Goal: Information Seeking & Learning: Learn about a topic

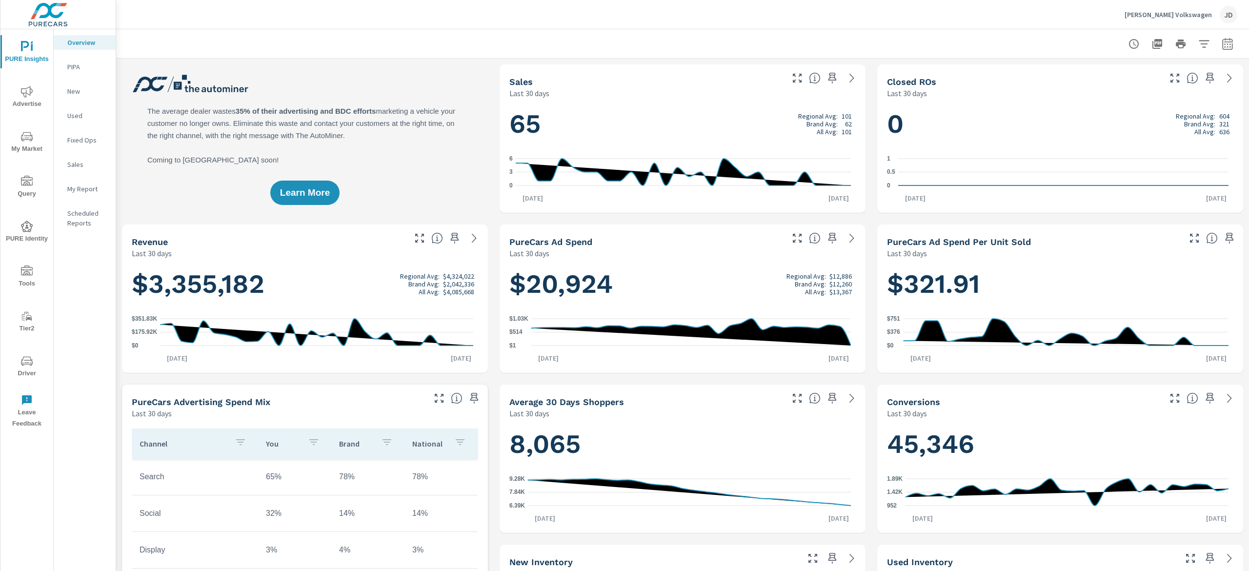
scroll to position [0, 0]
click at [96, 93] on p "New" at bounding box center [87, 91] width 40 height 10
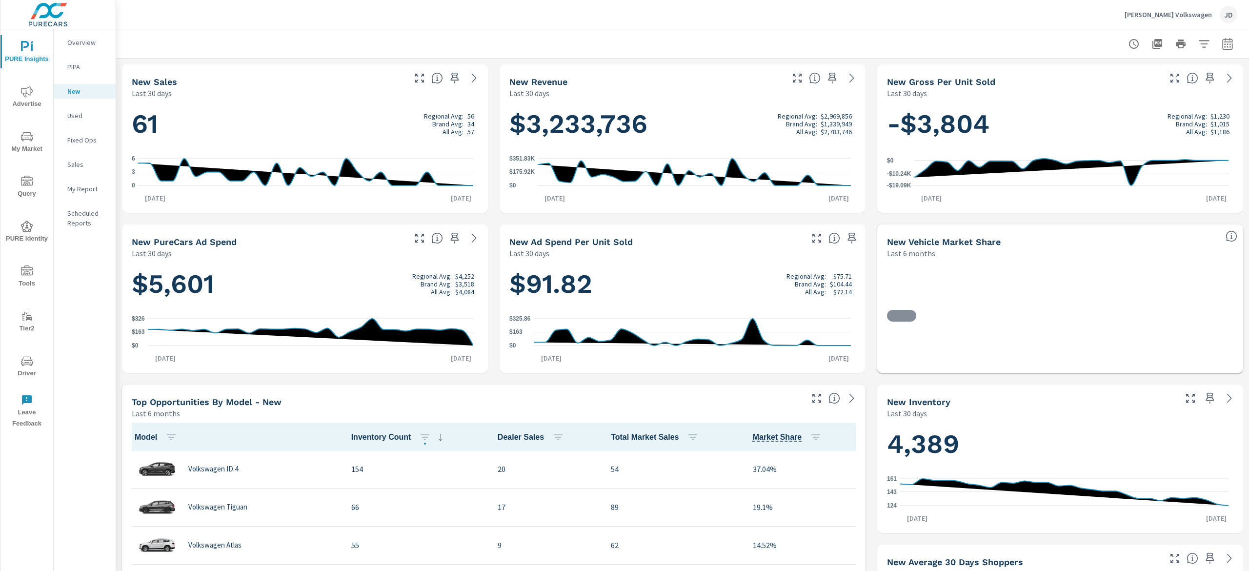
scroll to position [0, 0]
click at [1198, 41] on icon "button" at bounding box center [1204, 44] width 12 height 12
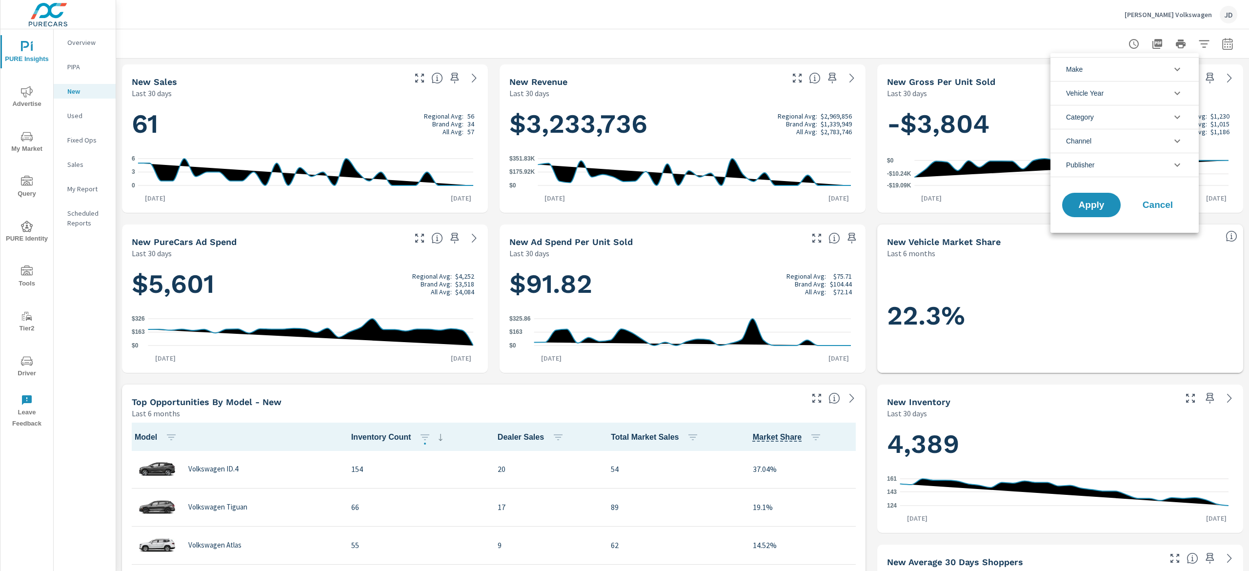
click at [1177, 69] on icon "filter options" at bounding box center [1178, 69] width 12 height 12
click at [1183, 65] on icon "filter options" at bounding box center [1178, 69] width 12 height 12
click at [1214, 37] on div at bounding box center [624, 285] width 1249 height 571
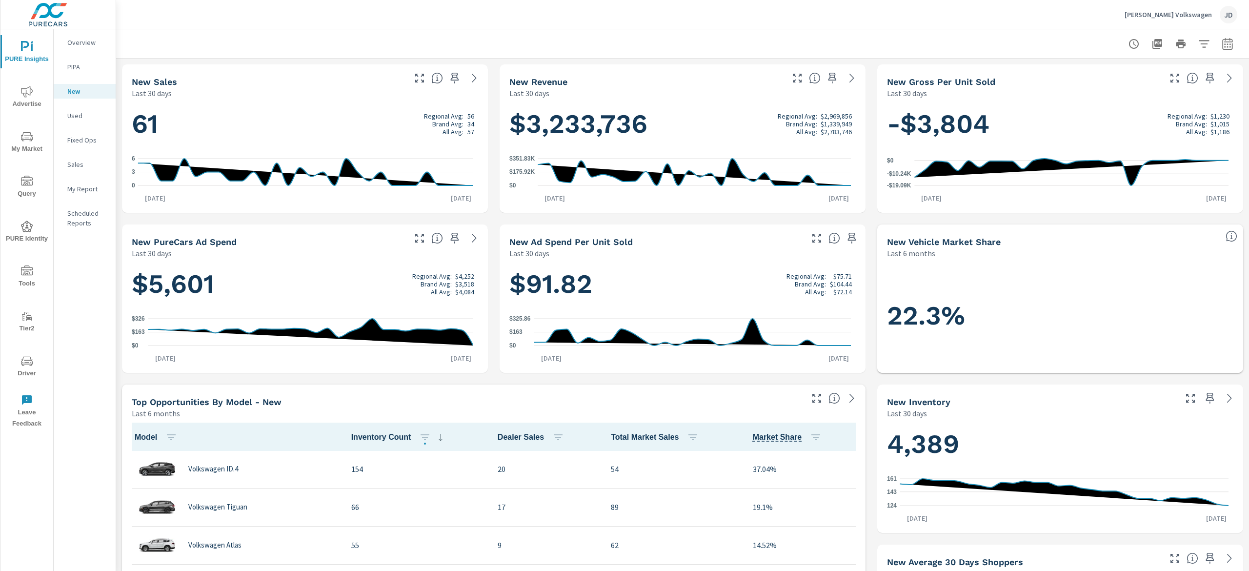
click at [1222, 43] on icon "button" at bounding box center [1228, 44] width 12 height 12
select select "Last 30 days"
click at [1108, 111] on p "+ Add comparison" at bounding box center [1144, 110] width 125 height 12
select select "Previous period"
click at [1128, 160] on button "Apply" at bounding box center [1113, 164] width 61 height 25
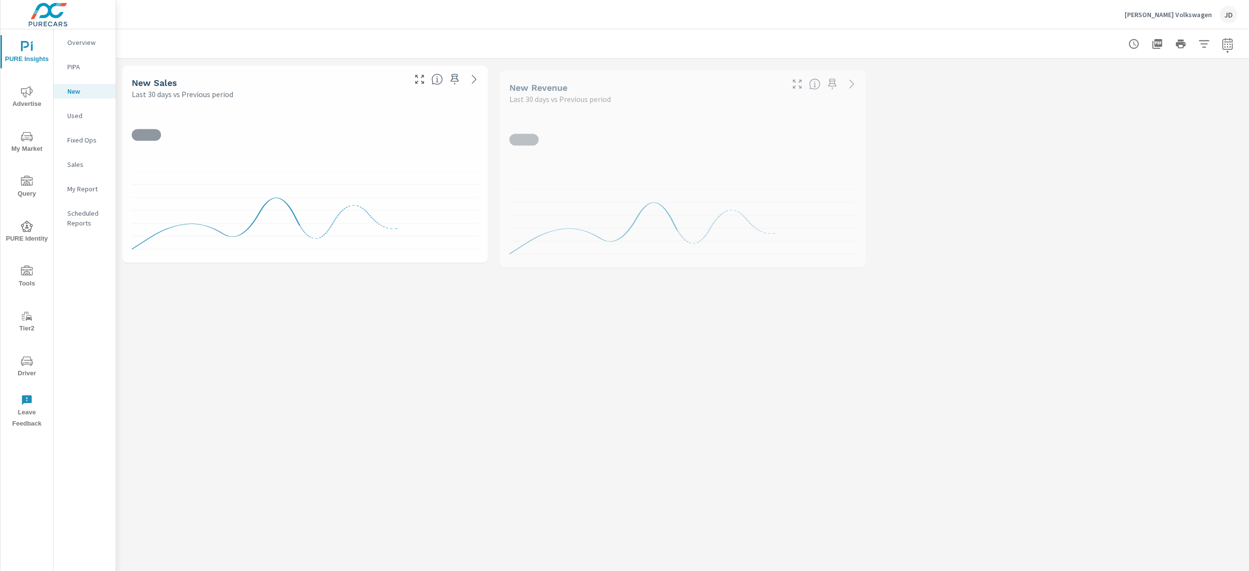
scroll to position [0, 0]
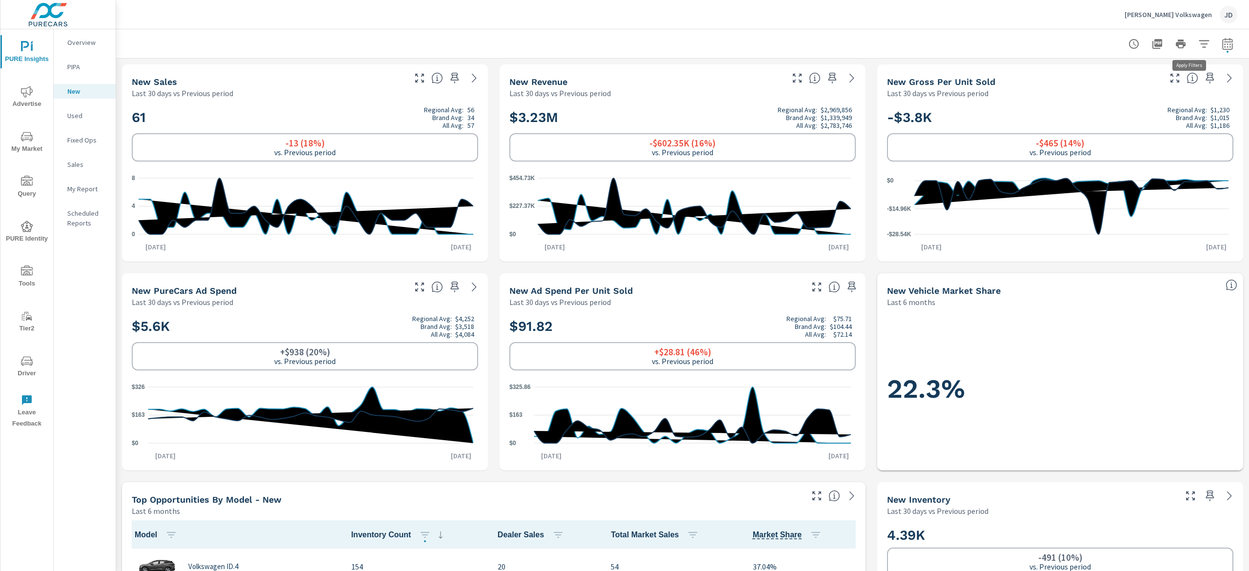
click at [1196, 42] on button "button" at bounding box center [1204, 44] width 20 height 20
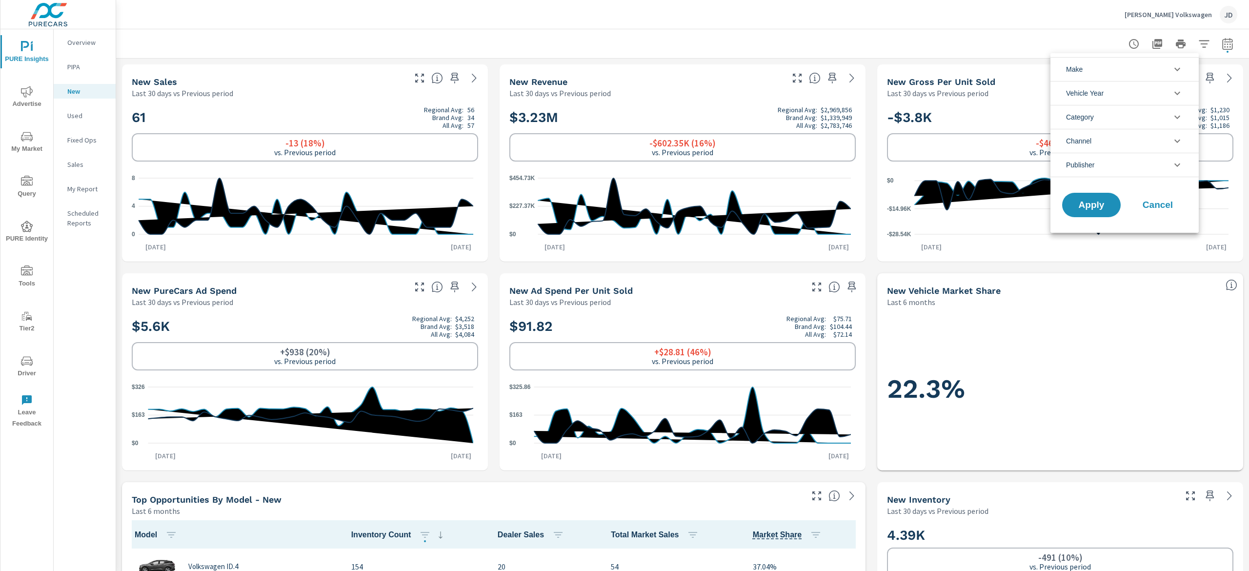
click at [1212, 47] on div at bounding box center [624, 285] width 1249 height 571
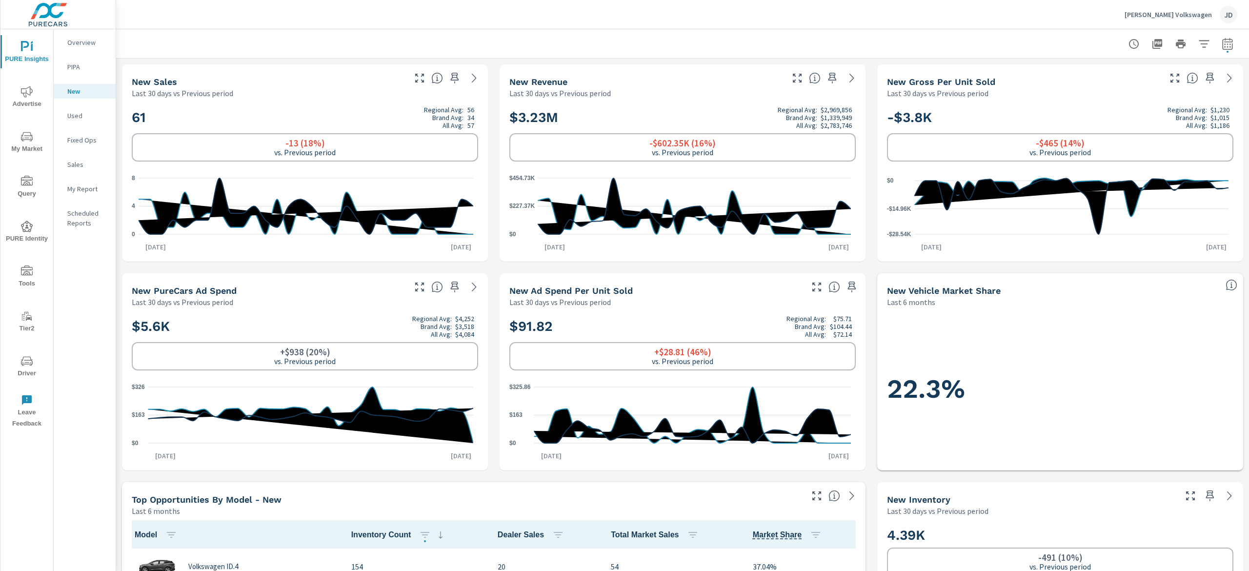
click at [1222, 45] on icon "button" at bounding box center [1228, 44] width 12 height 12
select select "Last 30 days"
select select "Previous period"
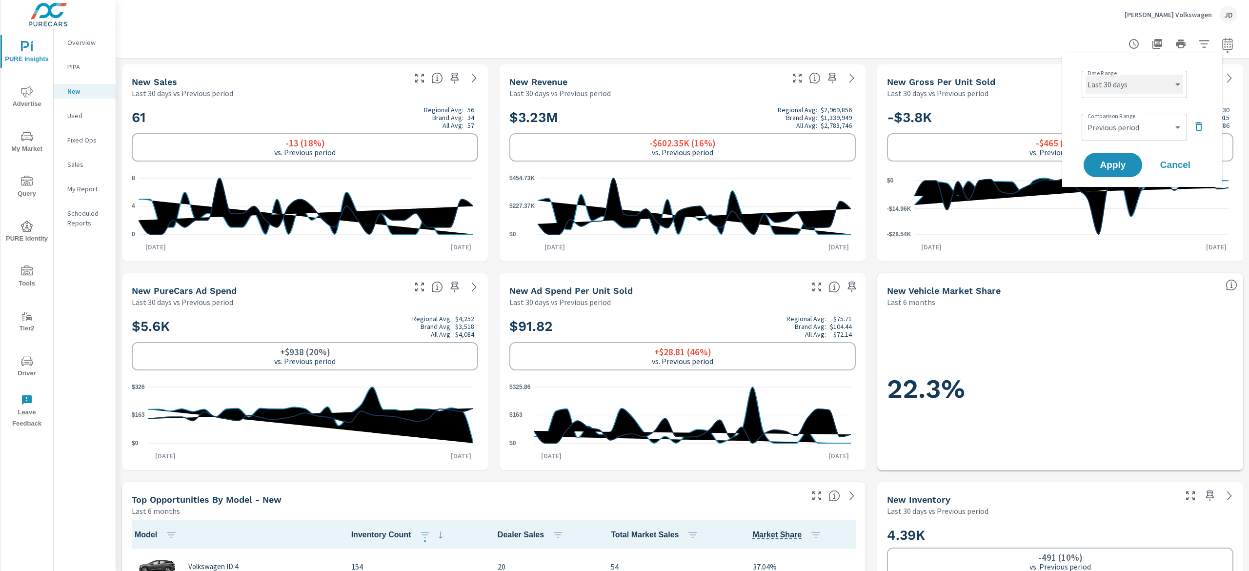
click at [1178, 85] on select "Custom Yesterday Last week Last 7 days Last 14 days Last 30 days Last 45 days L…" at bounding box center [1135, 85] width 98 height 20
click at [1087, 54] on div "Date Range Custom Yesterday Last week Last 7 days Last 14 days Last 30 days Las…" at bounding box center [1142, 120] width 160 height 134
click at [1013, 27] on div "Herzog-Meier Volkswagen JD" at bounding box center [683, 14] width 1110 height 29
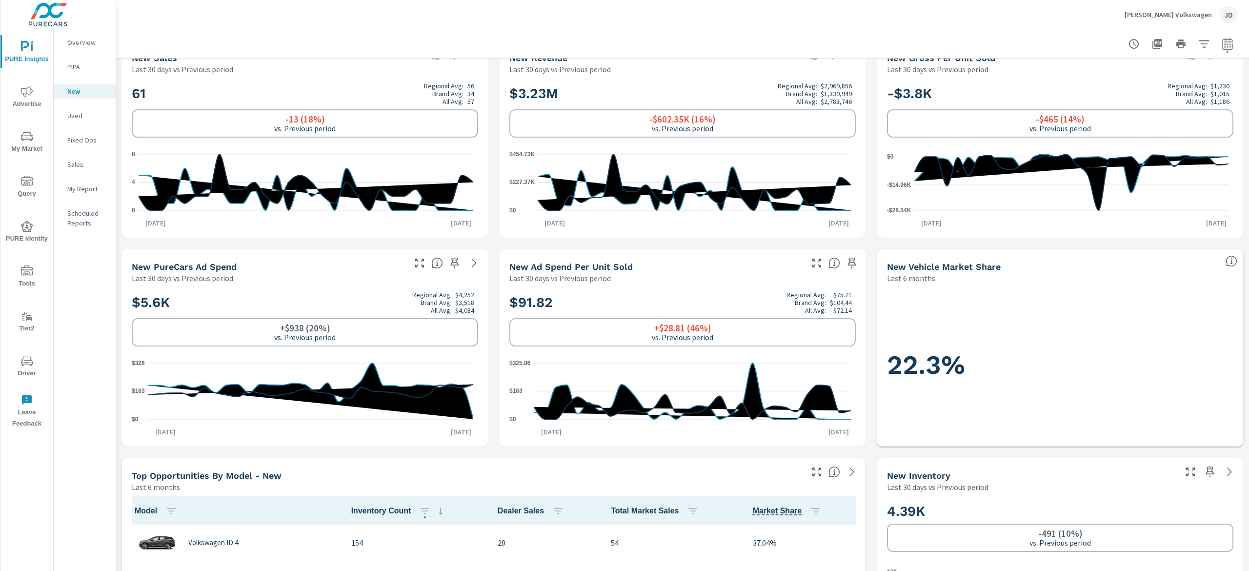
scroll to position [0, 0]
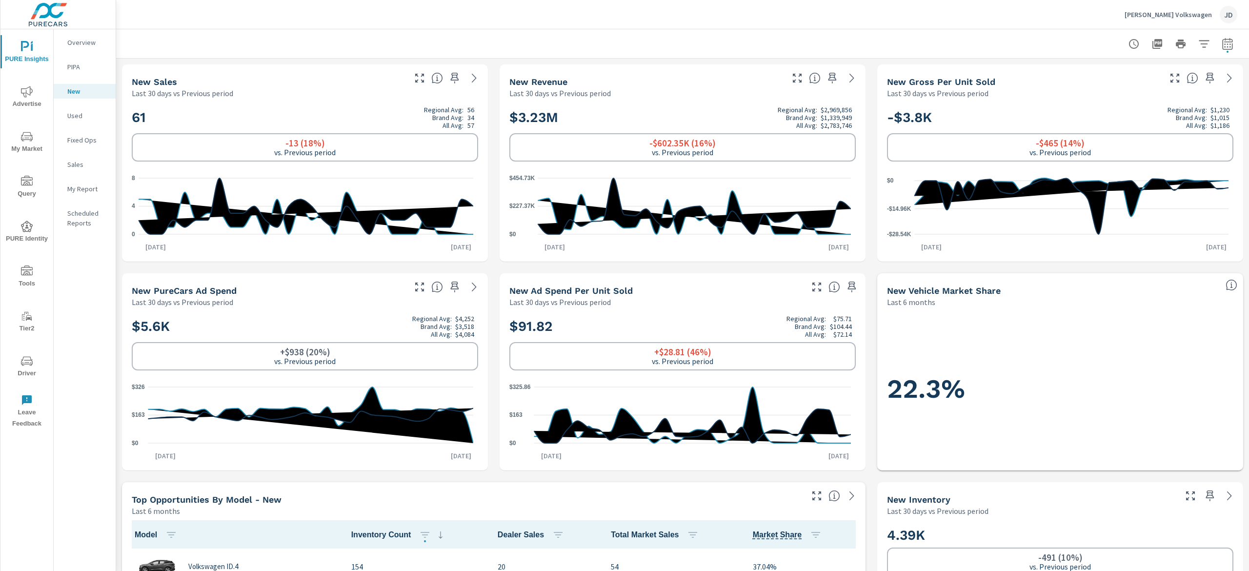
click at [1219, 364] on div "22.3%" at bounding box center [1060, 388] width 358 height 155
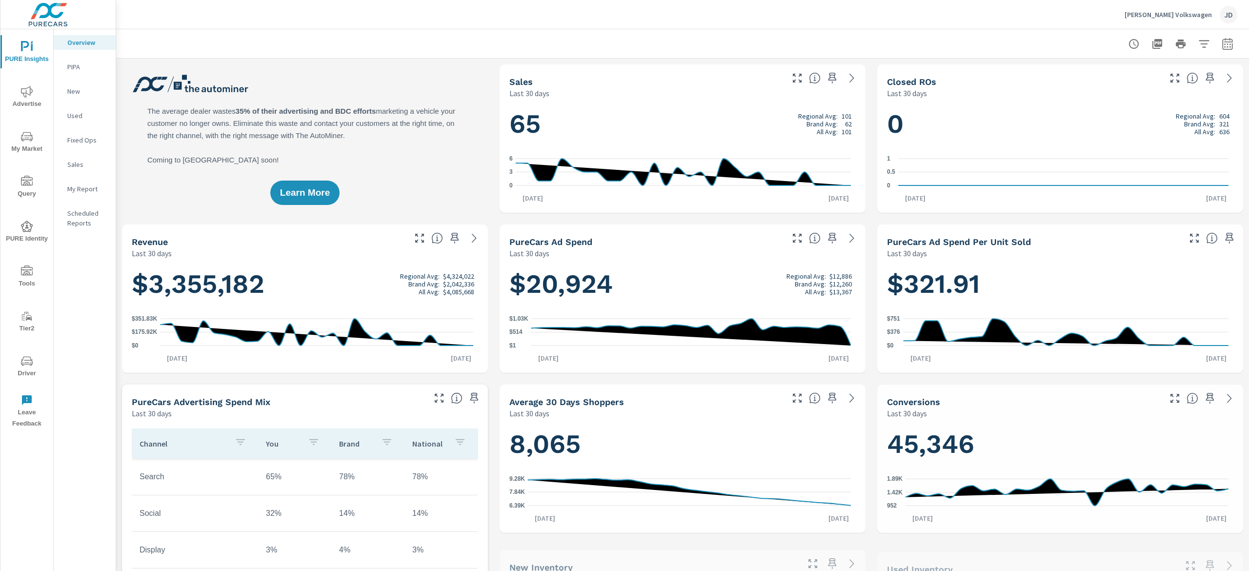
scroll to position [0, 0]
click at [21, 145] on span "My Market" at bounding box center [26, 143] width 47 height 24
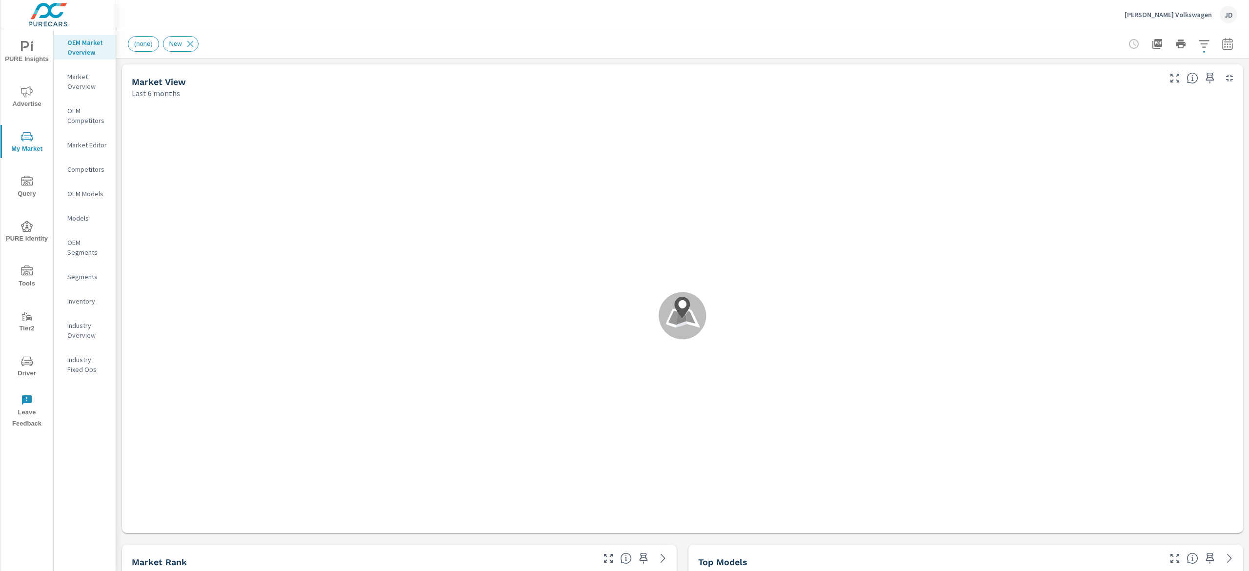
scroll to position [77, 0]
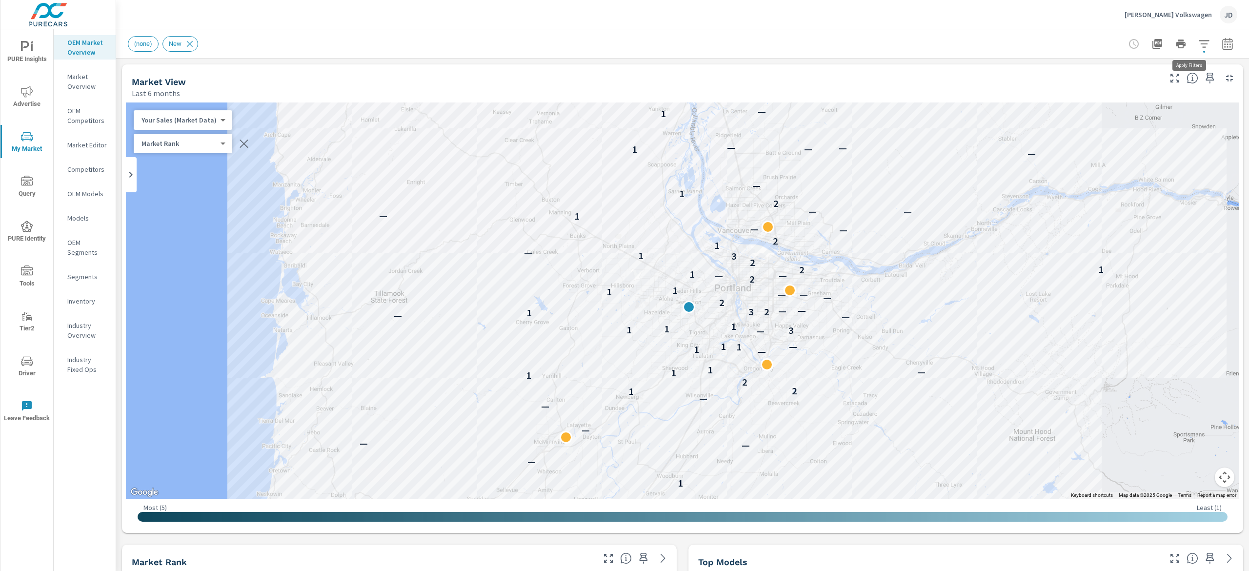
click at [1198, 42] on icon "button" at bounding box center [1204, 44] width 12 height 12
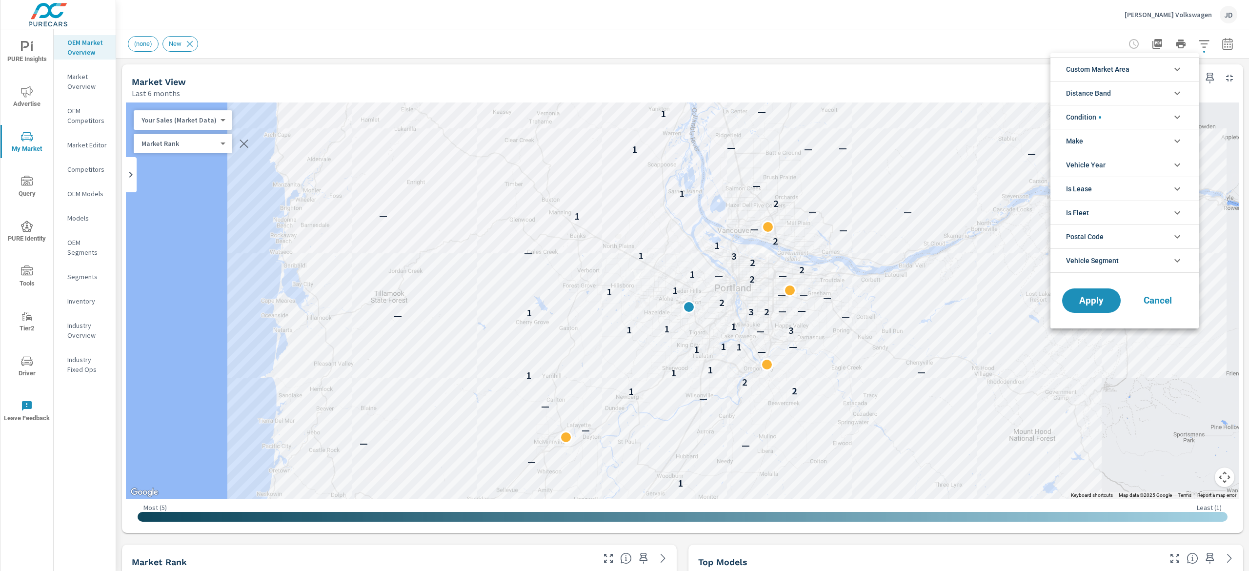
click at [1175, 72] on icon "filter options" at bounding box center [1178, 69] width 12 height 12
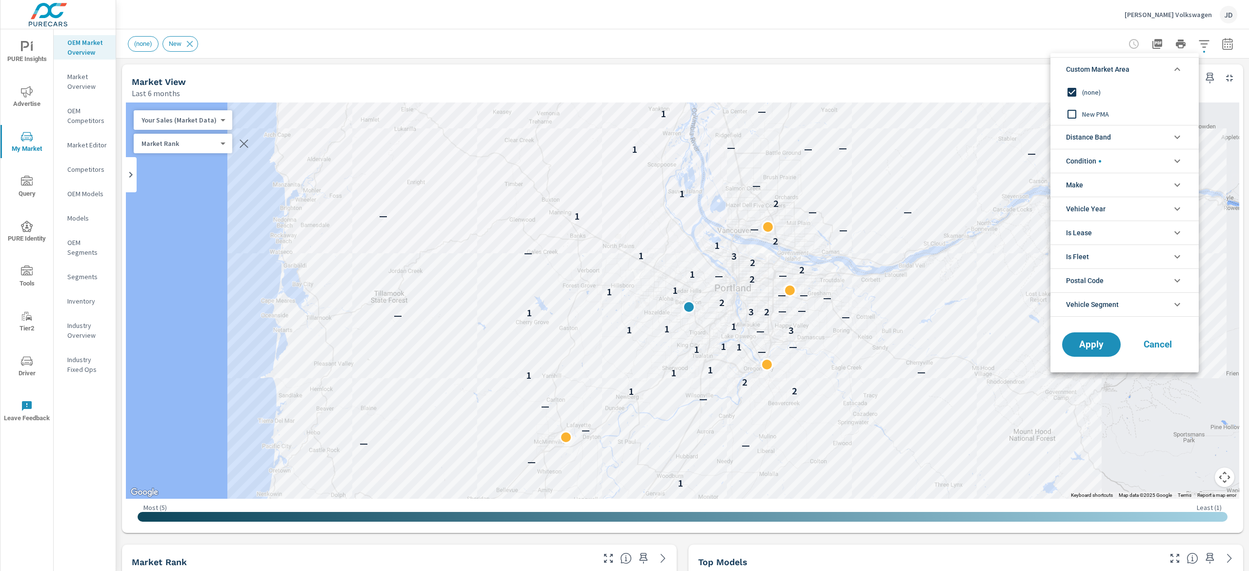
click at [982, 74] on div at bounding box center [624, 285] width 1249 height 571
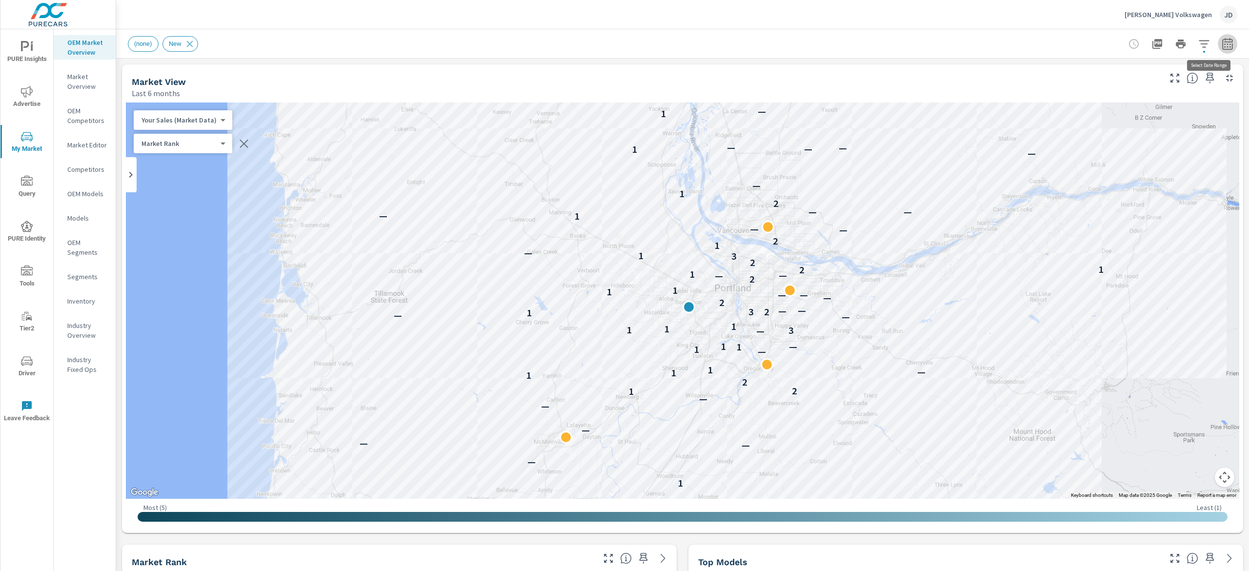
click at [1222, 42] on icon "button" at bounding box center [1228, 44] width 12 height 12
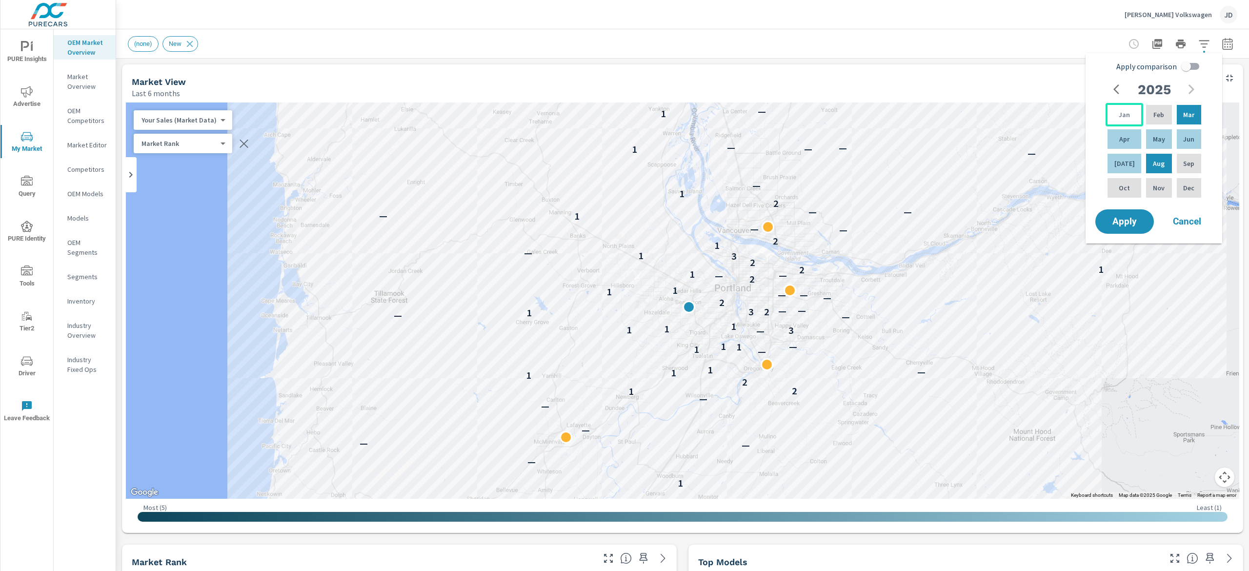
click at [1119, 117] on p "Jan" at bounding box center [1124, 115] width 11 height 10
click at [1112, 156] on div "[DATE]" at bounding box center [1125, 163] width 38 height 23
drag, startPoint x: 1191, startPoint y: 66, endPoint x: 1187, endPoint y: 72, distance: 7.7
click at [1190, 66] on input "Apply comparison" at bounding box center [1186, 66] width 56 height 19
checkbox input "true"
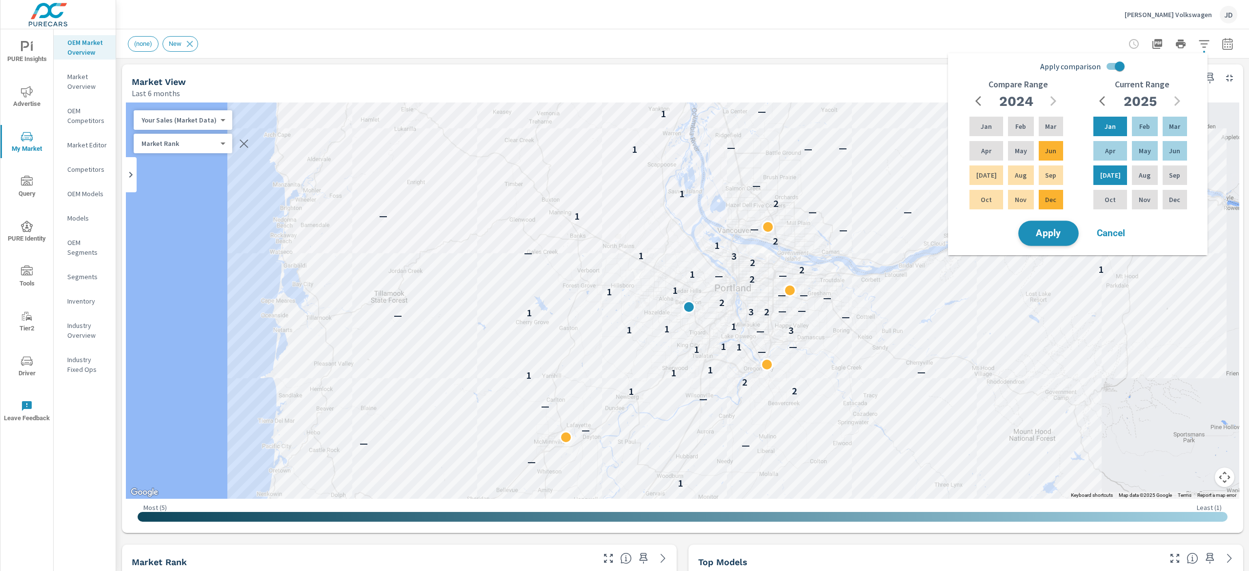
click at [1060, 231] on span "Apply" at bounding box center [1049, 233] width 40 height 9
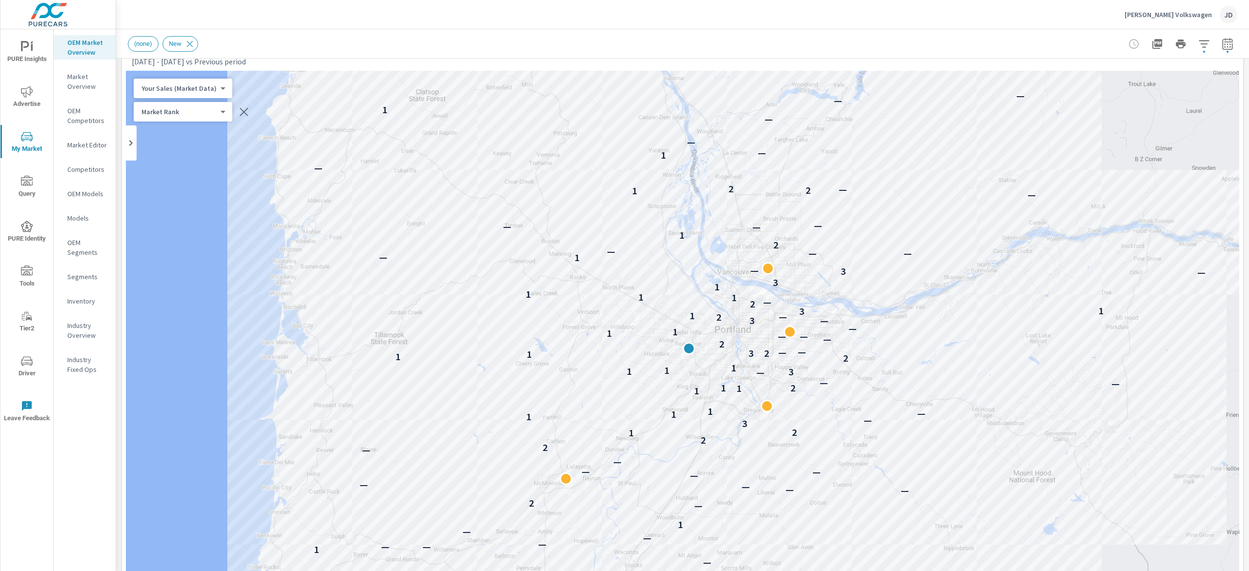
scroll to position [34, 0]
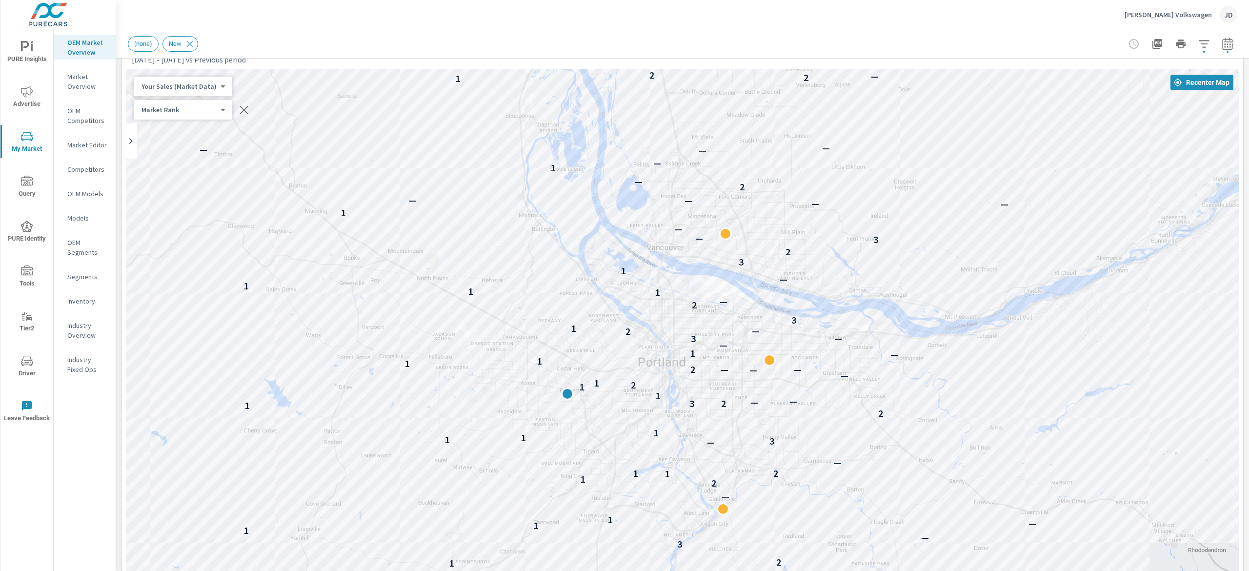
drag, startPoint x: 789, startPoint y: 288, endPoint x: 768, endPoint y: 201, distance: 89.5
click at [768, 201] on div "— — — — — 2 — — — 1 — — — — — 1 — 2 — — — — — — — — — 2 2 1 2 3 — 1 1 — 1 — 2 1…" at bounding box center [682, 340] width 1113 height 543
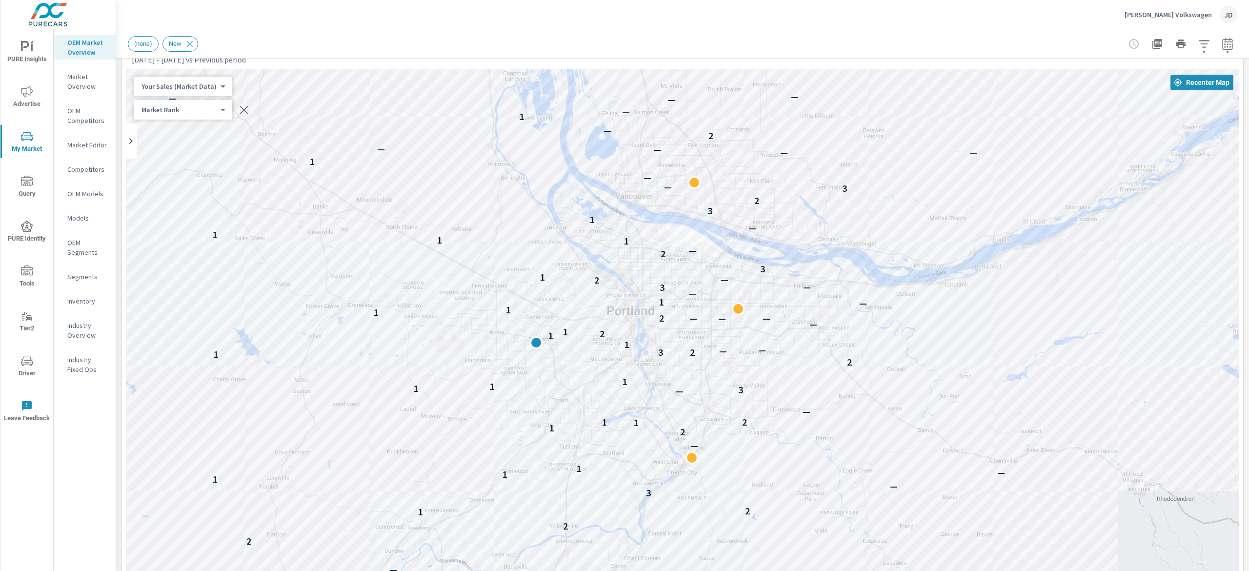
drag, startPoint x: 765, startPoint y: 294, endPoint x: 726, endPoint y: 230, distance: 74.9
click at [726, 230] on div "— — — — — — — — — — 2 — — — 1 — — — — — 1 — 2 — — — — — — — — — 2 2 1 2 3 — 1 1…" at bounding box center [682, 340] width 1113 height 543
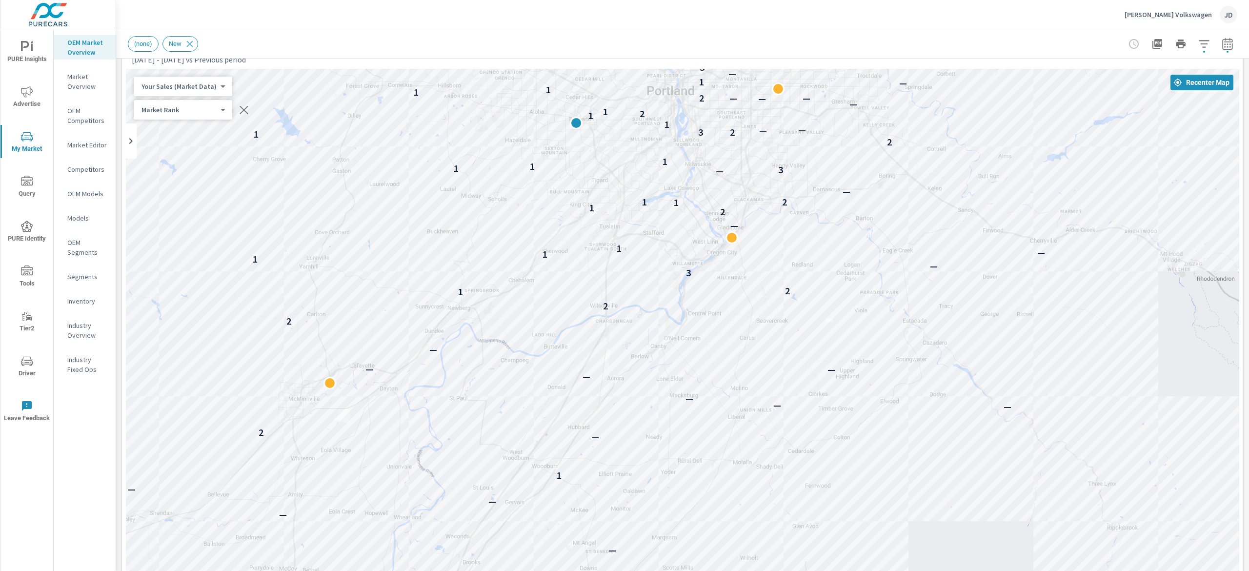
drag, startPoint x: 842, startPoint y: 413, endPoint x: 887, endPoint y: 235, distance: 183.1
click at [887, 235] on div "— — — — — — — — 1 — — — — — — — — — — — — 2 — — — 1 — — — — — 1 — 2 — — — — — —…" at bounding box center [1045, 315] width 625 height 351
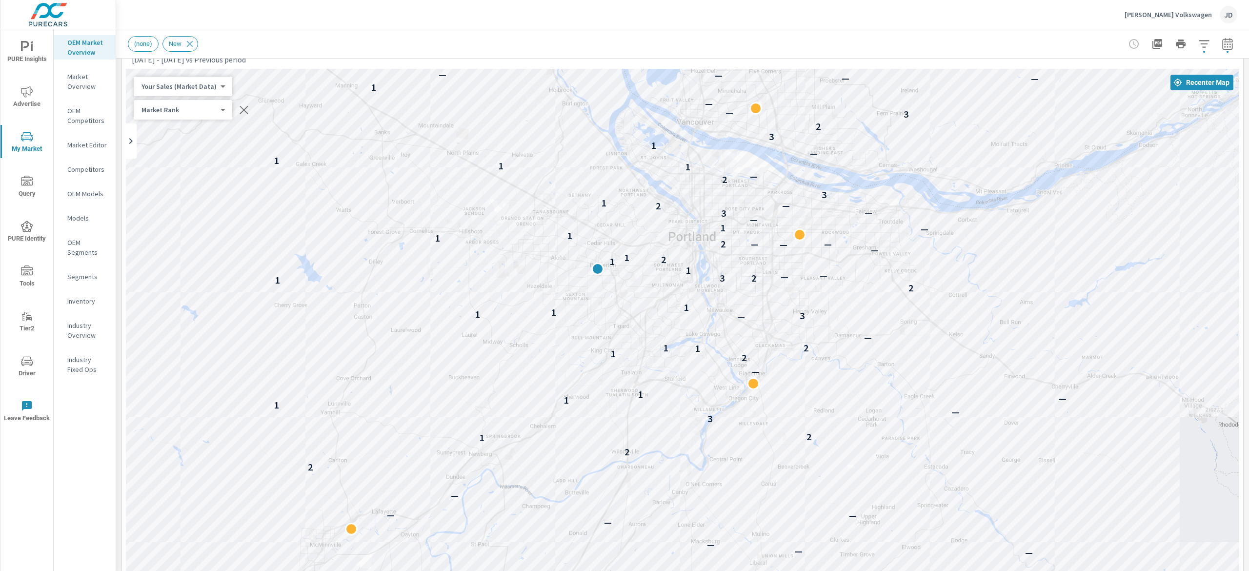
drag, startPoint x: 918, startPoint y: 191, endPoint x: 928, endPoint y: 316, distance: 124.8
click at [928, 316] on div "— — — — — 1 — — — — — — — — — — — — 2 — — — 1 — — — — — 1 — 2 — — — — — — — — —…" at bounding box center [682, 340] width 1113 height 543
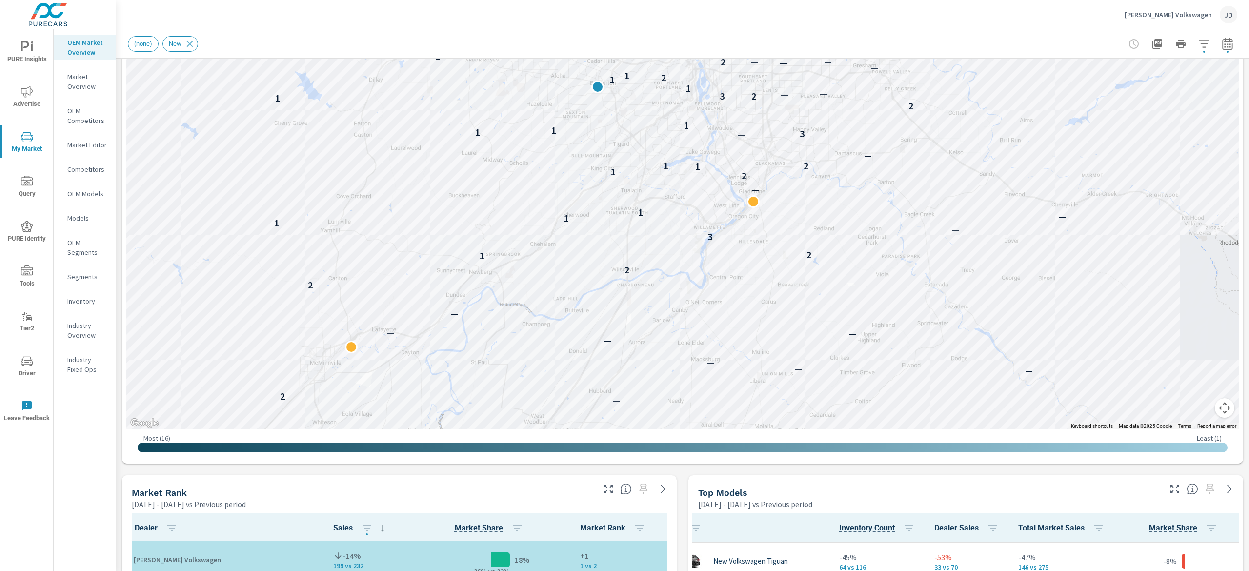
scroll to position [96, 0]
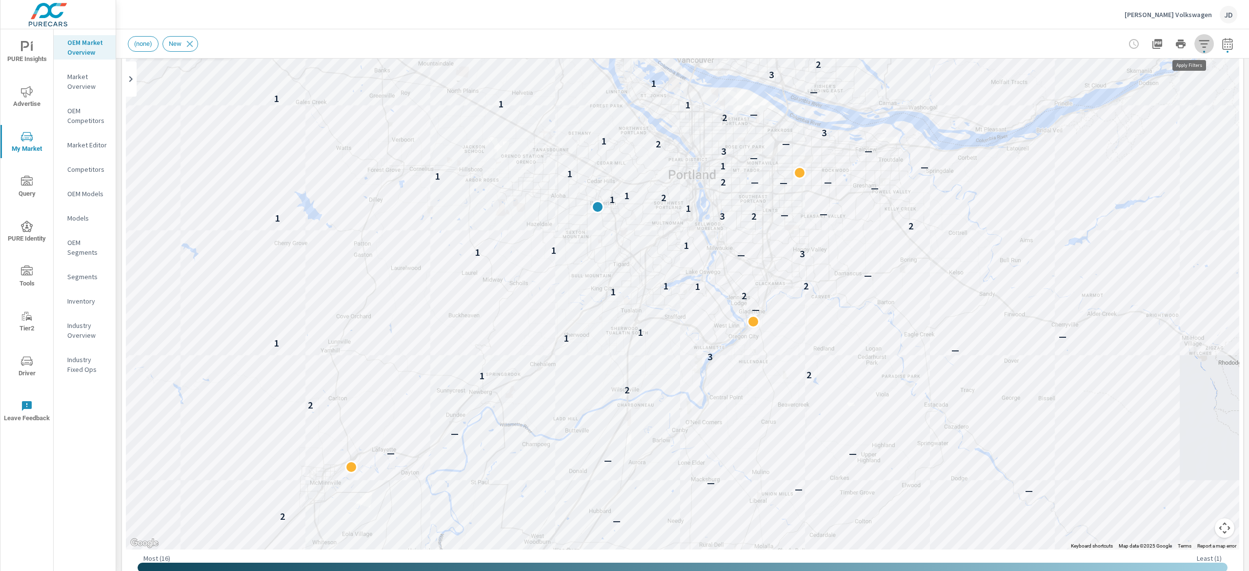
click at [1198, 46] on icon "button" at bounding box center [1204, 44] width 12 height 12
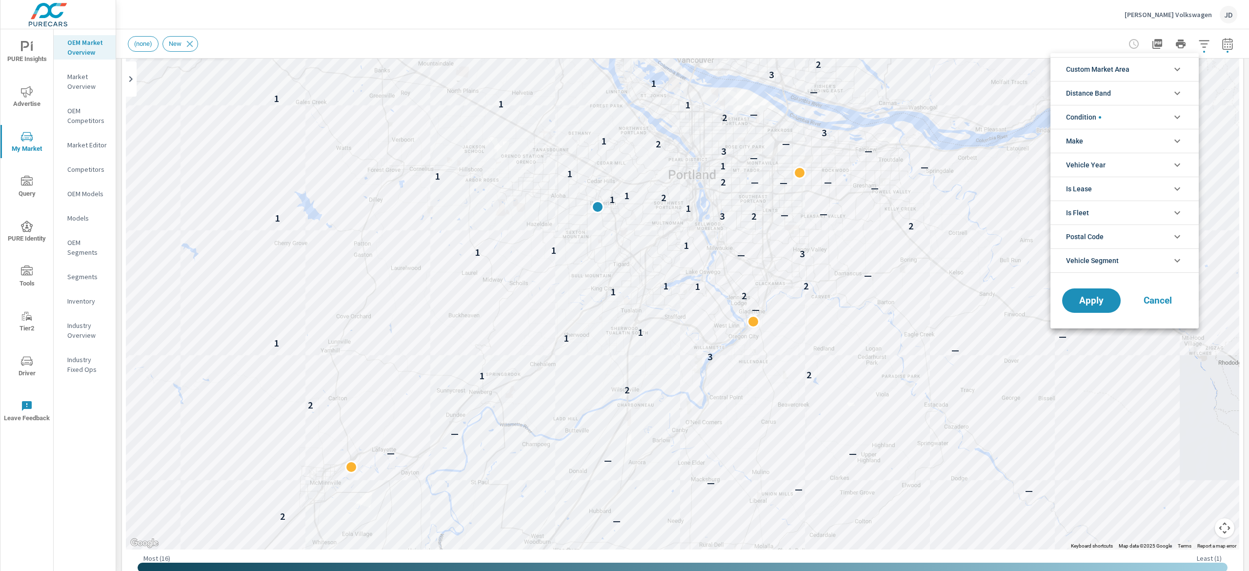
click at [1164, 72] on li "Custom Market Area" at bounding box center [1125, 69] width 148 height 24
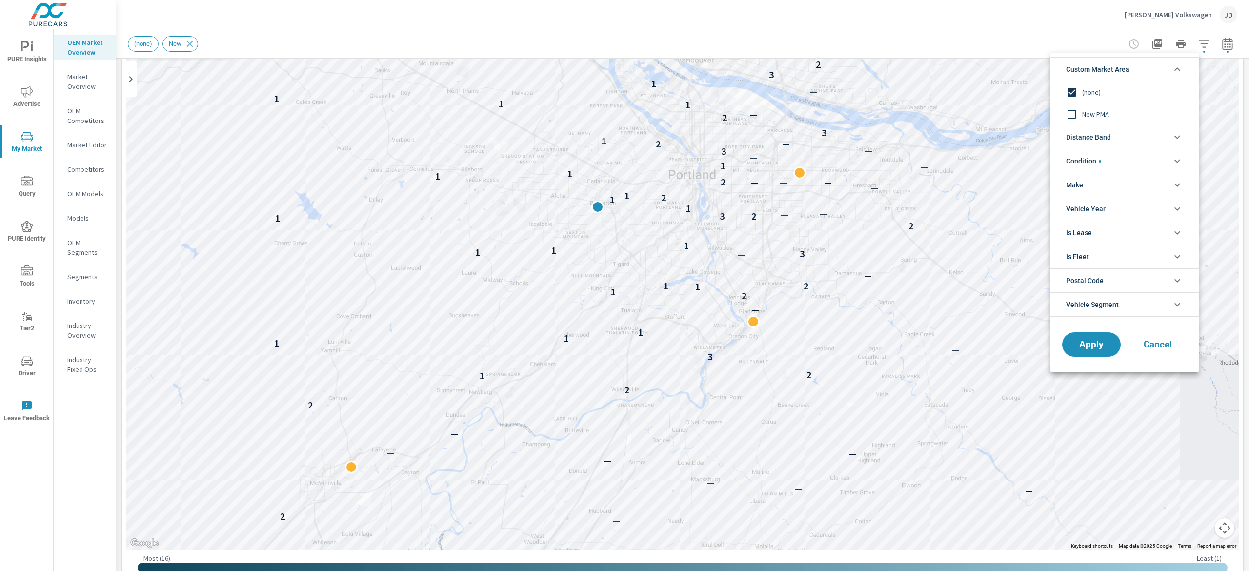
click at [1167, 68] on li "Custom Market Area" at bounding box center [1125, 69] width 148 height 24
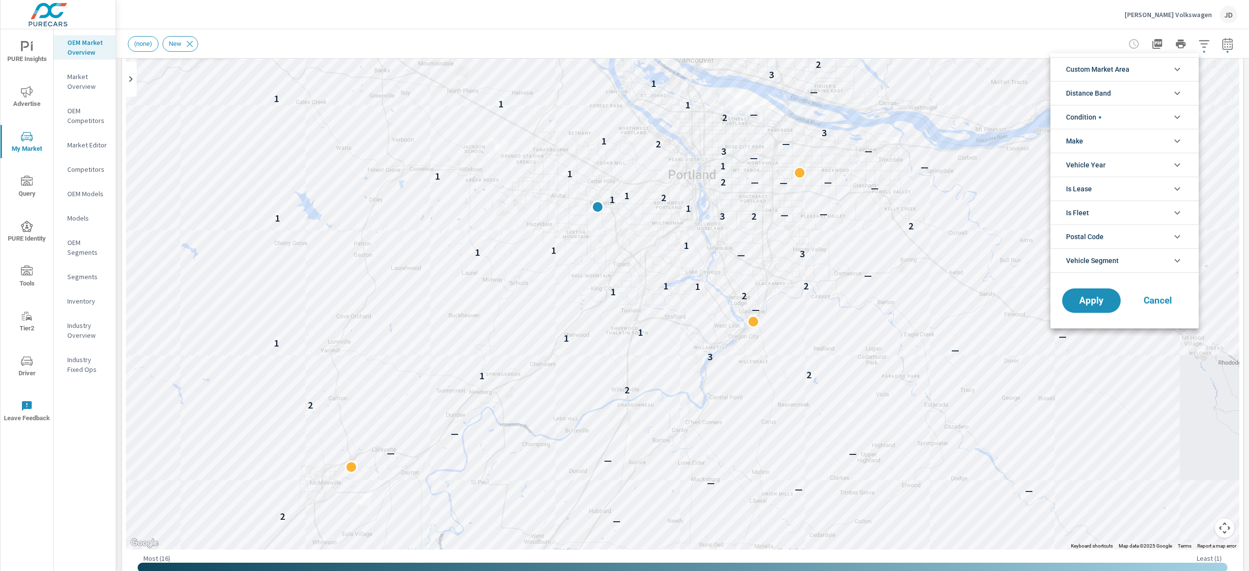
click at [923, 31] on div at bounding box center [624, 285] width 1249 height 571
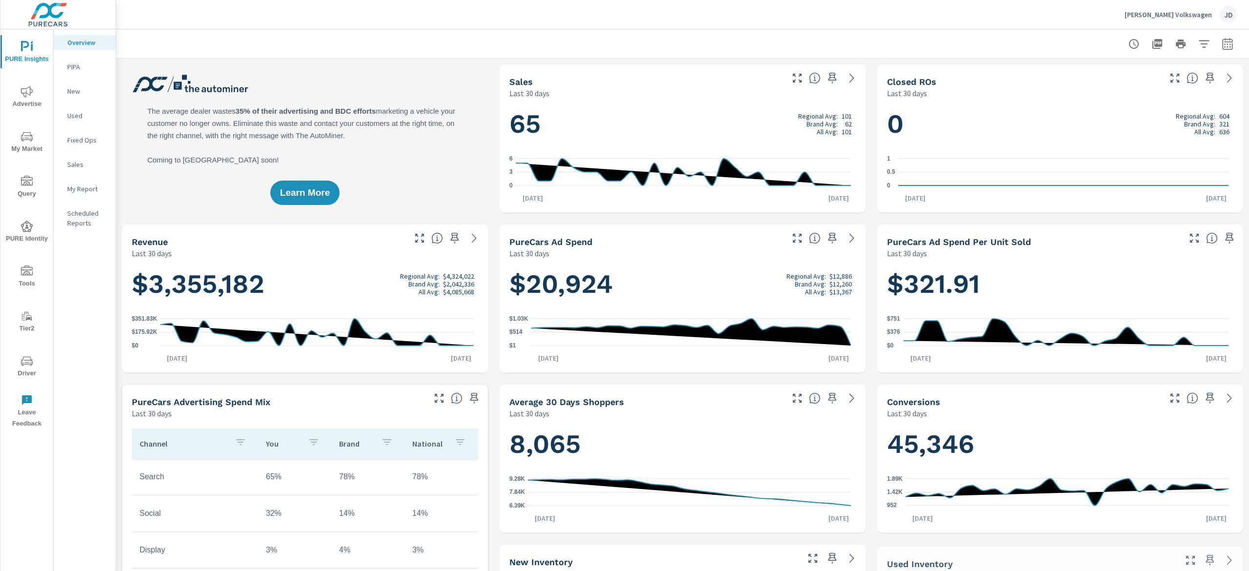
scroll to position [0, 0]
click at [25, 143] on span "My Market" at bounding box center [26, 143] width 47 height 24
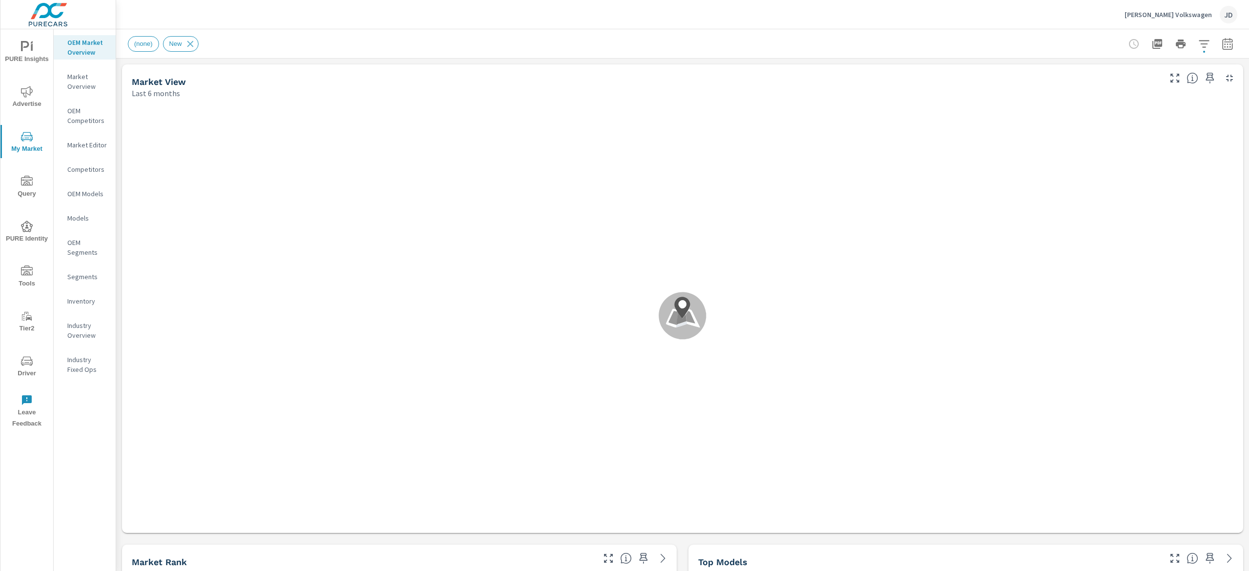
scroll to position [0, 0]
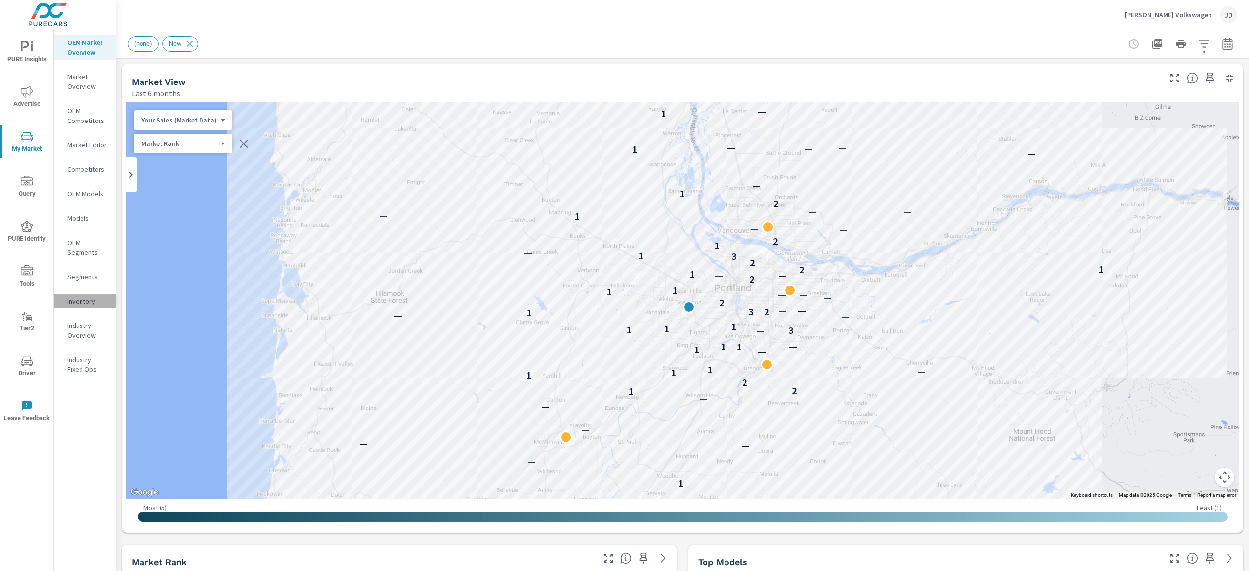
click at [91, 296] on p "Inventory" at bounding box center [87, 301] width 40 height 10
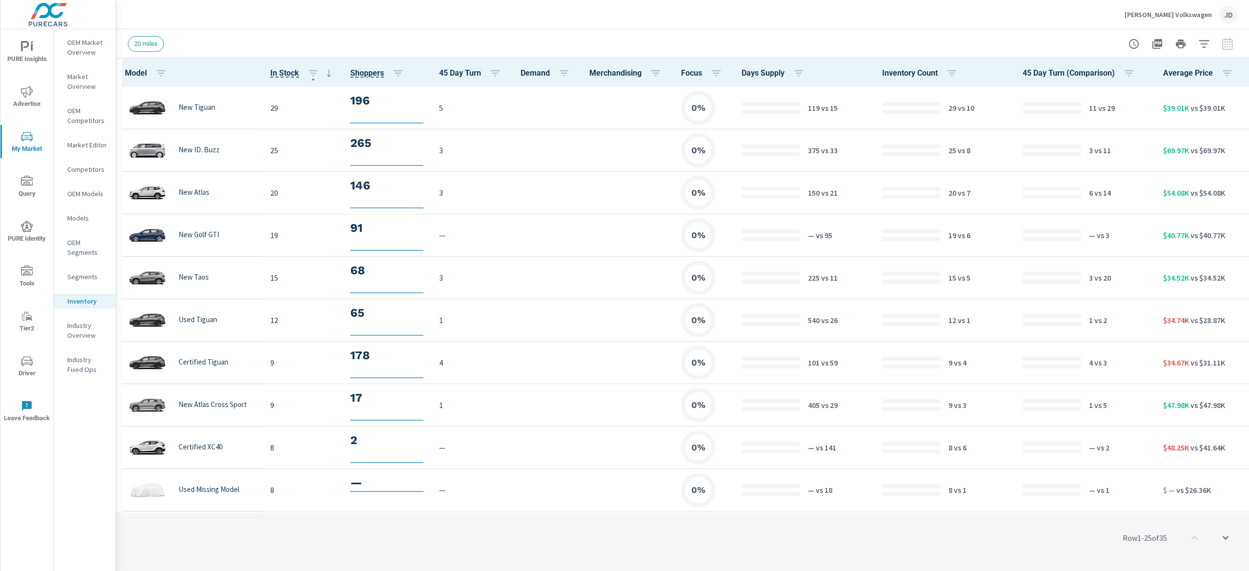
scroll to position [0, 0]
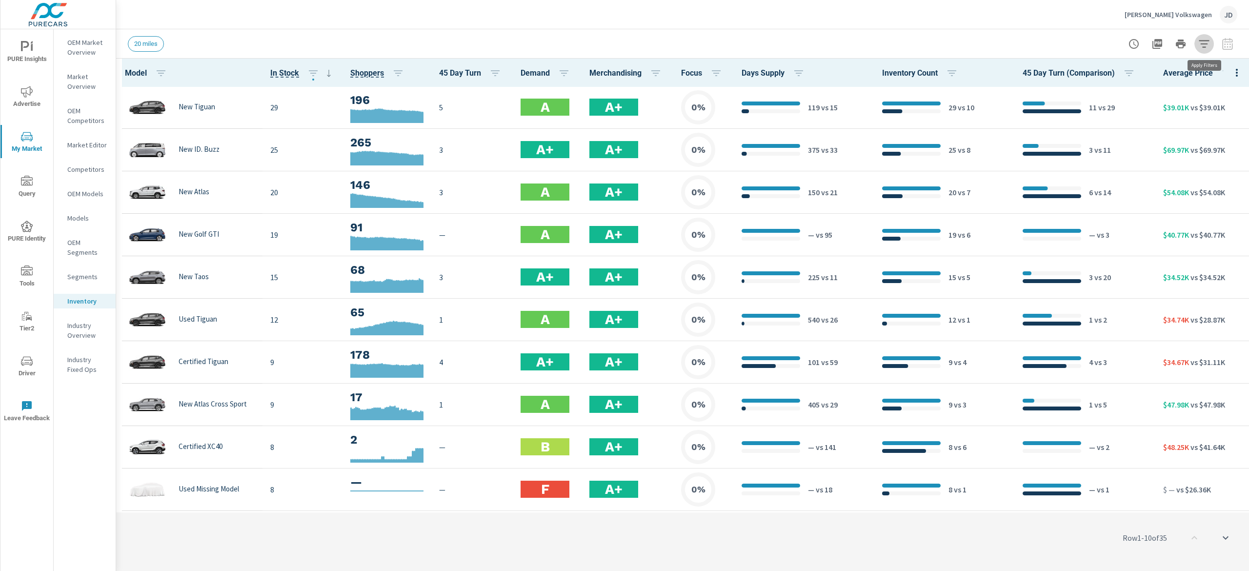
click at [1207, 44] on icon "button" at bounding box center [1204, 44] width 12 height 12
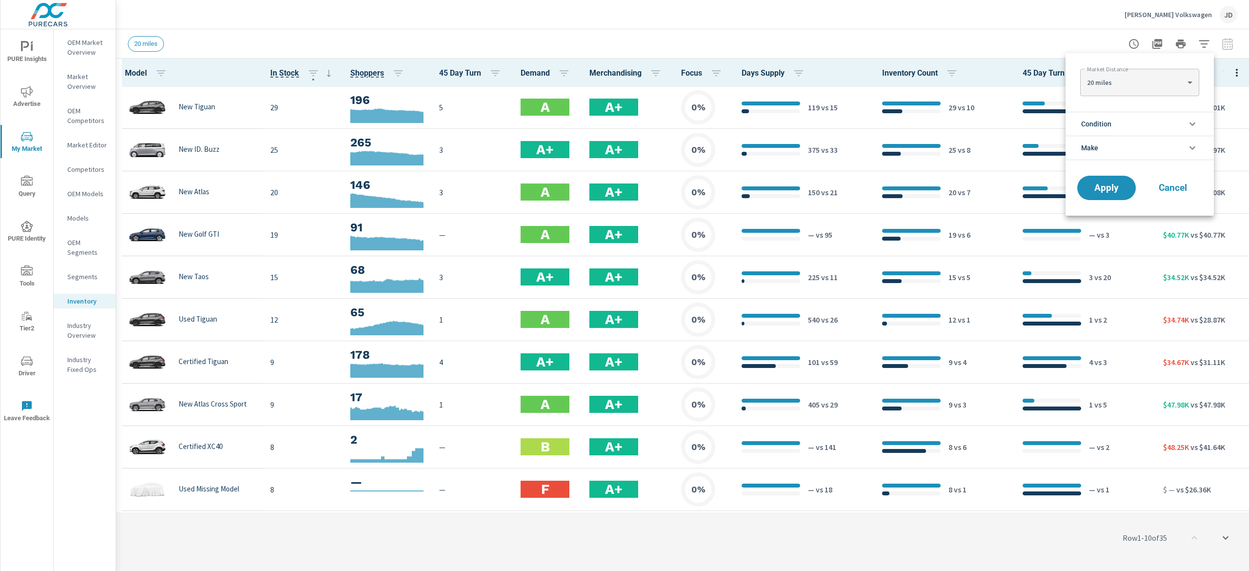
click at [1191, 119] on icon "filter options" at bounding box center [1193, 124] width 12 height 12
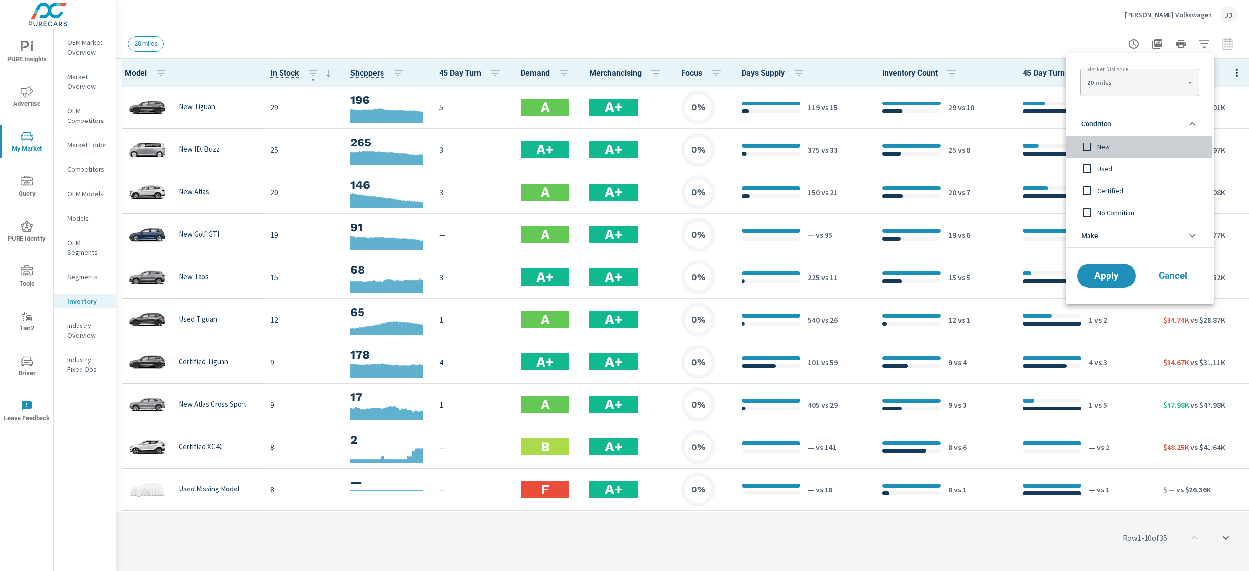
click at [1097, 143] on input "filter options" at bounding box center [1087, 147] width 20 height 20
click at [1106, 275] on span "Apply" at bounding box center [1107, 275] width 40 height 9
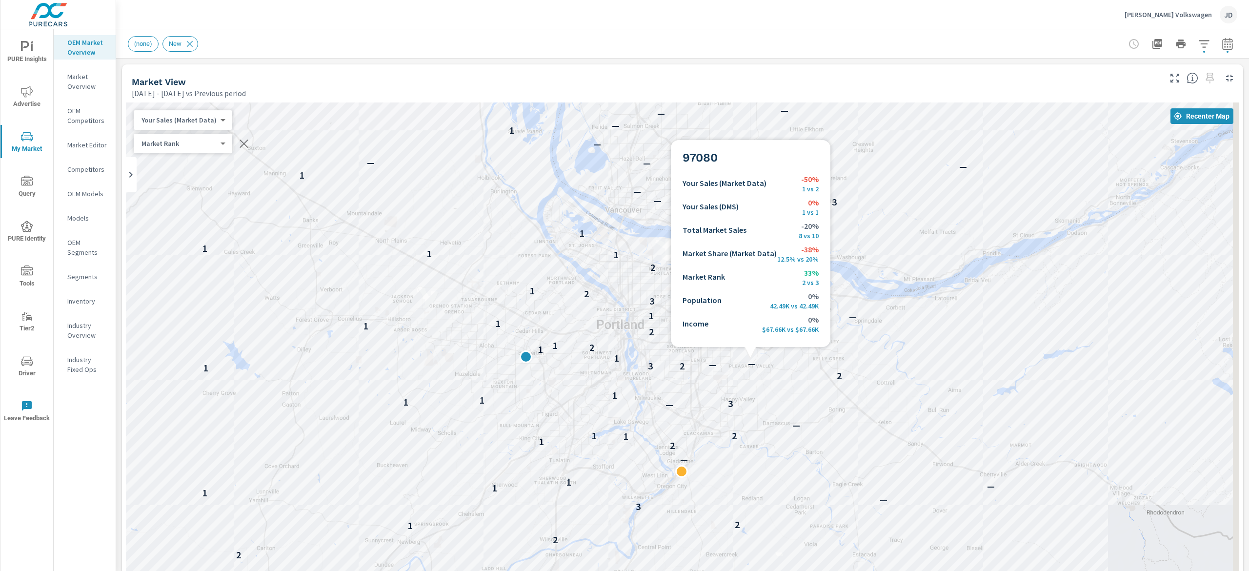
scroll to position [0, 0]
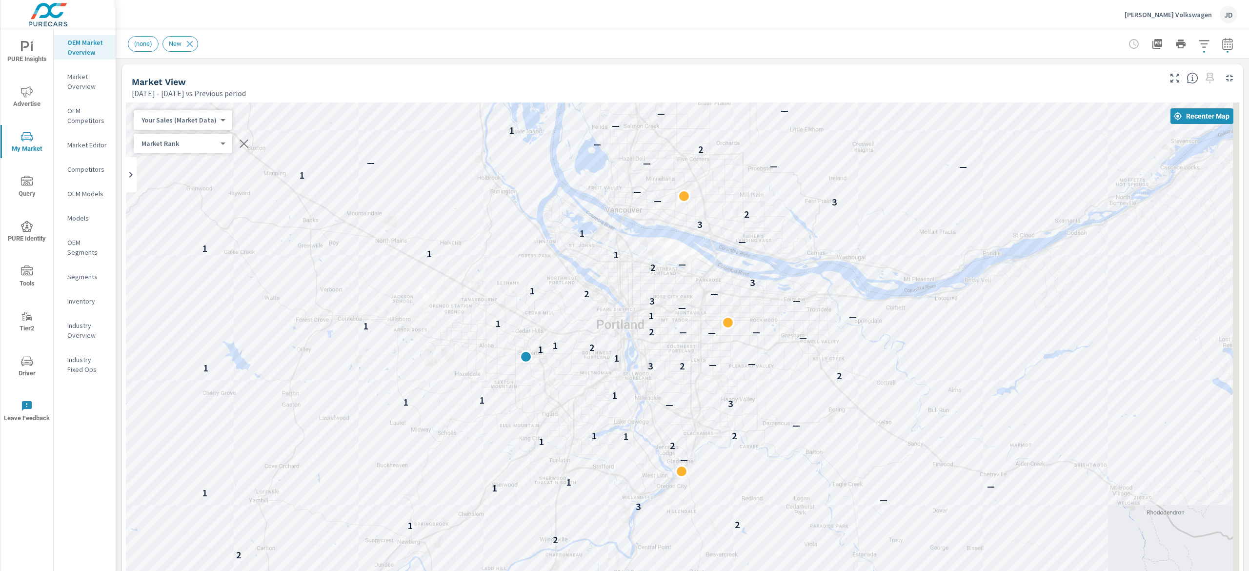
click at [81, 146] on p "Market Editor" at bounding box center [87, 145] width 40 height 10
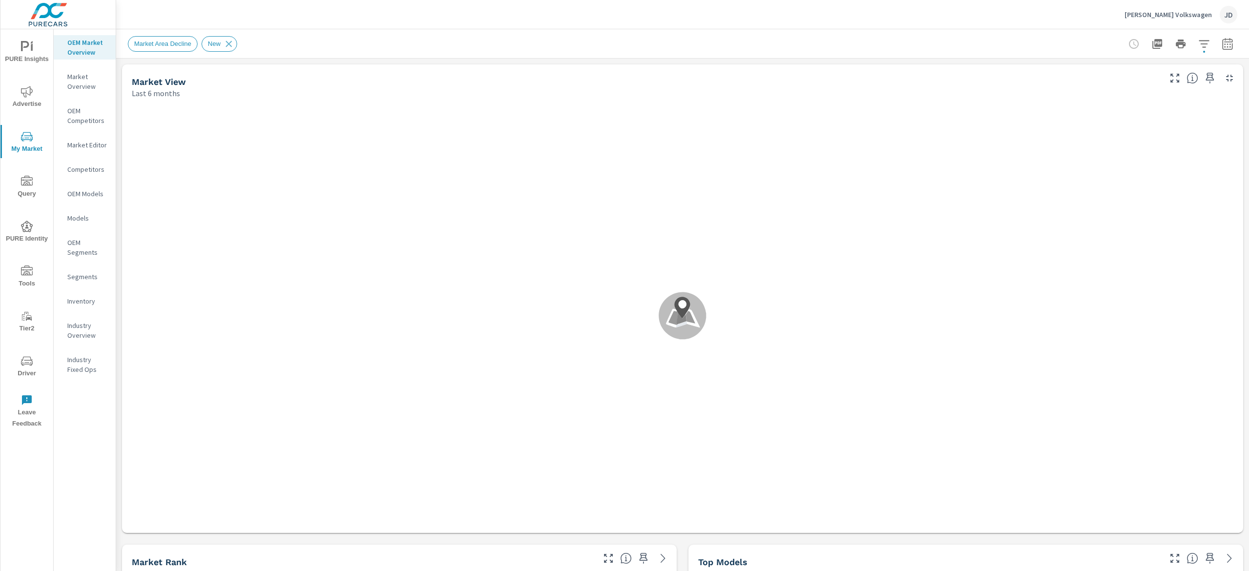
click at [86, 134] on nav "OEM Market Overview Market Overview OEM Competitors Market Editor Competitors O…" at bounding box center [85, 209] width 62 height 361
click at [90, 146] on p "Market Editor" at bounding box center [87, 145] width 40 height 10
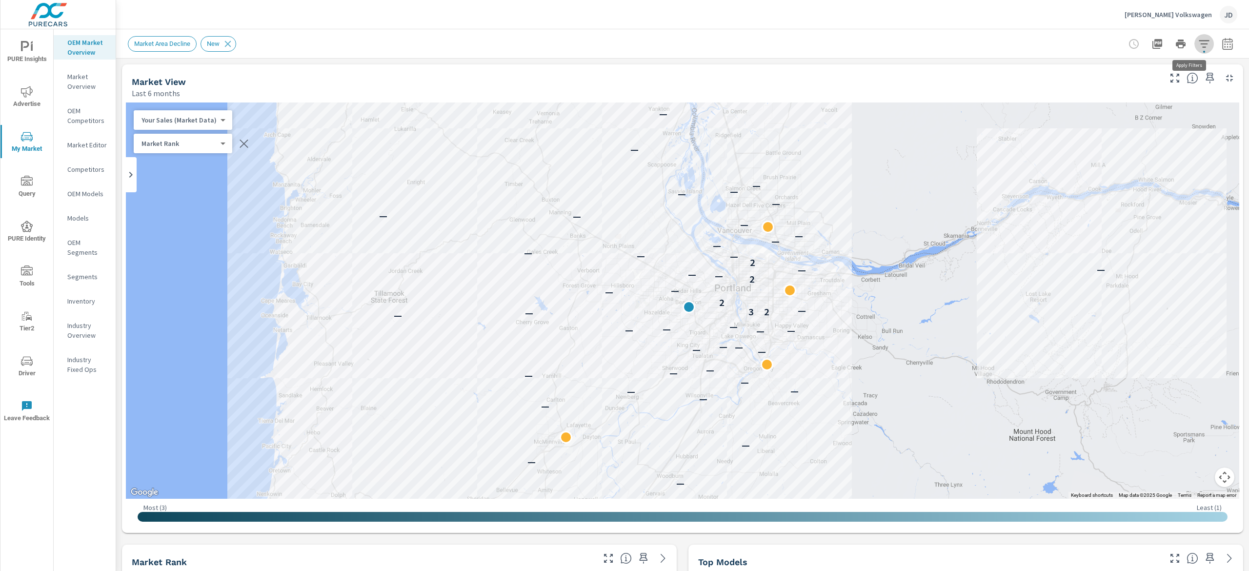
click at [1198, 47] on icon "button" at bounding box center [1204, 44] width 12 height 12
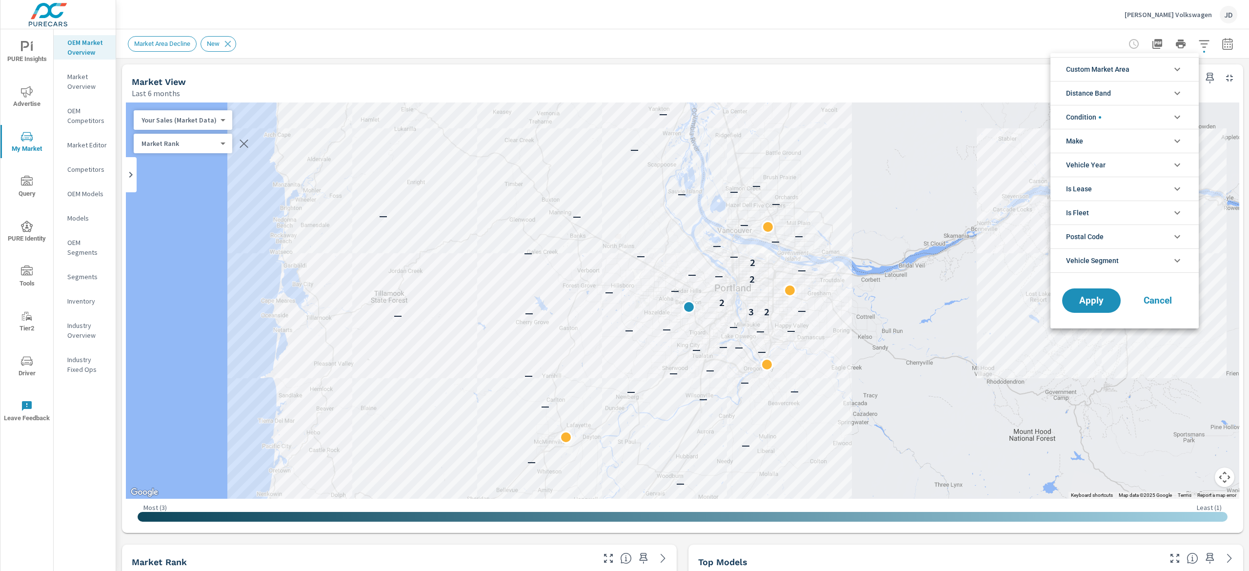
click at [1168, 68] on li "Custom Market Area" at bounding box center [1125, 69] width 148 height 24
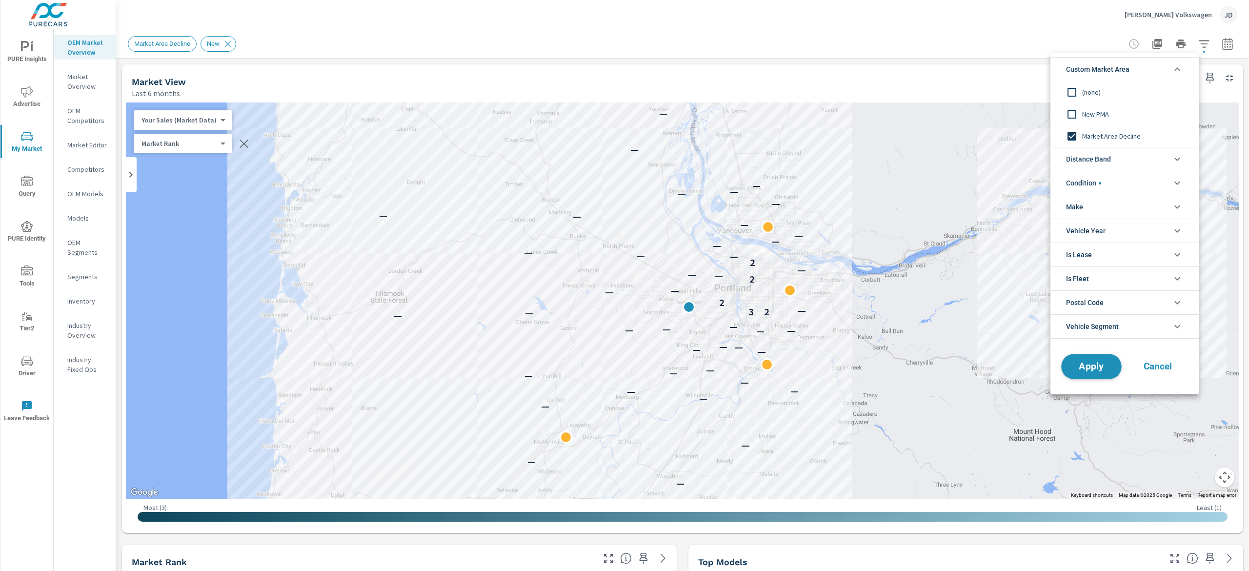
click at [1088, 357] on div "Apply Cancel" at bounding box center [1125, 369] width 148 height 52
click at [1092, 370] on span "Apply" at bounding box center [1091, 366] width 40 height 9
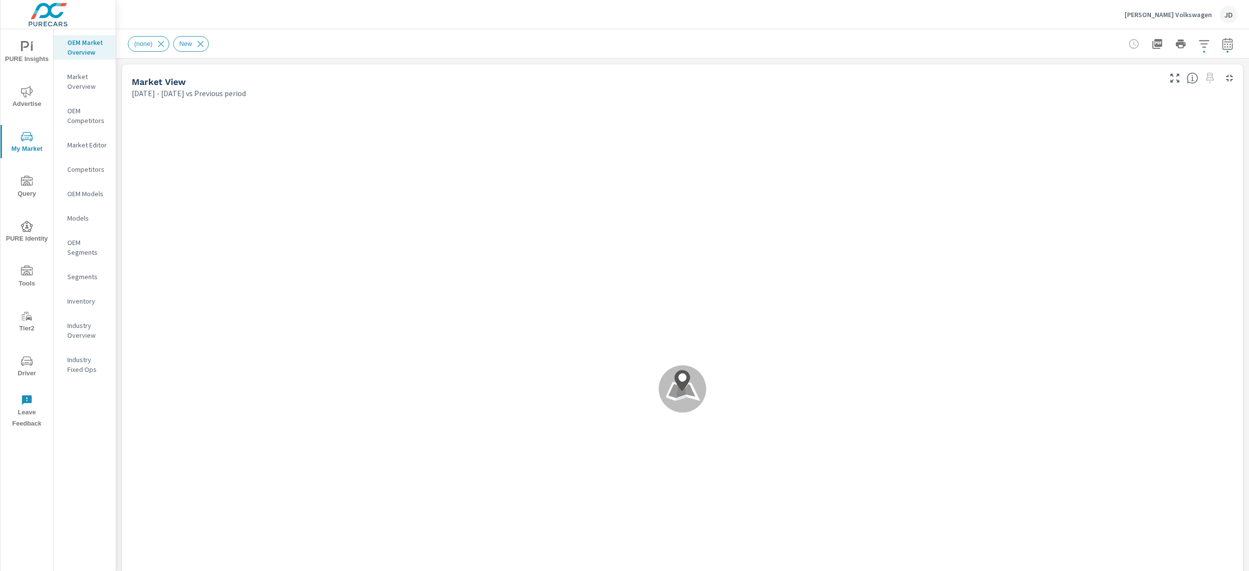
scroll to position [77, 0]
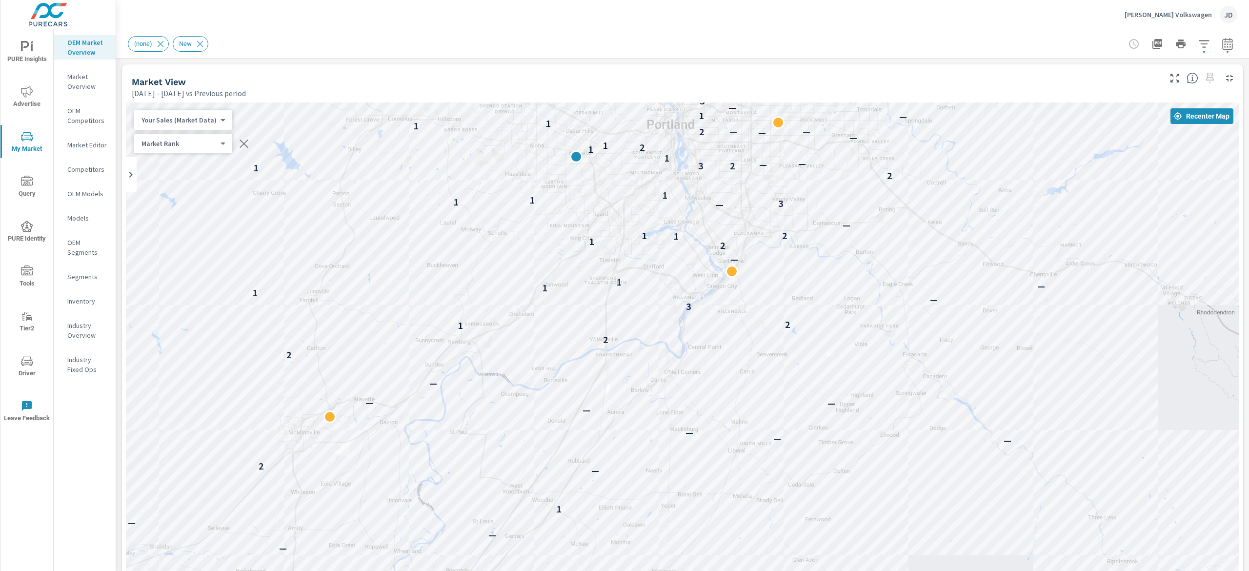
click at [1198, 42] on icon "button" at bounding box center [1204, 44] width 12 height 12
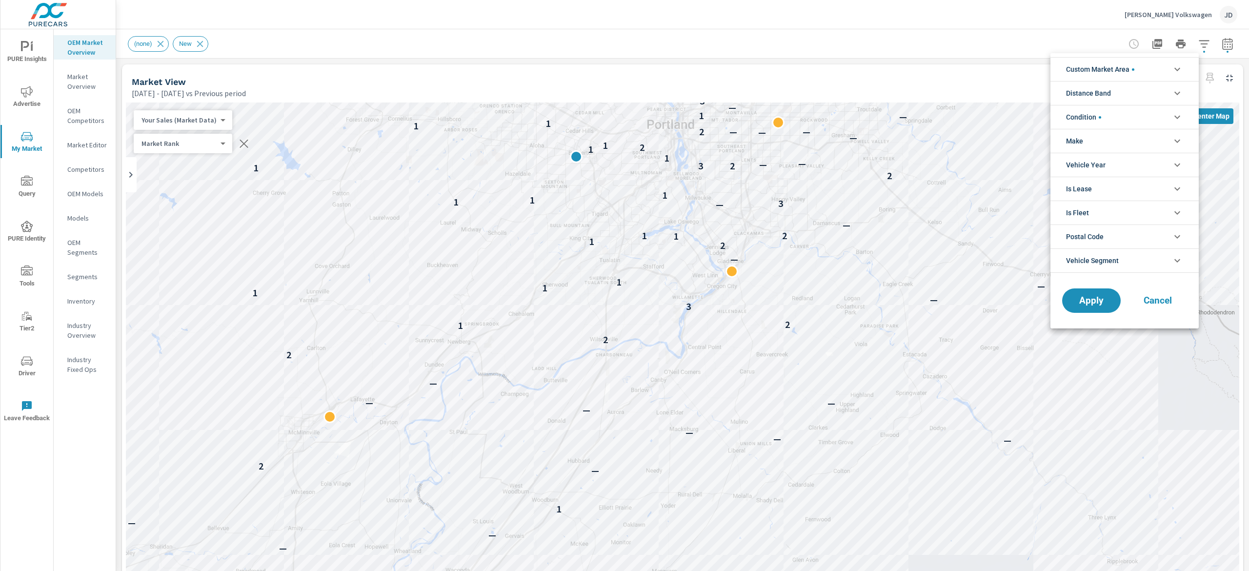
click at [1173, 68] on icon "filter options" at bounding box center [1178, 69] width 12 height 12
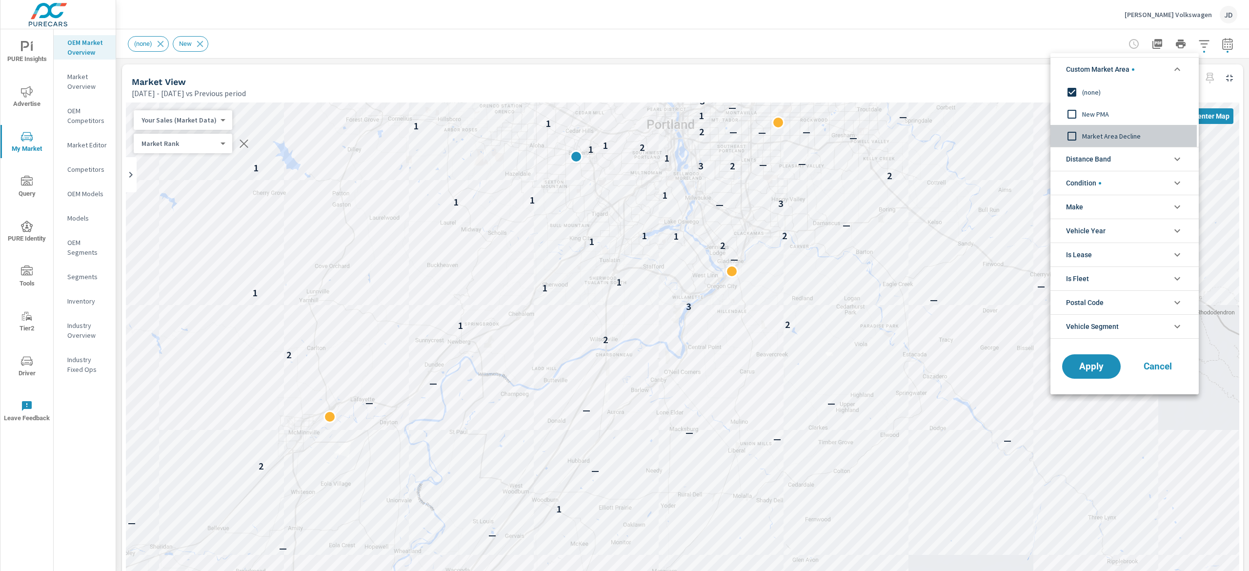
click at [1076, 133] on input "filter options" at bounding box center [1072, 136] width 20 height 20
click at [1093, 370] on span "Apply" at bounding box center [1091, 366] width 40 height 9
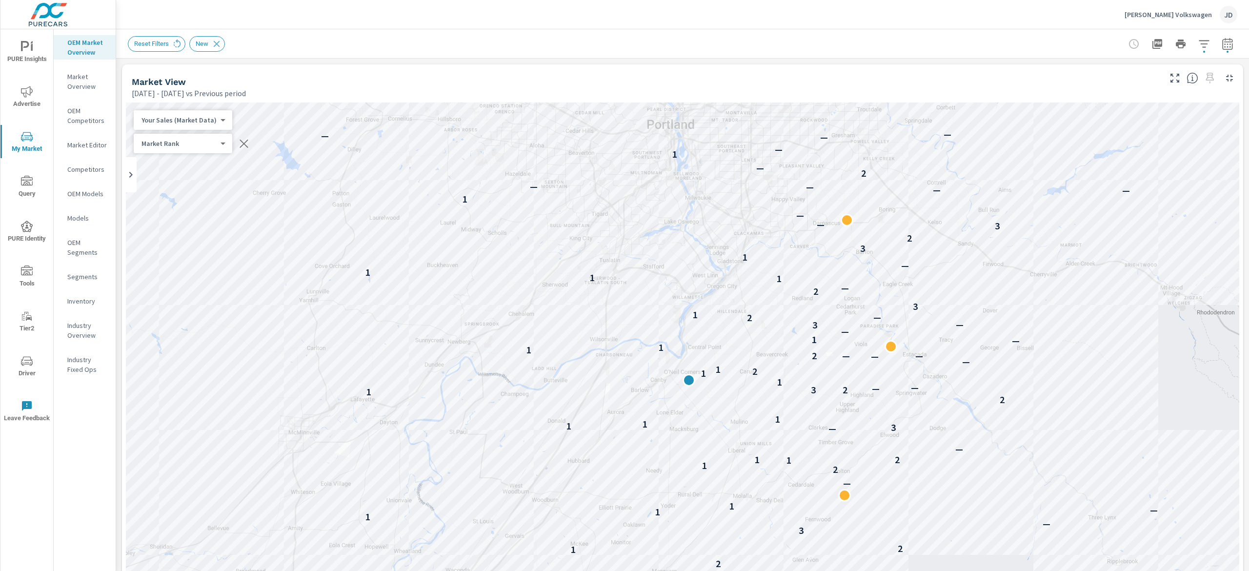
scroll to position [0, 0]
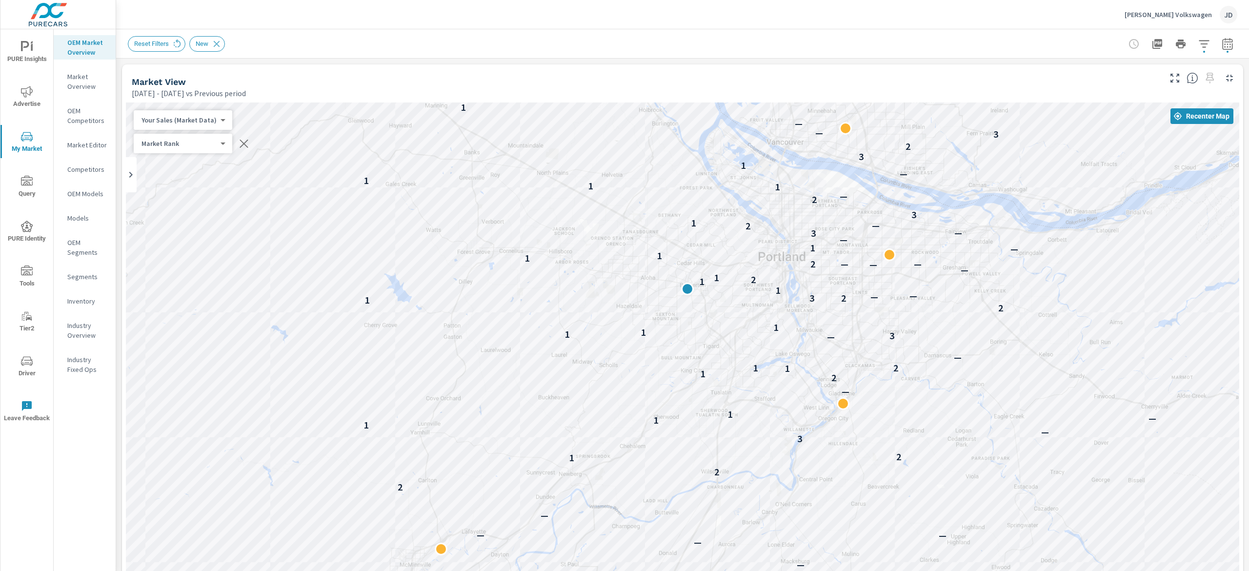
drag, startPoint x: 870, startPoint y: 207, endPoint x: 983, endPoint y: 341, distance: 174.9
click at [983, 341] on div "— — — — — — — — 1 — — — — — — — — — — — — 2 — — — 1 — — — — — 1 — 2 — — — — — —…" at bounding box center [682, 373] width 1113 height 543
click at [1198, 44] on icon "button" at bounding box center [1204, 44] width 12 height 12
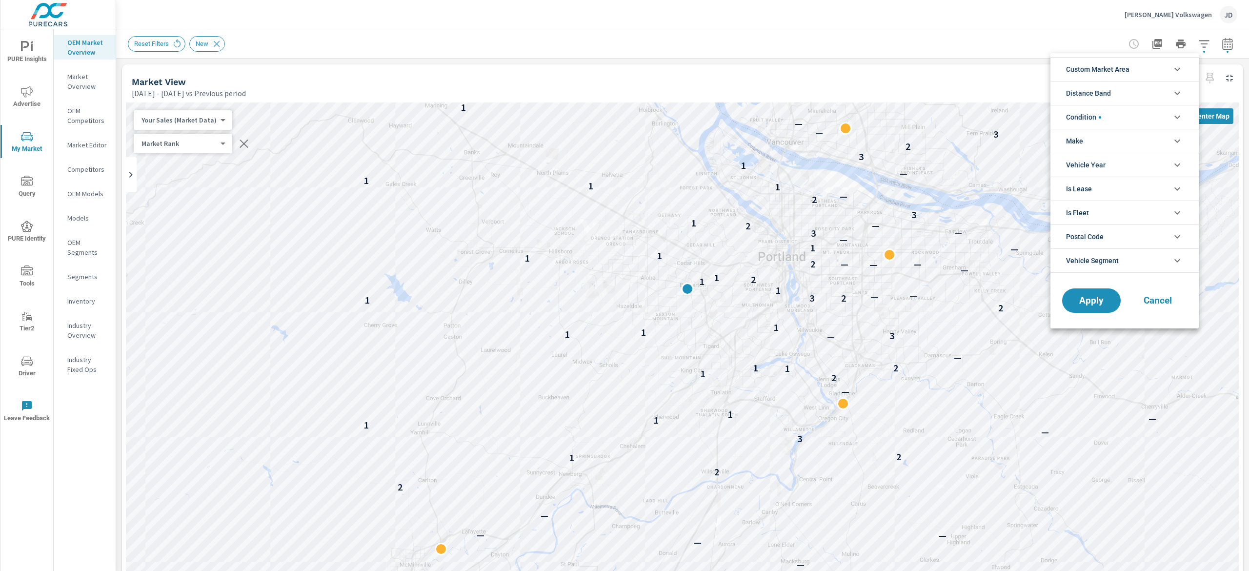
click at [1142, 72] on li "Custom Market Area" at bounding box center [1125, 69] width 148 height 24
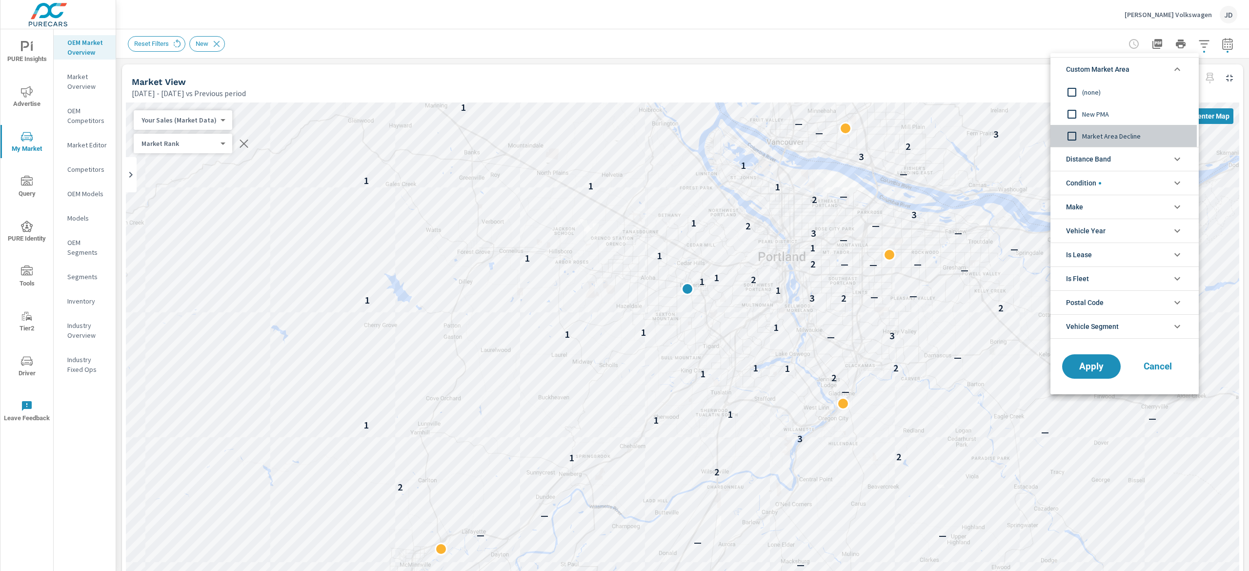
click at [1076, 137] on input "filter options" at bounding box center [1072, 136] width 20 height 20
click at [1082, 371] on span "Apply" at bounding box center [1091, 366] width 40 height 9
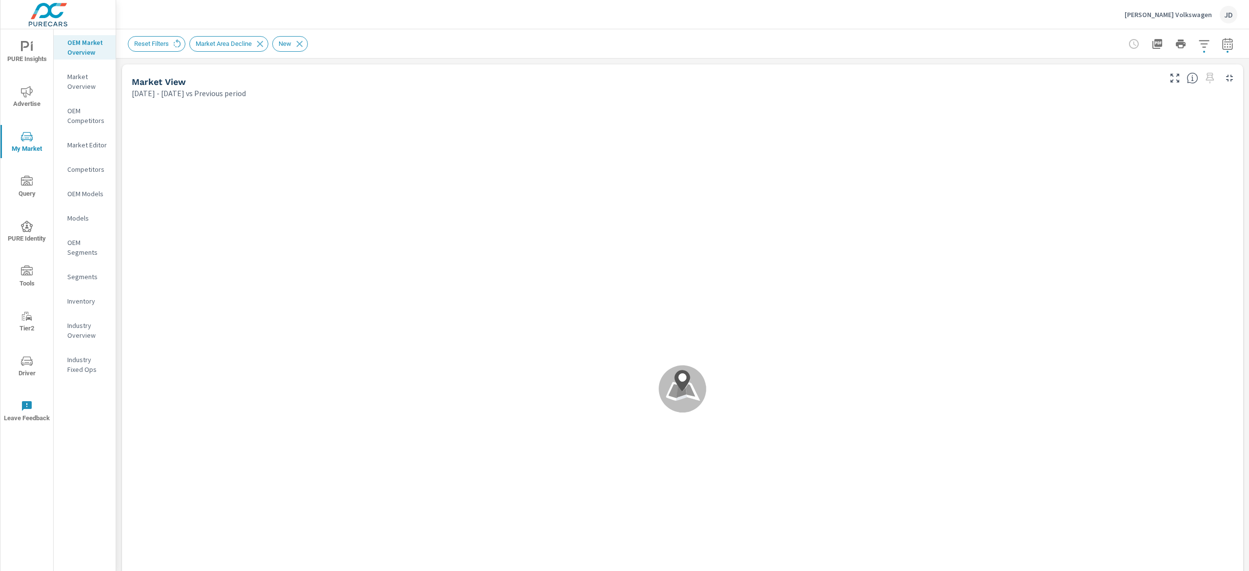
scroll to position [77, 0]
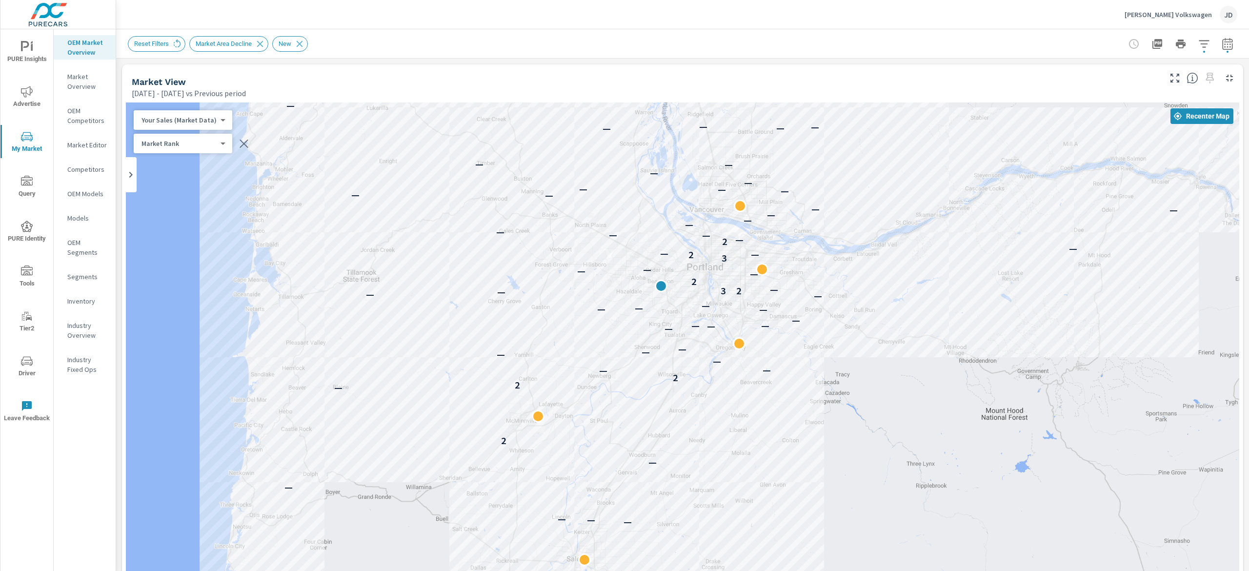
drag, startPoint x: 994, startPoint y: 245, endPoint x: 800, endPoint y: 268, distance: 195.1
click at [800, 268] on div "— — — — — — — — — — — — — — — — — — 2 — 2 2 — — — — — — — — — — — — — — — — — —…" at bounding box center [682, 373] width 1113 height 543
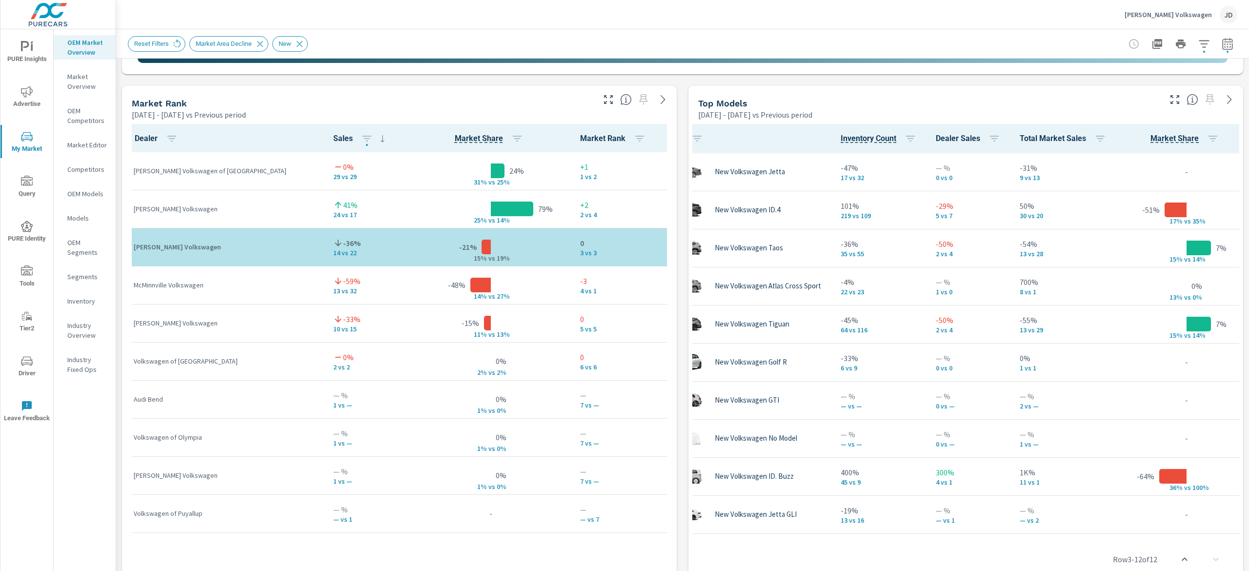
scroll to position [77, 51]
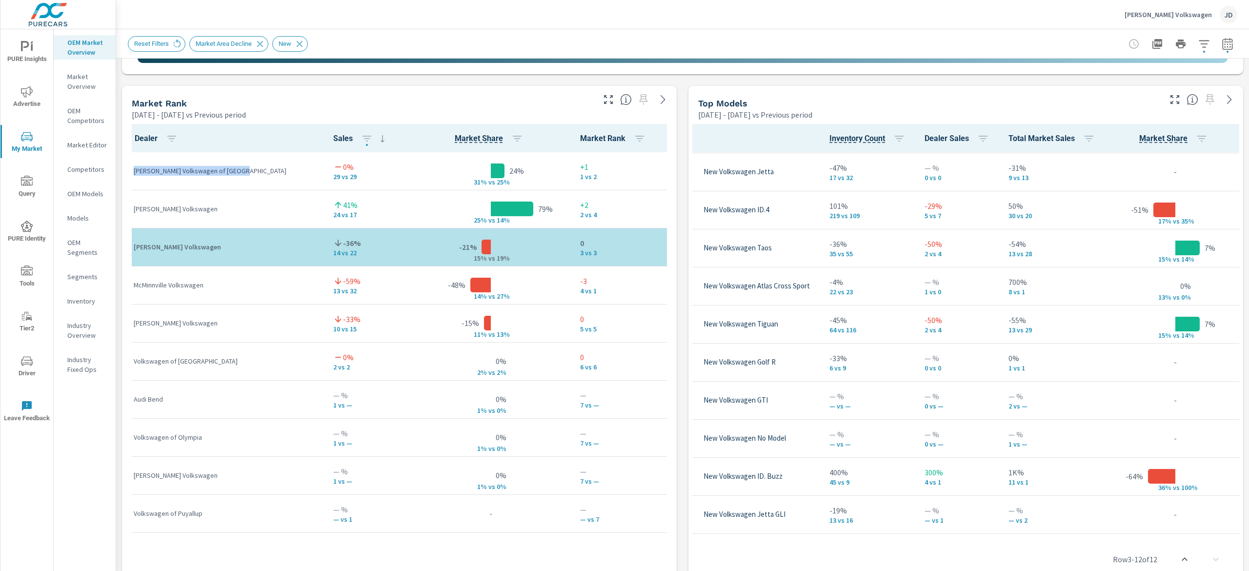
drag, startPoint x: 250, startPoint y: 173, endPoint x: 112, endPoint y: 164, distance: 137.9
click at [112, 164] on div "PURE Insights Advertise My Market Query PURE Identity Tools Tier2 Driver Leave …" at bounding box center [624, 285] width 1249 height 571
copy div "Herzog-Meier Volkswagen JD Market Overview Herzog-Meier Volkswagen Report date …"
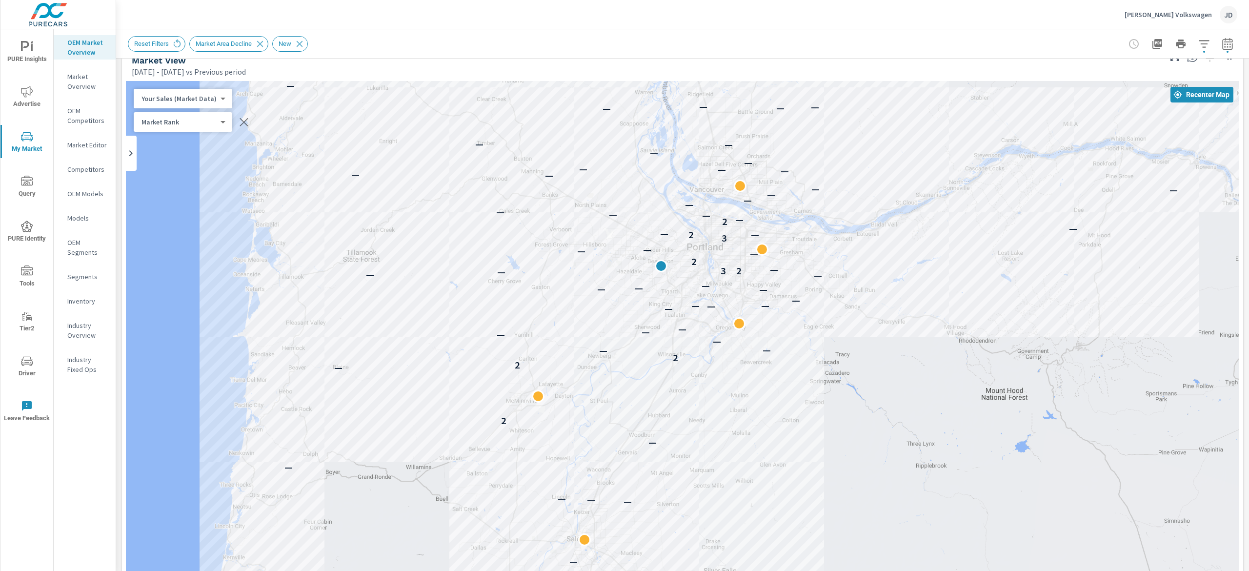
scroll to position [20, 0]
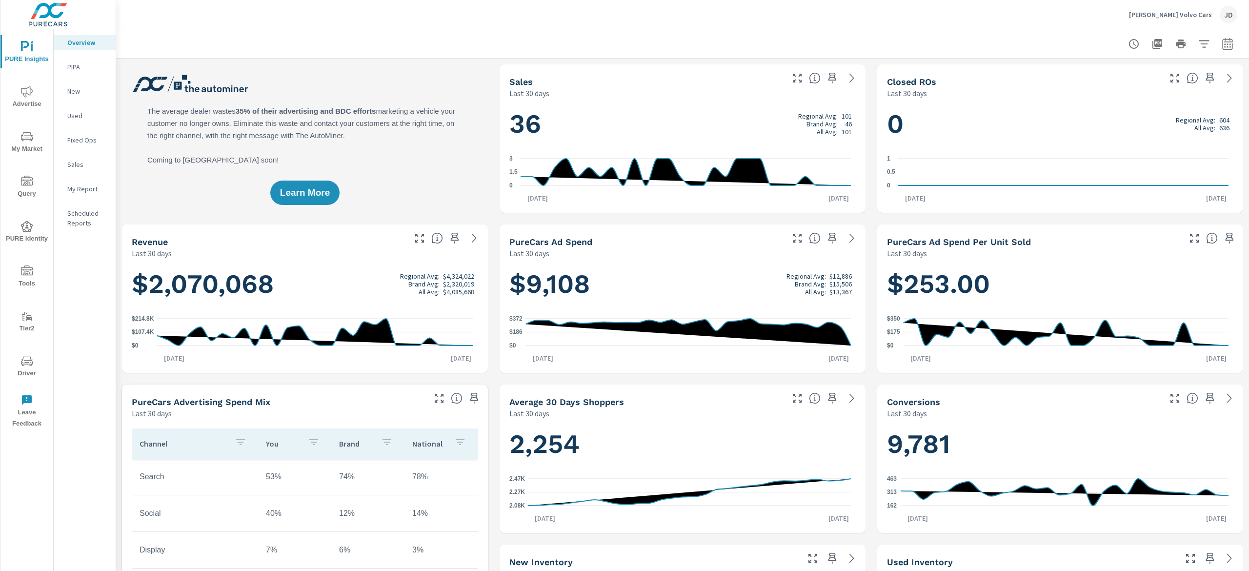
scroll to position [0, 0]
click at [67, 91] on p "New" at bounding box center [87, 91] width 40 height 10
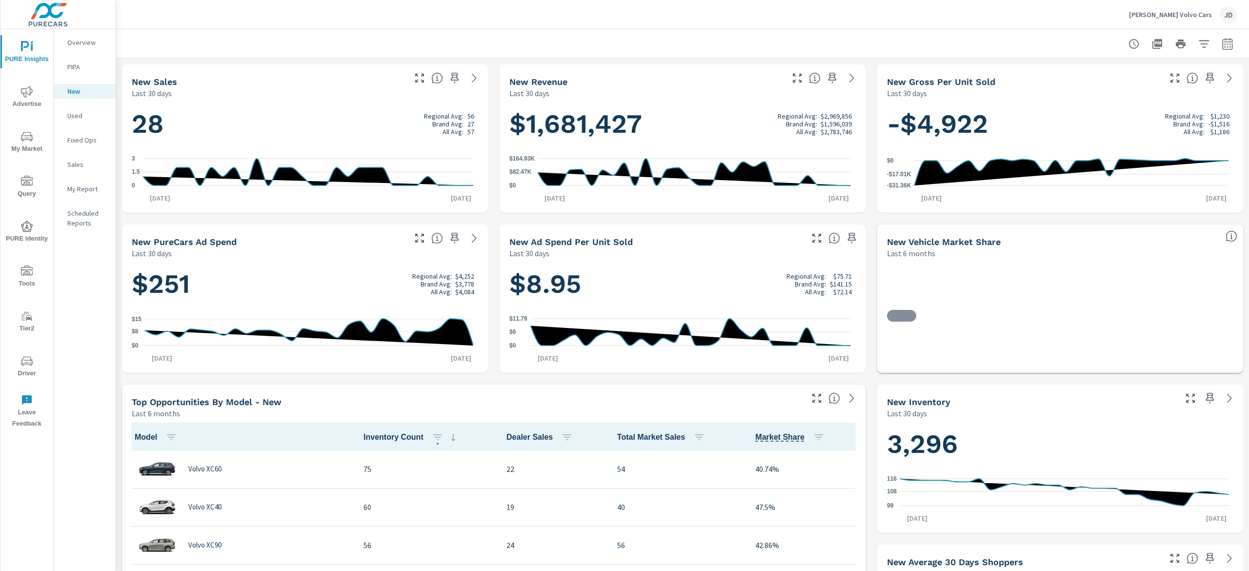
scroll to position [0, 0]
click at [1222, 42] on icon "button" at bounding box center [1227, 44] width 10 height 12
select select "Last 30 days"
click at [1118, 115] on p "+ Add comparison" at bounding box center [1144, 110] width 125 height 12
select select "Previous period"
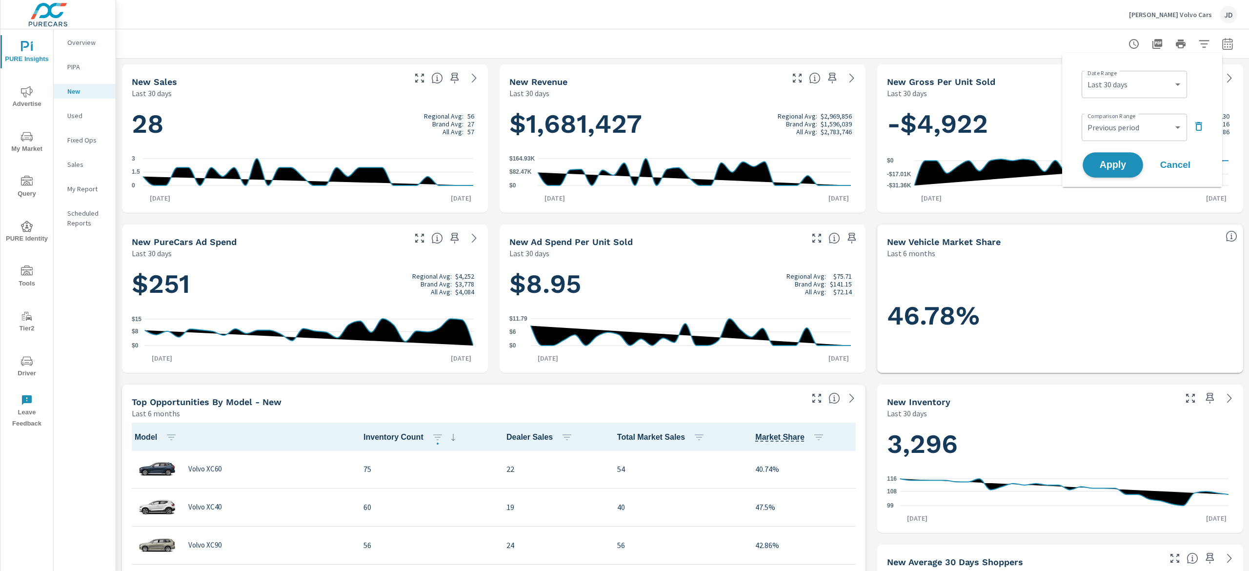
click at [1118, 161] on span "Apply" at bounding box center [1113, 165] width 40 height 9
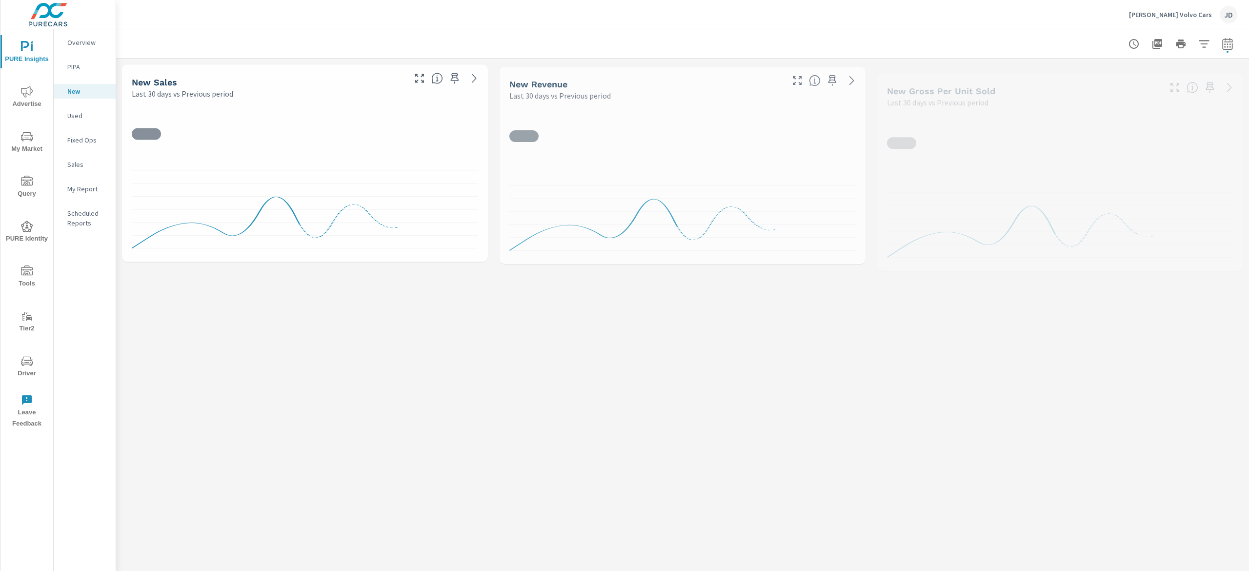
scroll to position [0, 0]
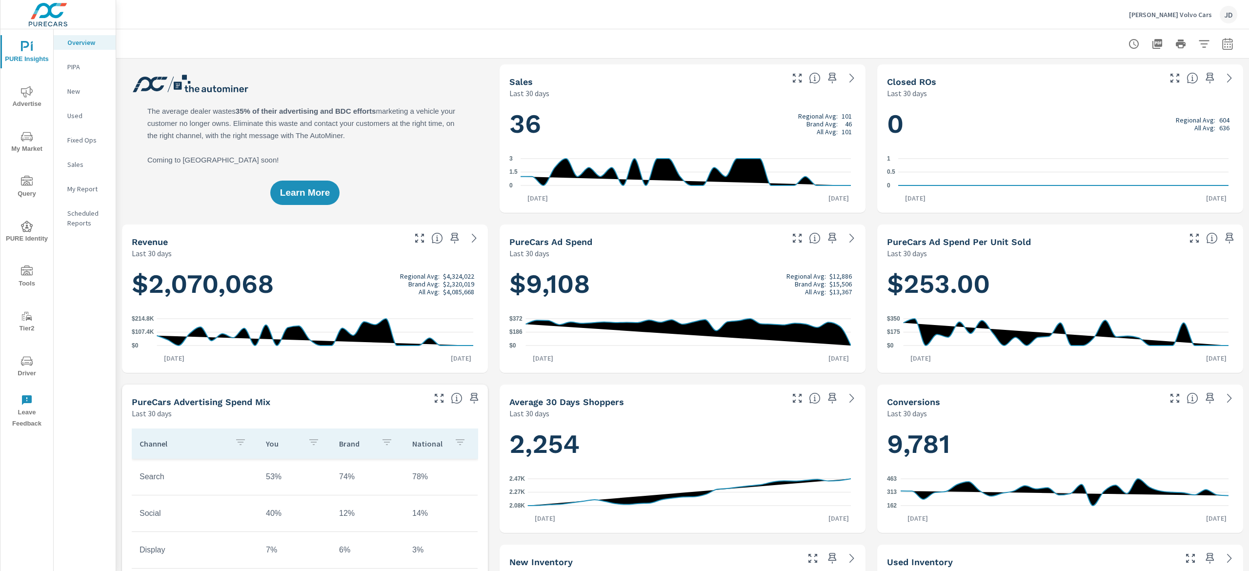
click at [34, 138] on span "My Market" at bounding box center [26, 143] width 47 height 24
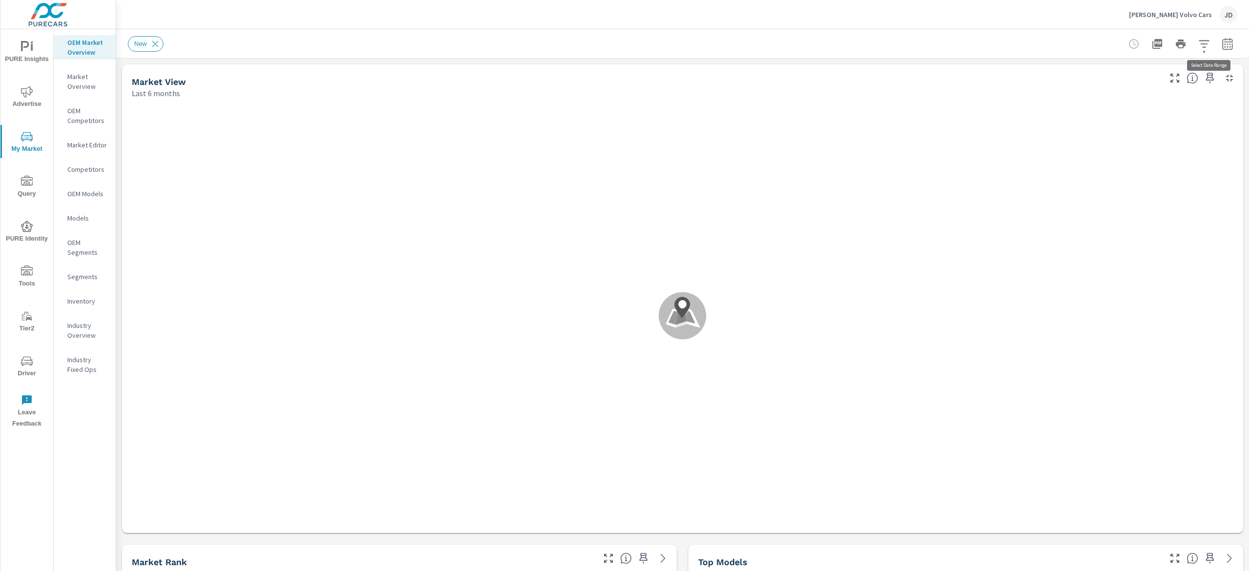
click at [1222, 38] on icon "button" at bounding box center [1228, 44] width 12 height 12
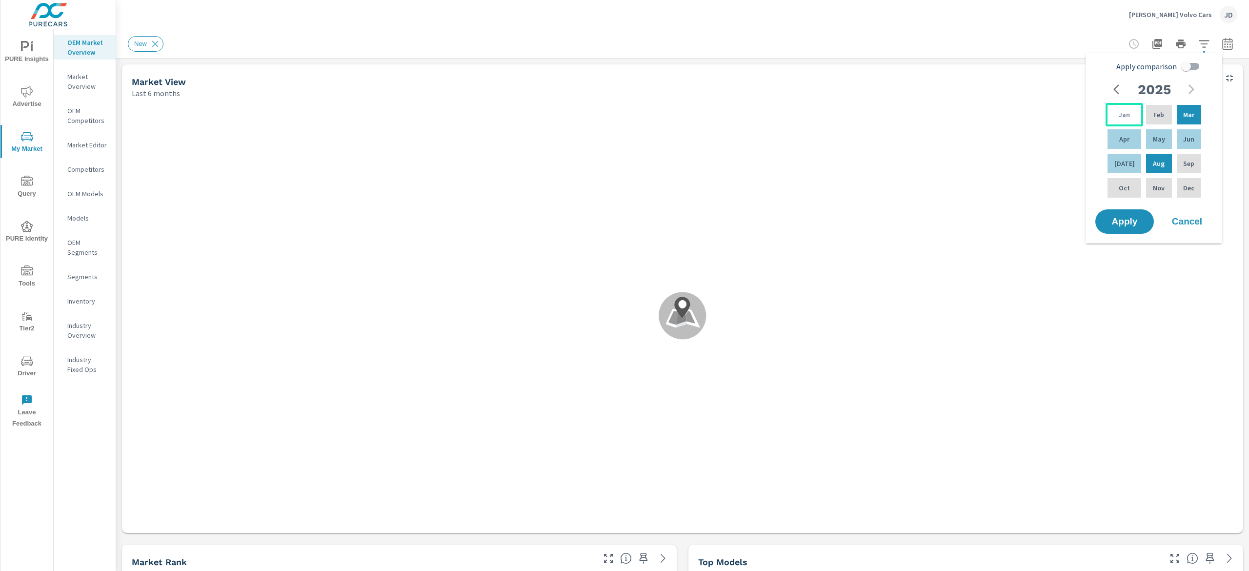
scroll to position [0, 0]
click at [1110, 121] on div "Jan" at bounding box center [1125, 114] width 38 height 23
click at [1112, 153] on div "[DATE]" at bounding box center [1125, 163] width 38 height 23
click at [1189, 66] on input "Apply comparison" at bounding box center [1186, 66] width 56 height 19
checkbox input "true"
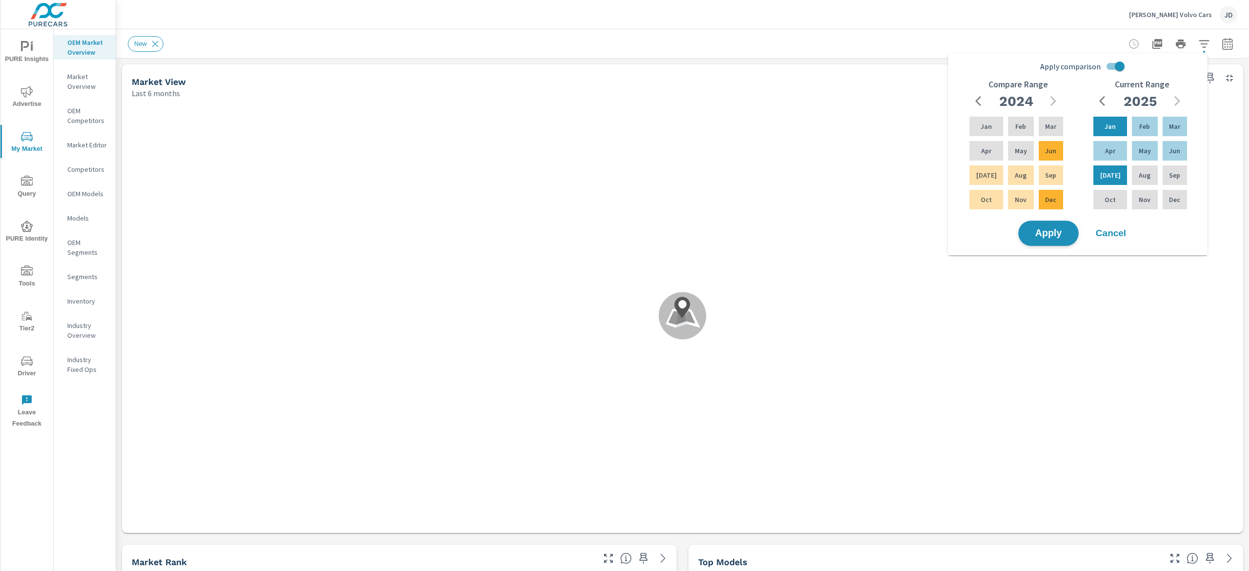
click at [1056, 238] on span "Apply" at bounding box center [1049, 233] width 40 height 9
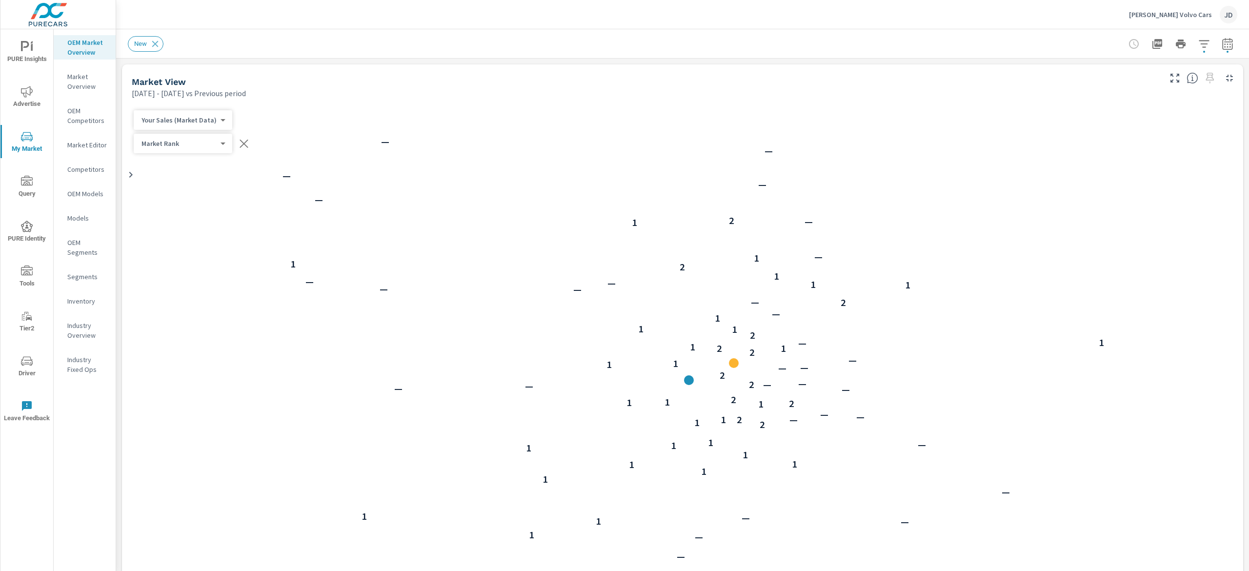
scroll to position [0, 0]
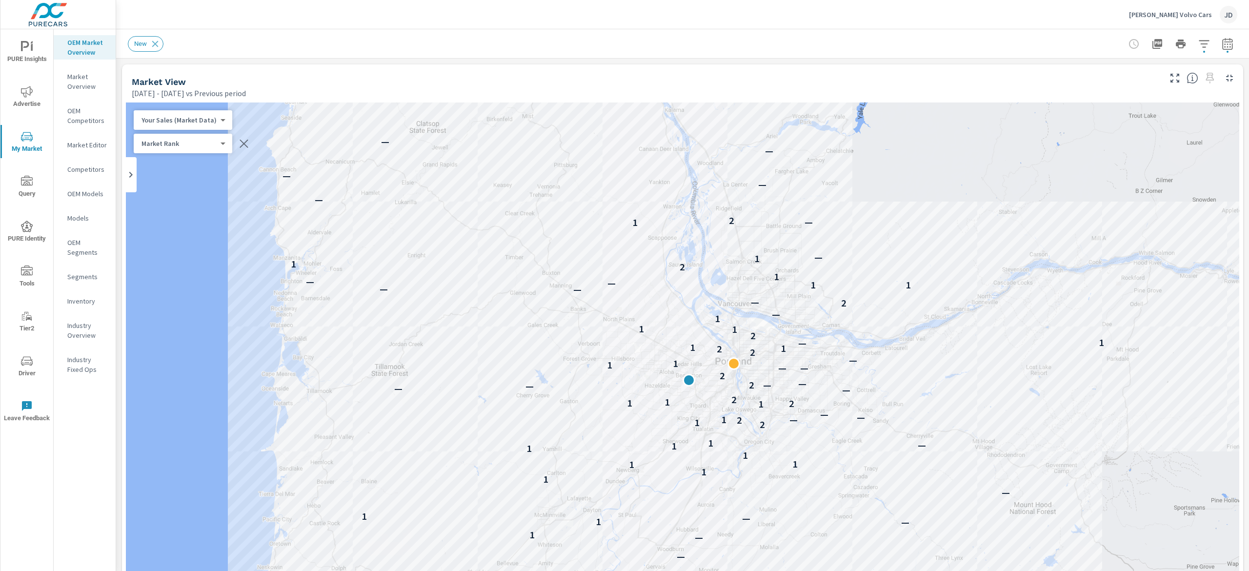
click at [1222, 39] on icon "button" at bounding box center [1227, 44] width 10 height 12
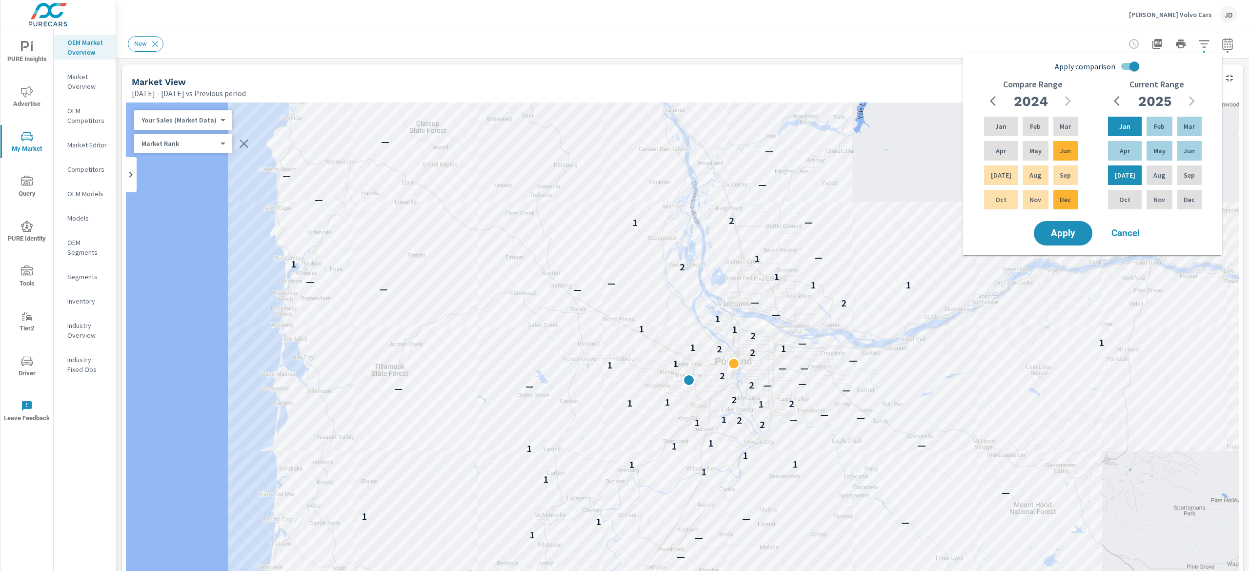
click at [924, 42] on div "New" at bounding box center [614, 44] width 973 height 16
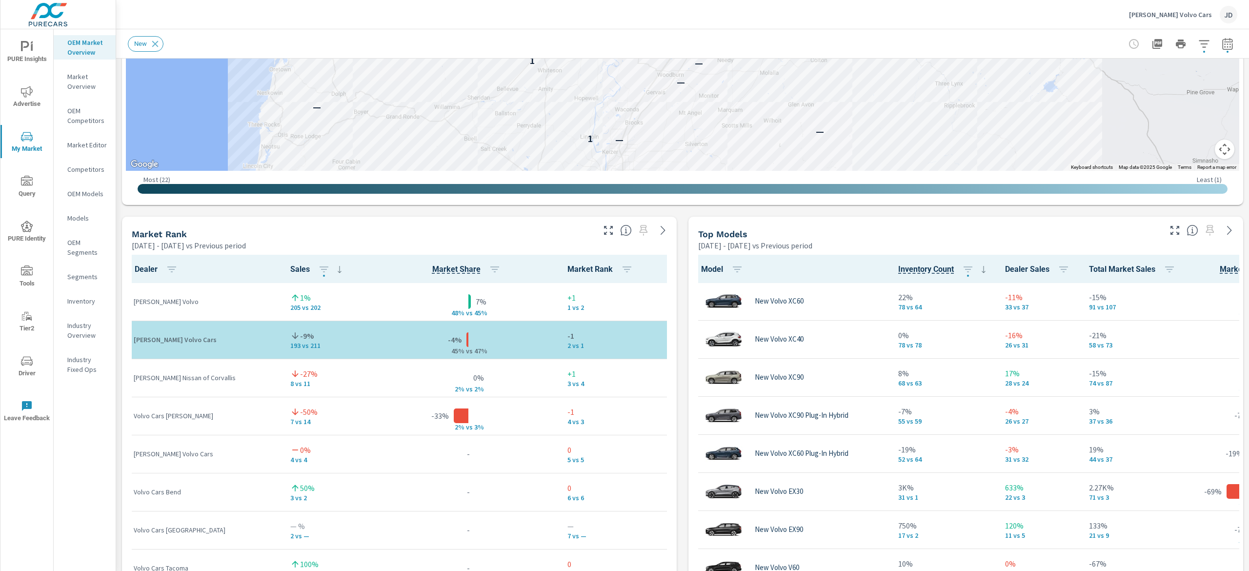
scroll to position [202, 0]
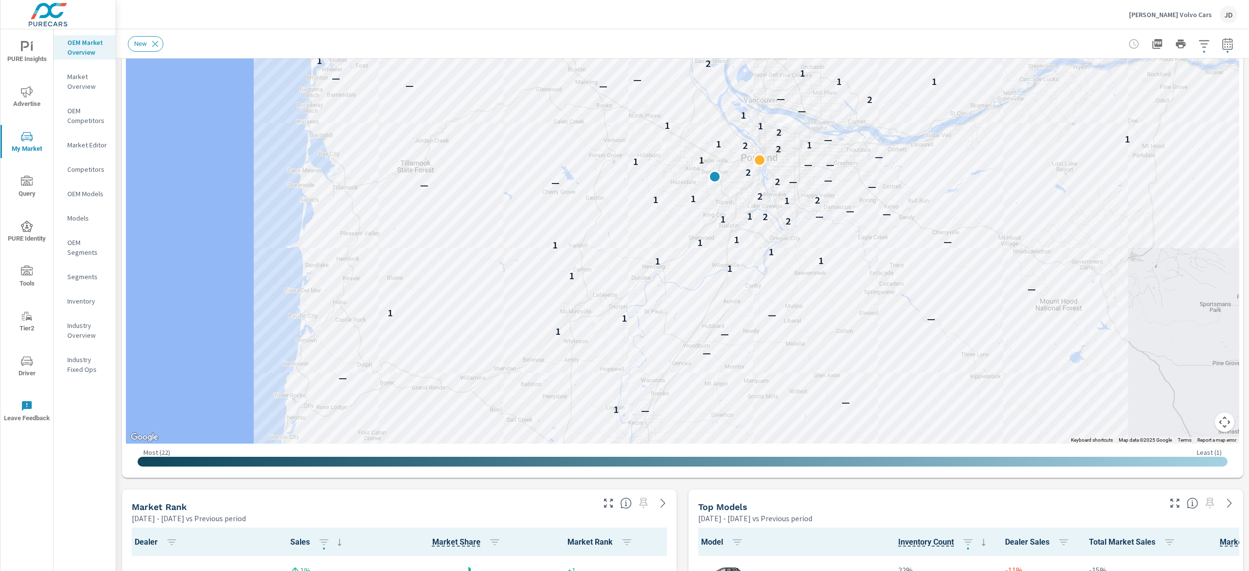
drag, startPoint x: 889, startPoint y: 230, endPoint x: 875, endPoint y: 271, distance: 42.7
click at [875, 271] on div "— — — — — — — — — — — — — — 1 1 — 1 1 — — — 1 — — — — 1 — 1 — 1 — 1 1 1 1 1 1 1…" at bounding box center [682, 172] width 1113 height 543
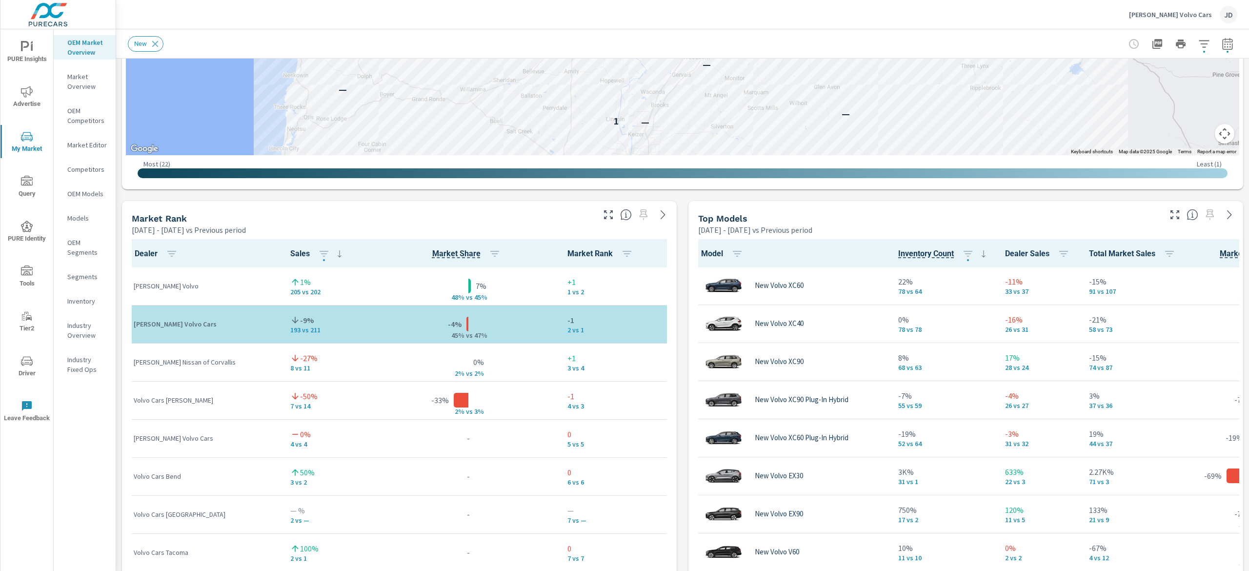
scroll to position [497, 0]
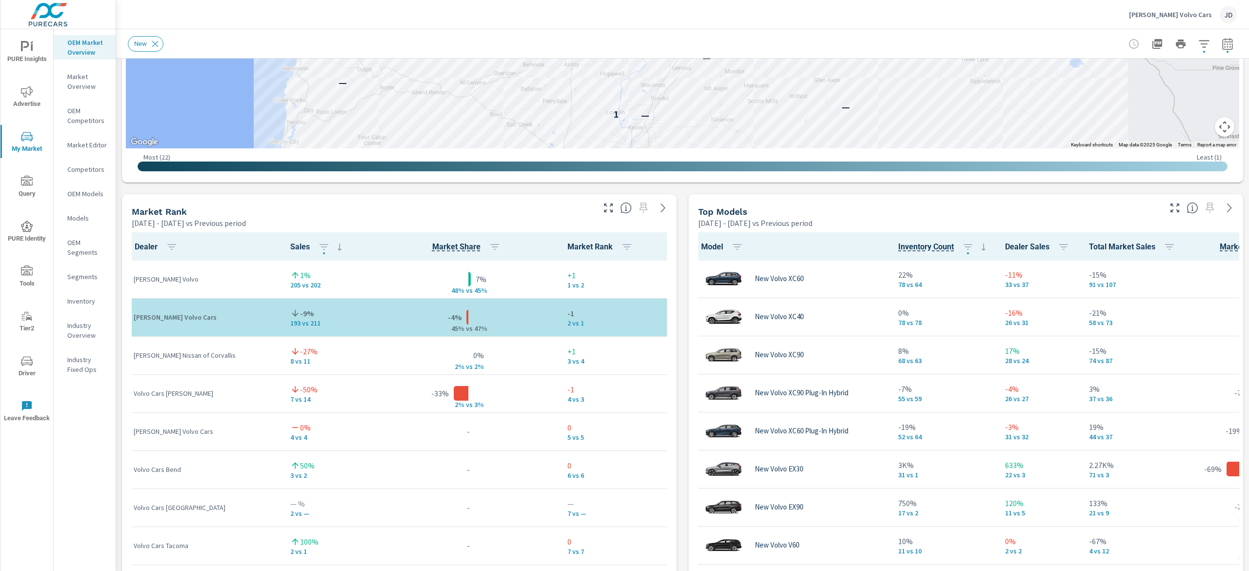
drag, startPoint x: 1248, startPoint y: 235, endPoint x: 904, endPoint y: 7, distance: 412.6
click at [1248, 237] on div "Market Overview Herzog-Meier Volvo Cars Report date range: Jan 01, 2025 - Jul 3…" at bounding box center [682, 300] width 1133 height 542
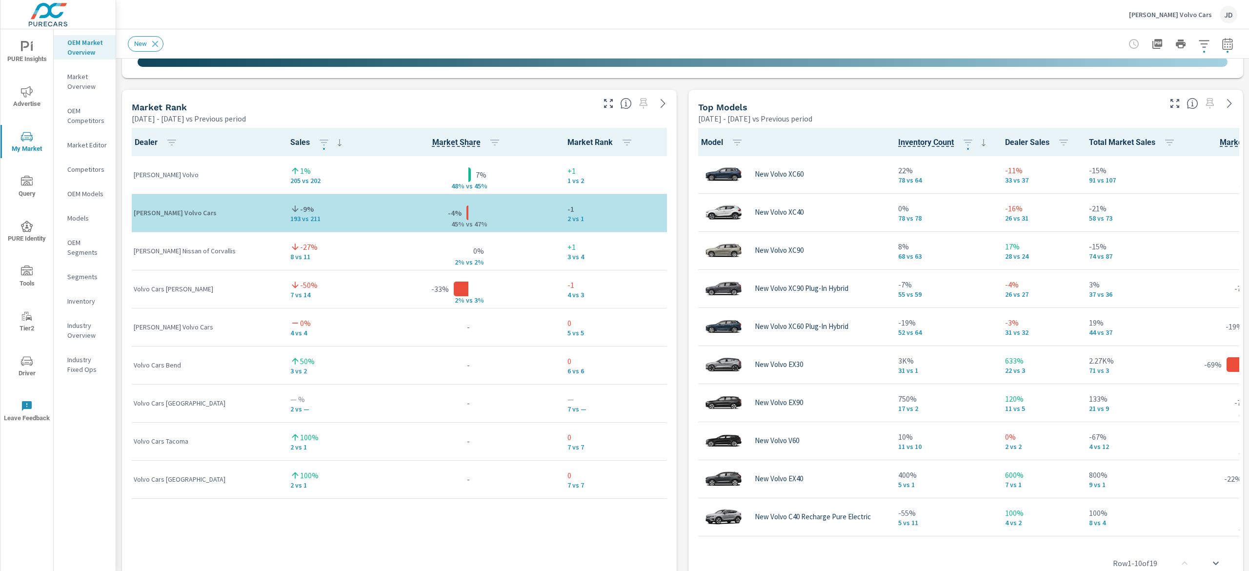
scroll to position [607, 0]
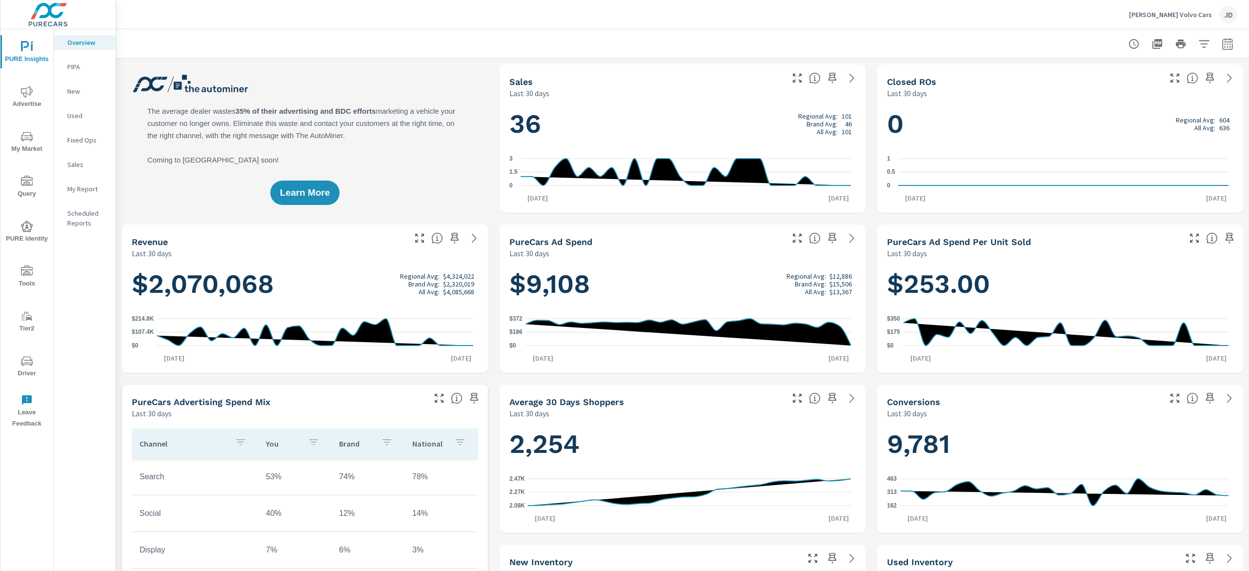
scroll to position [0, 0]
click at [40, 141] on span "My Market" at bounding box center [26, 143] width 47 height 24
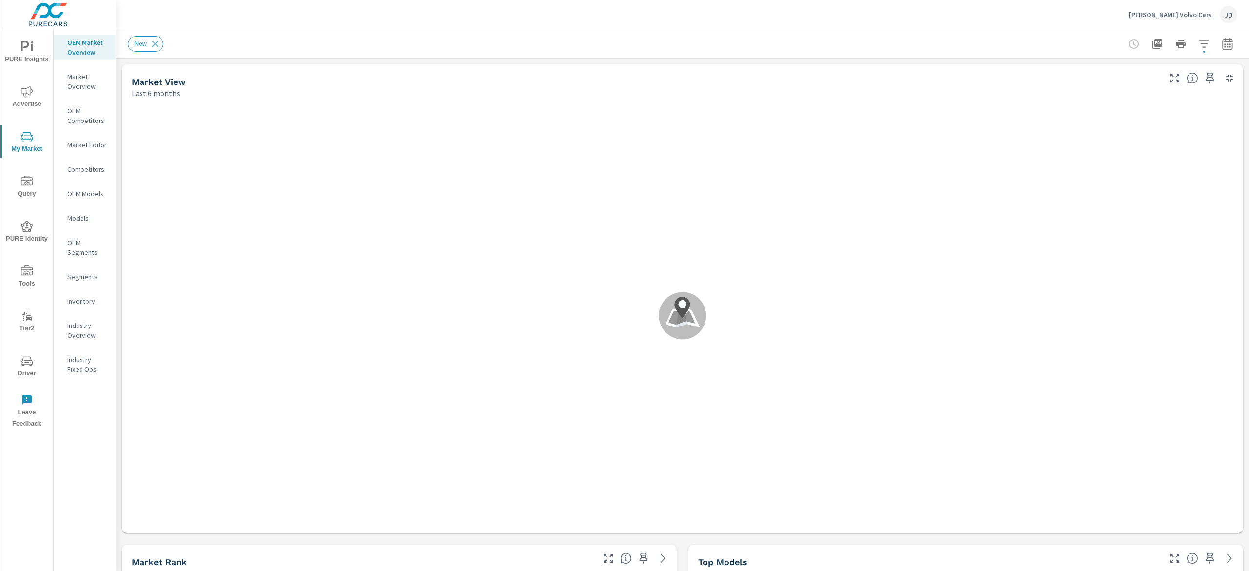
scroll to position [0, 0]
click at [87, 303] on p "Inventory" at bounding box center [87, 301] width 40 height 10
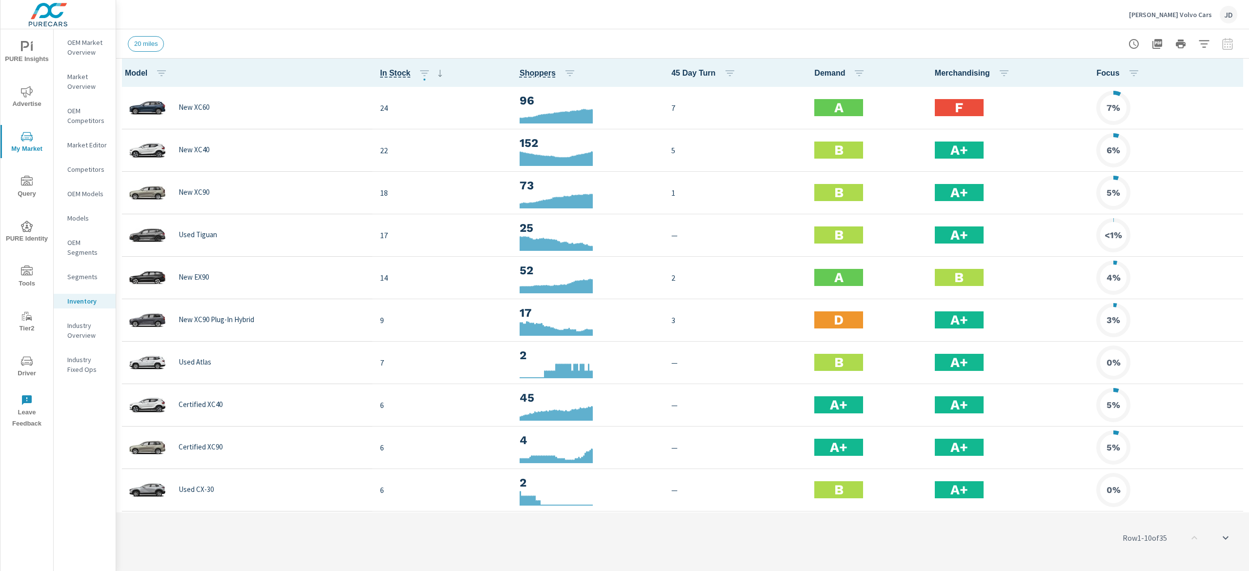
scroll to position [0, 0]
click at [1206, 44] on icon "button" at bounding box center [1204, 44] width 12 height 12
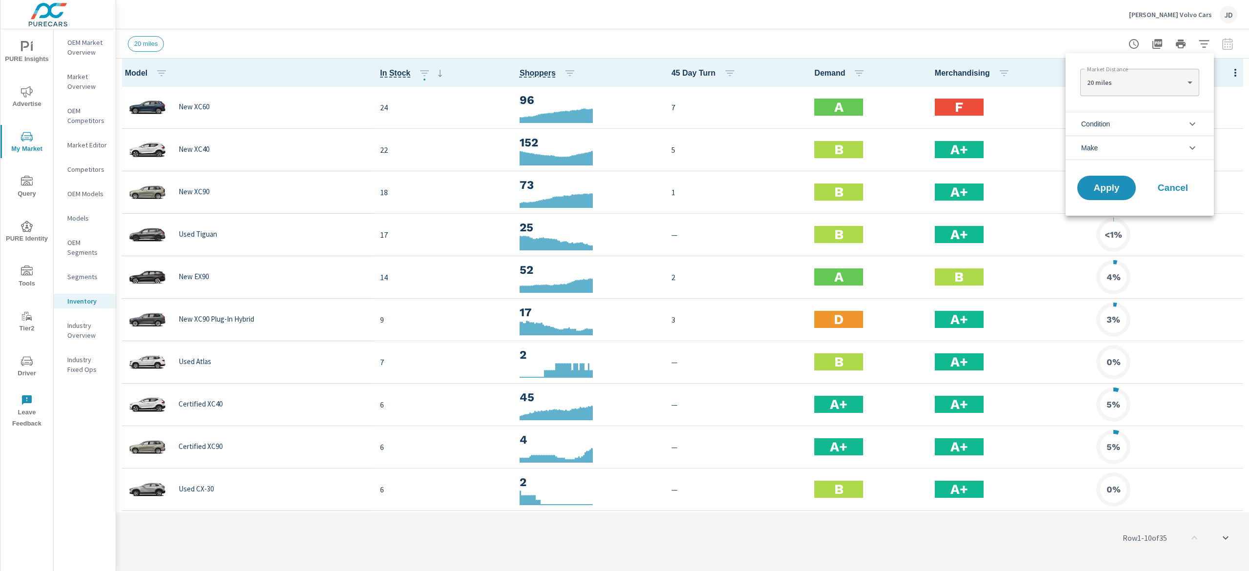
click at [1134, 119] on li "Condition" at bounding box center [1140, 124] width 148 height 24
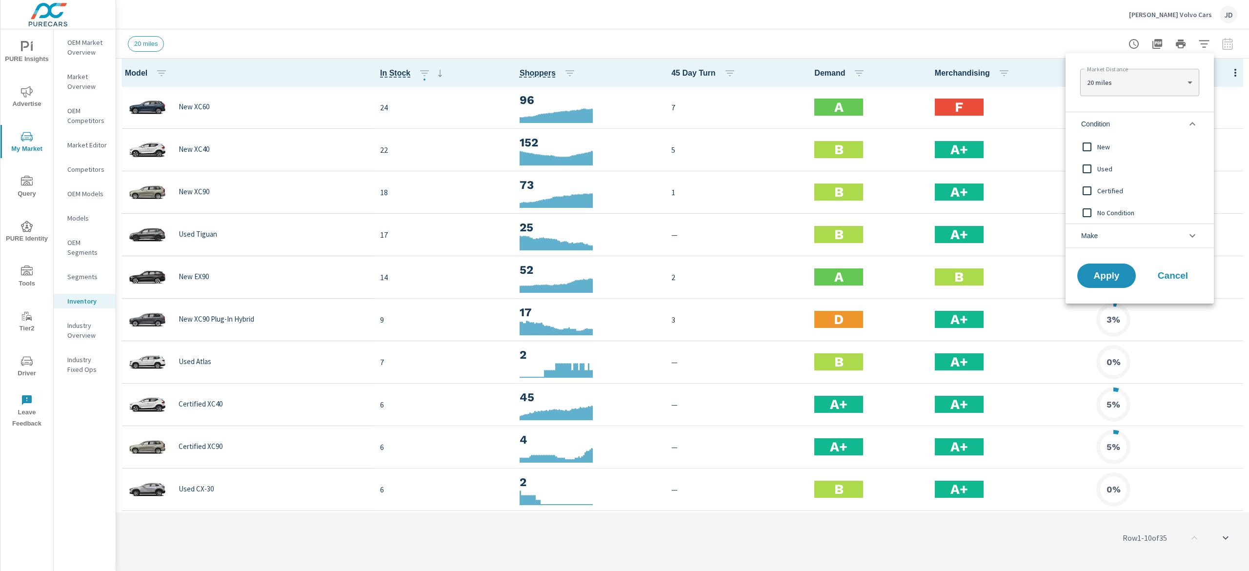
click at [1102, 143] on span "New" at bounding box center [1150, 147] width 107 height 12
click at [1097, 281] on span "Apply" at bounding box center [1107, 275] width 40 height 9
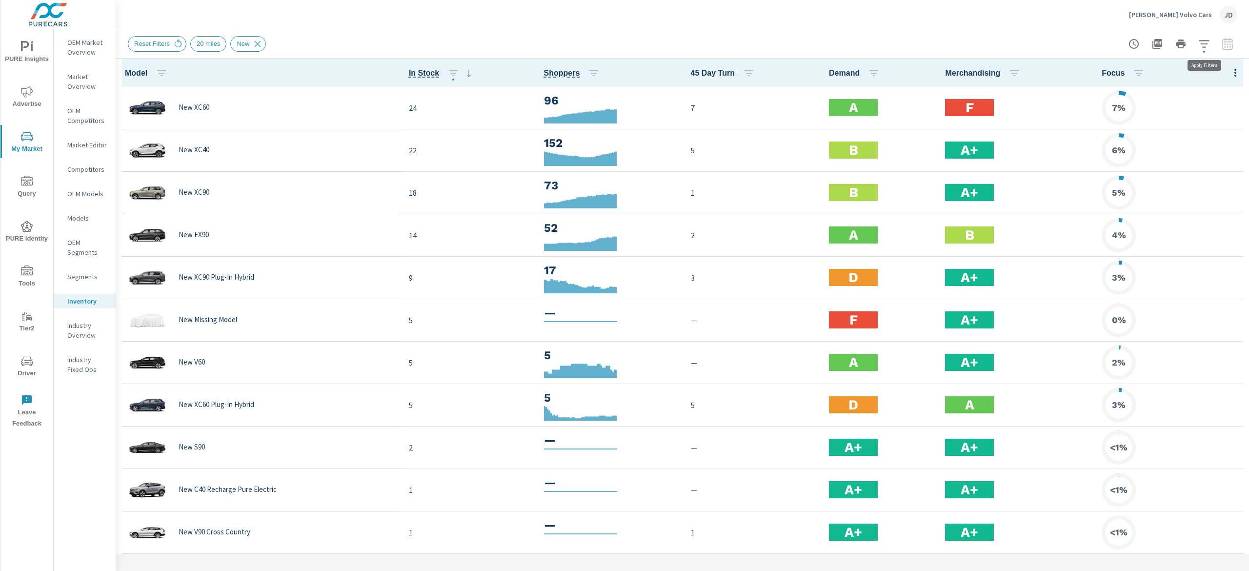
click at [1205, 42] on icon "button" at bounding box center [1204, 44] width 12 height 12
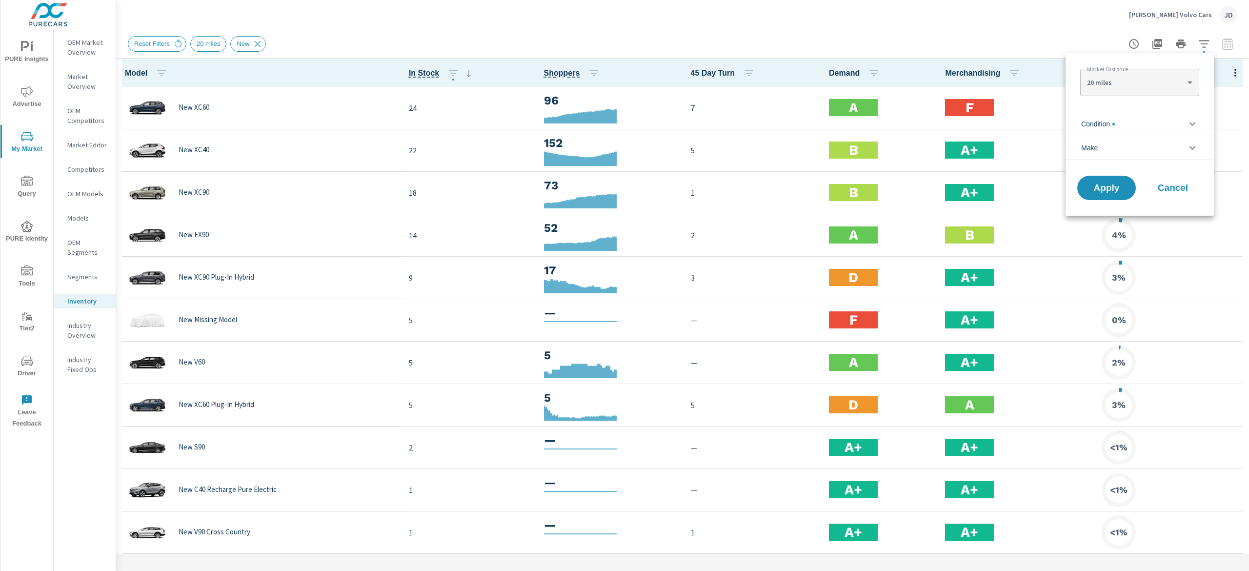
click at [1185, 126] on li "Condition" at bounding box center [1140, 124] width 148 height 24
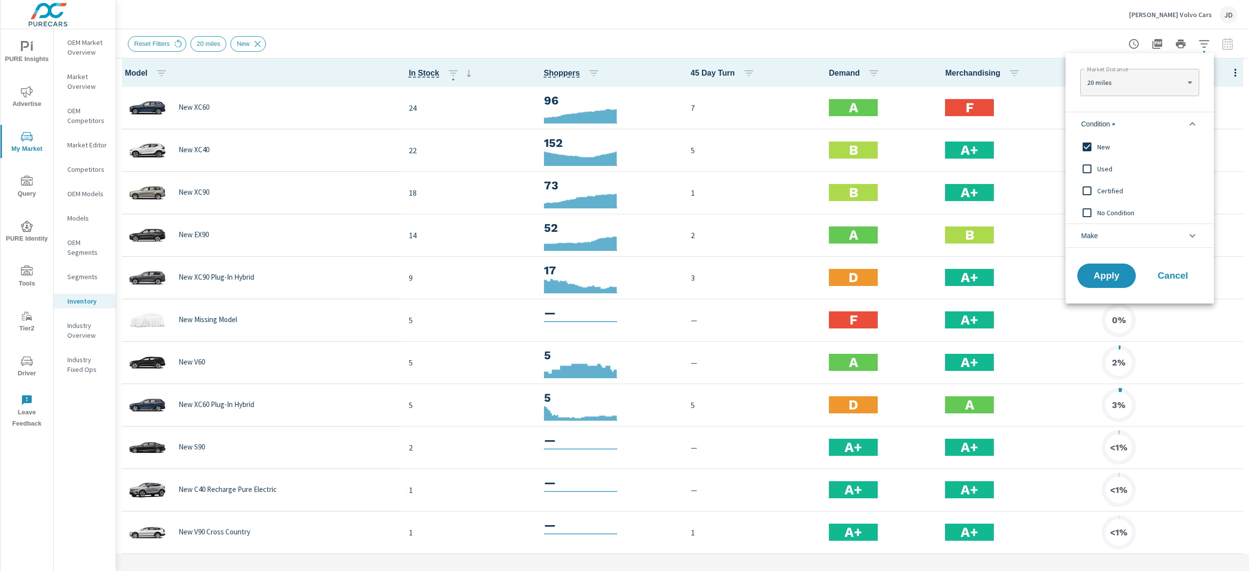
click at [1186, 125] on li "Condition" at bounding box center [1140, 124] width 148 height 24
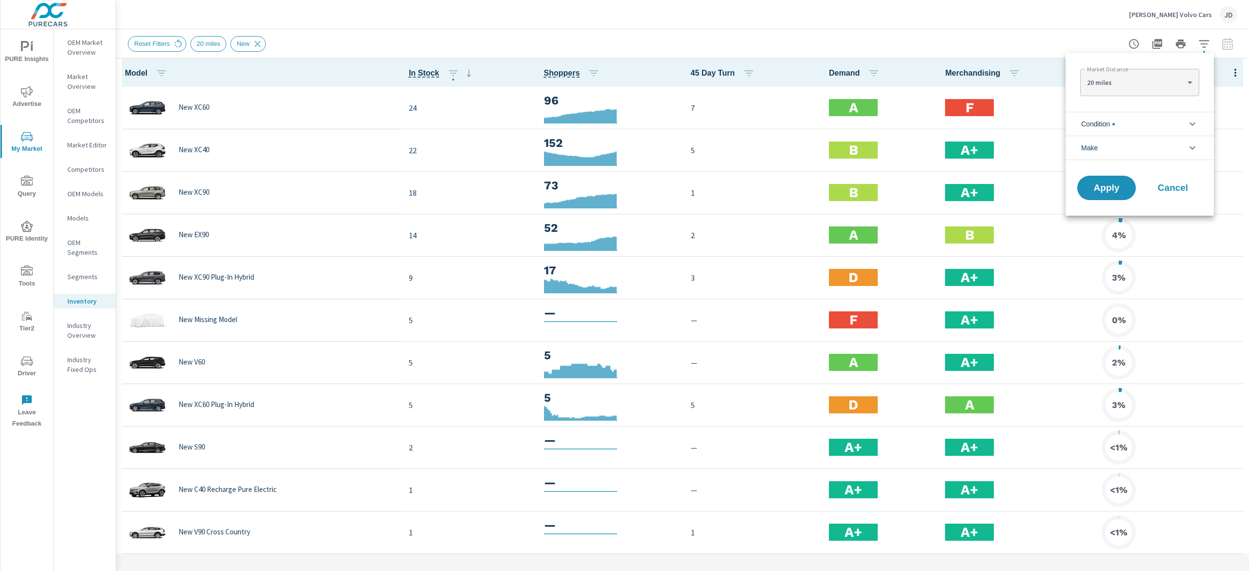
click at [1019, 28] on div at bounding box center [624, 285] width 1249 height 571
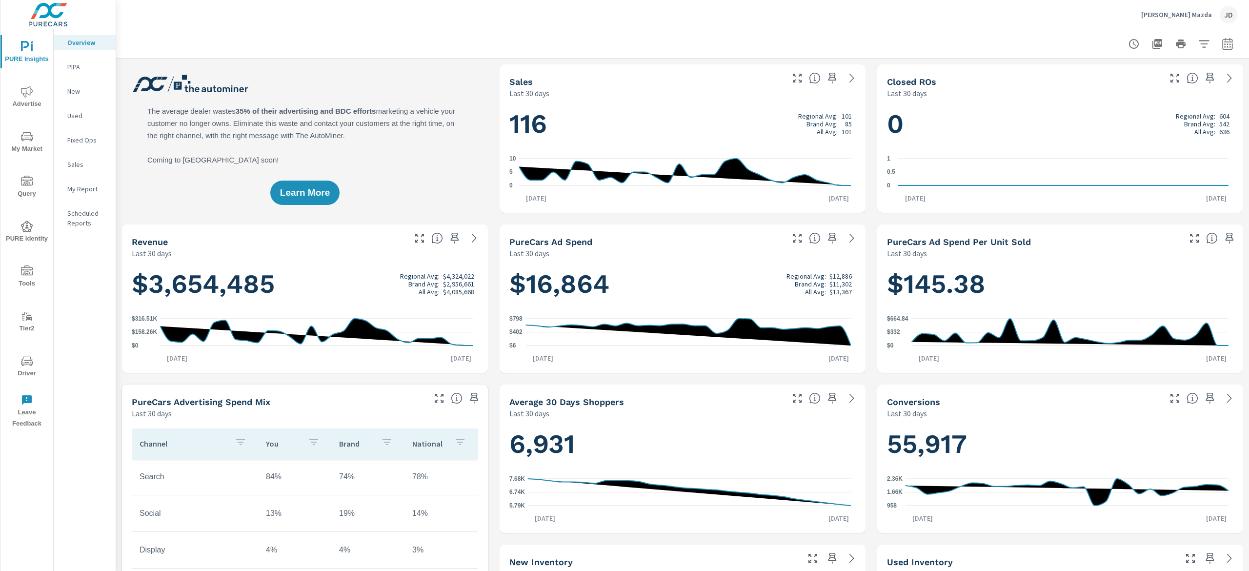
scroll to position [0, 0]
click at [89, 93] on p "New" at bounding box center [87, 91] width 40 height 10
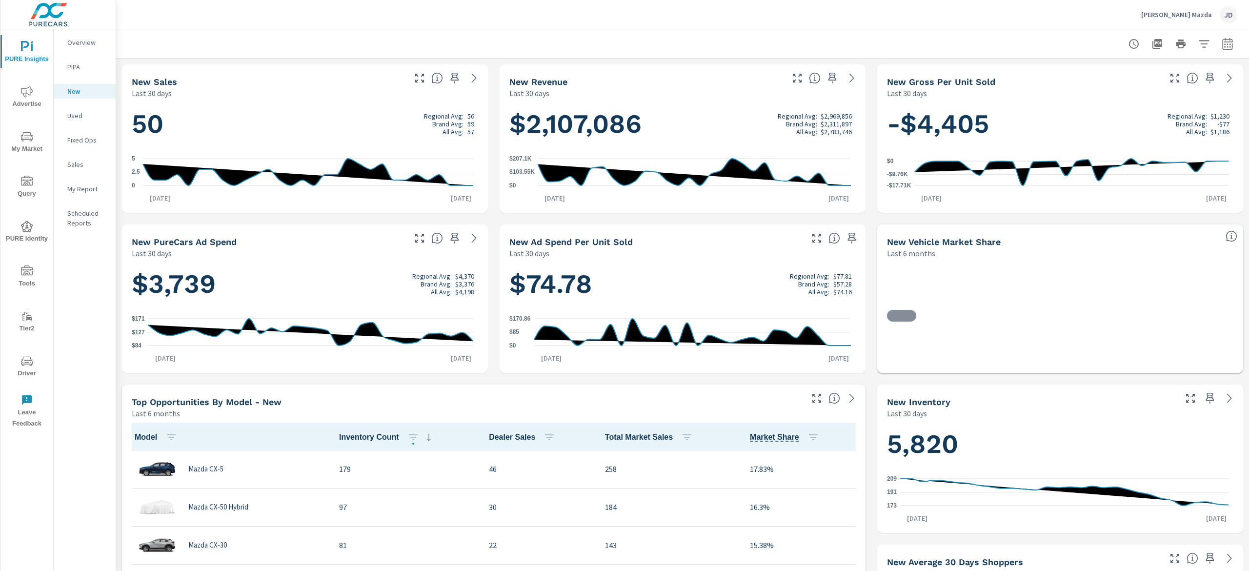
scroll to position [0, 0]
drag, startPoint x: 556, startPoint y: 3, endPoint x: 201, endPoint y: 115, distance: 372.2
click at [200, 115] on h1 "50 Regional Avg: 56 Brand Avg: 59 All Avg: 57" at bounding box center [305, 123] width 346 height 33
click at [1220, 39] on button "button" at bounding box center [1228, 44] width 20 height 20
select select "Last 30 days"
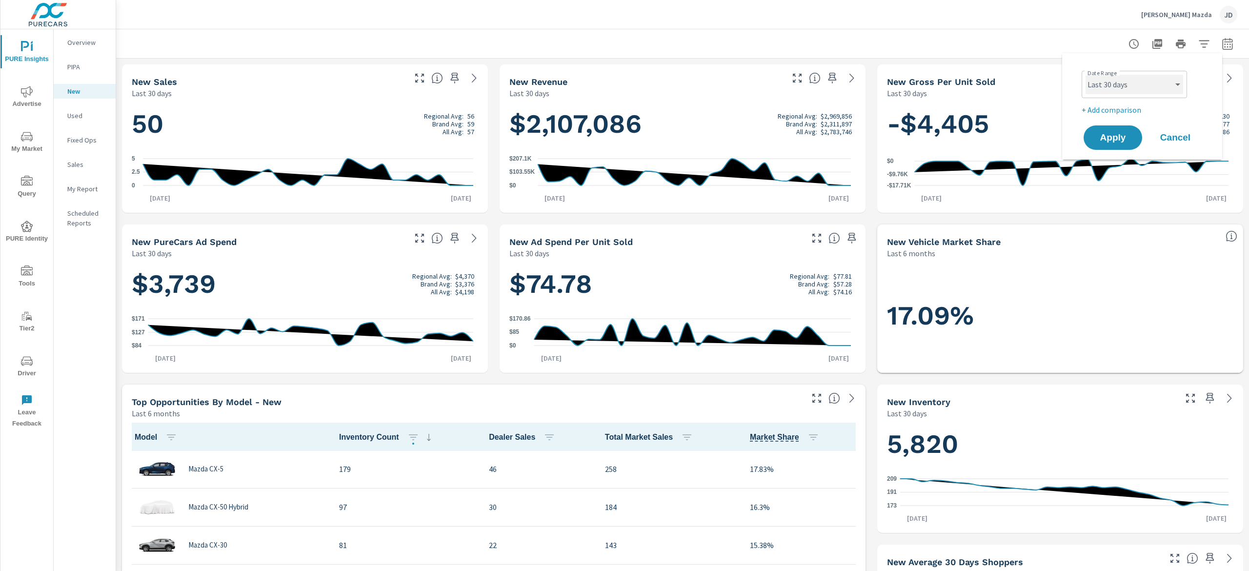
click at [1153, 92] on select "Custom [DATE] Last week Last 7 days Last 14 days Last 30 days Last 45 days Last…" at bounding box center [1135, 85] width 98 height 20
click at [1188, 64] on div "Date Range Custom [DATE] Last week Last 7 days Last 14 days Last 30 days Last 4…" at bounding box center [1142, 106] width 137 height 91
click at [1132, 105] on p "+ Add comparison" at bounding box center [1144, 110] width 125 height 12
select select "Previous period"
click at [1107, 167] on span "Apply" at bounding box center [1113, 165] width 40 height 9
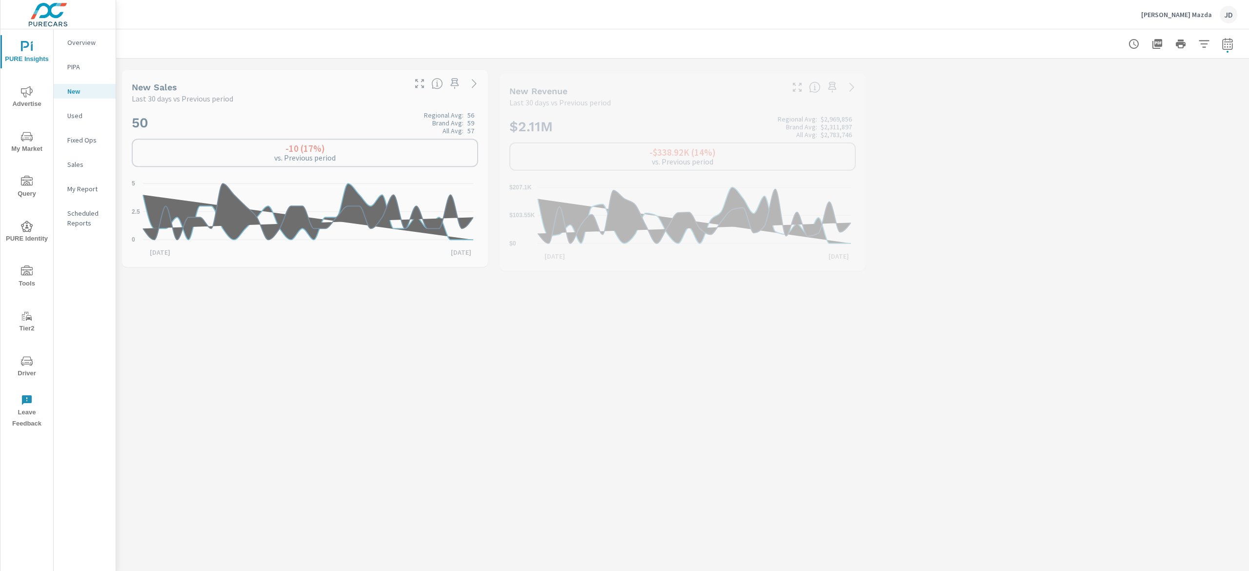
scroll to position [0, 0]
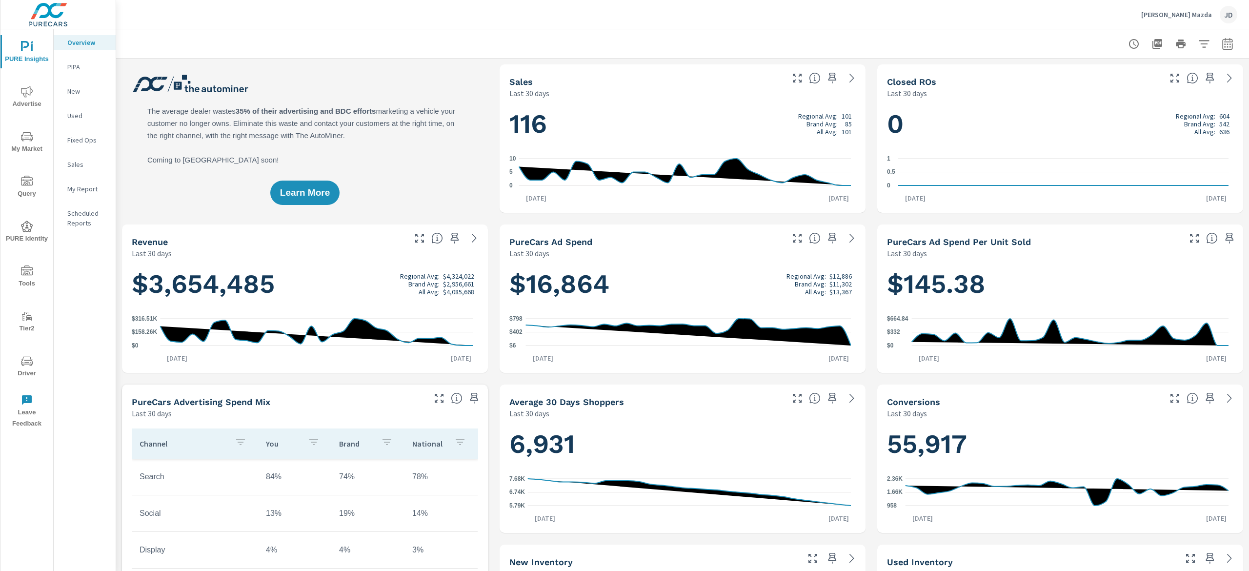
scroll to position [0, 0]
click at [19, 142] on span "My Market" at bounding box center [26, 143] width 47 height 24
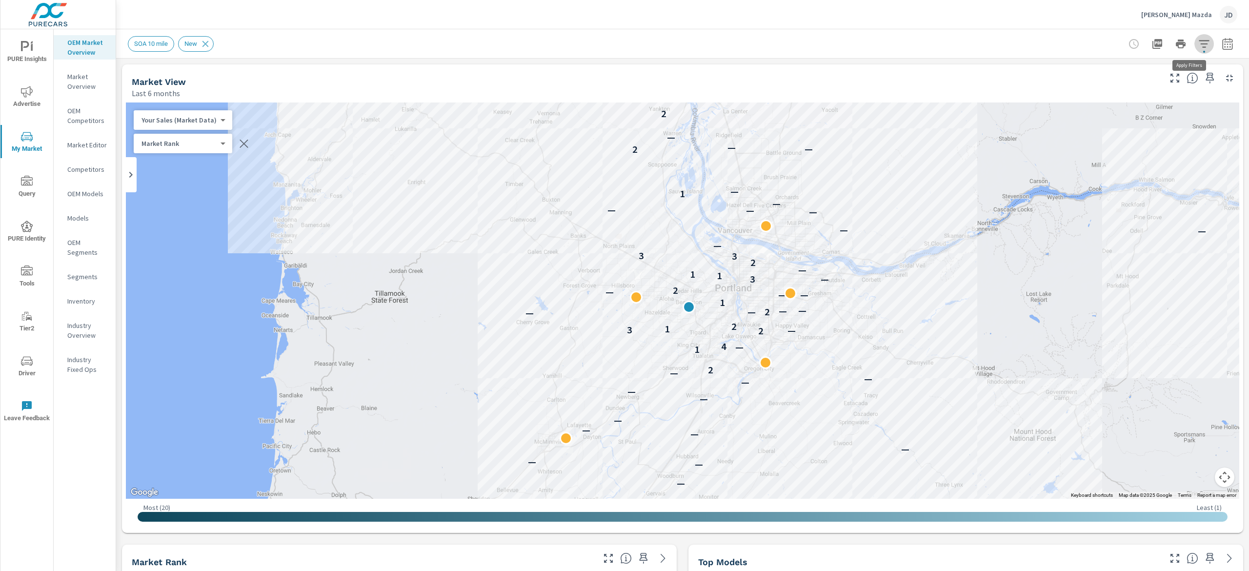
click at [1198, 43] on icon "button" at bounding box center [1204, 44] width 12 height 12
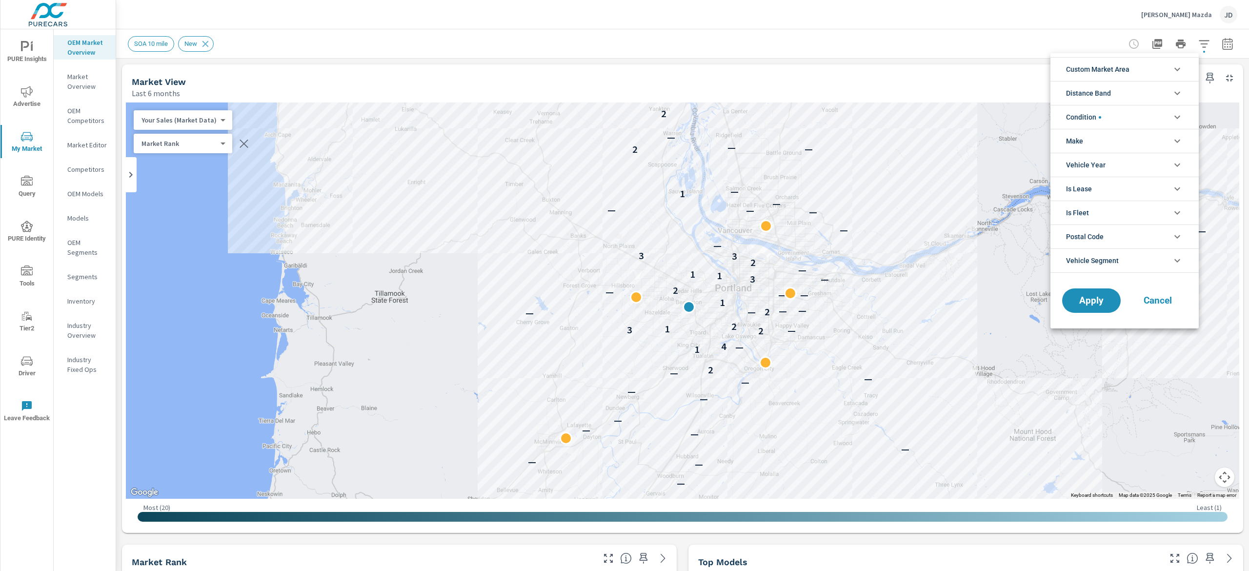
click at [1180, 68] on icon "filter options" at bounding box center [1178, 69] width 12 height 12
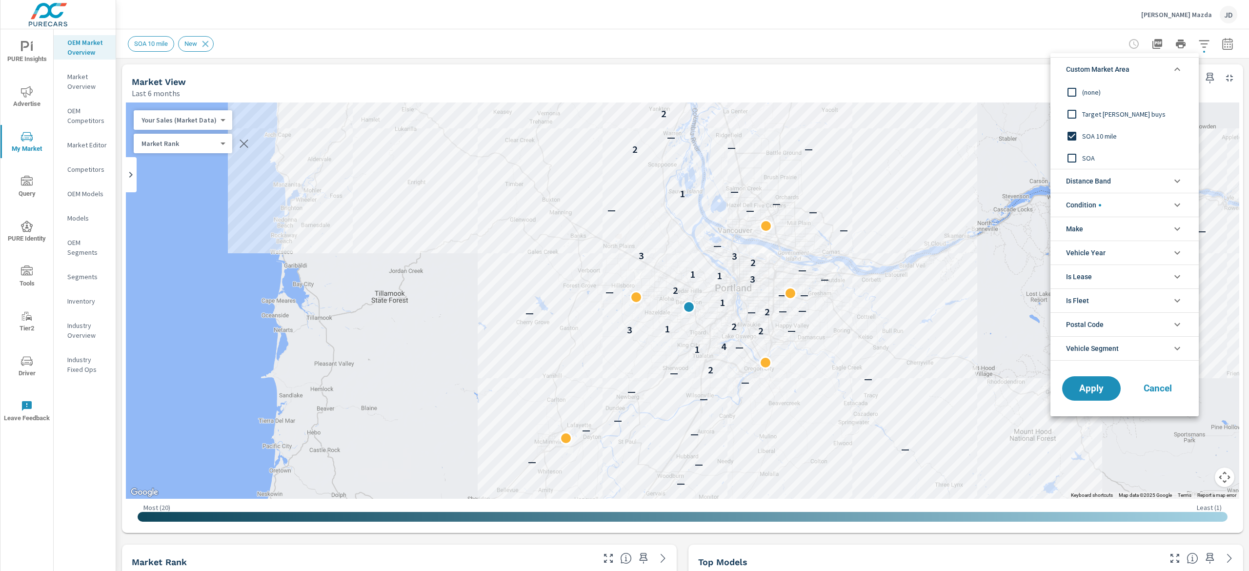
click at [1090, 162] on span "SOA" at bounding box center [1135, 158] width 107 height 12
click at [1090, 393] on span "Apply" at bounding box center [1091, 388] width 40 height 9
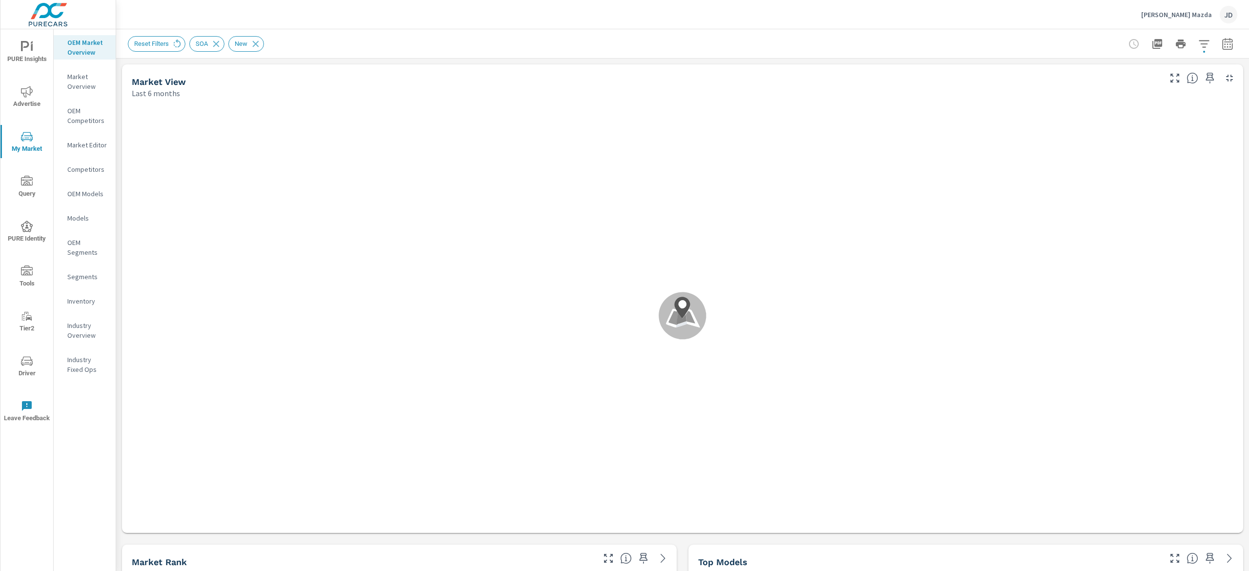
scroll to position [0, 0]
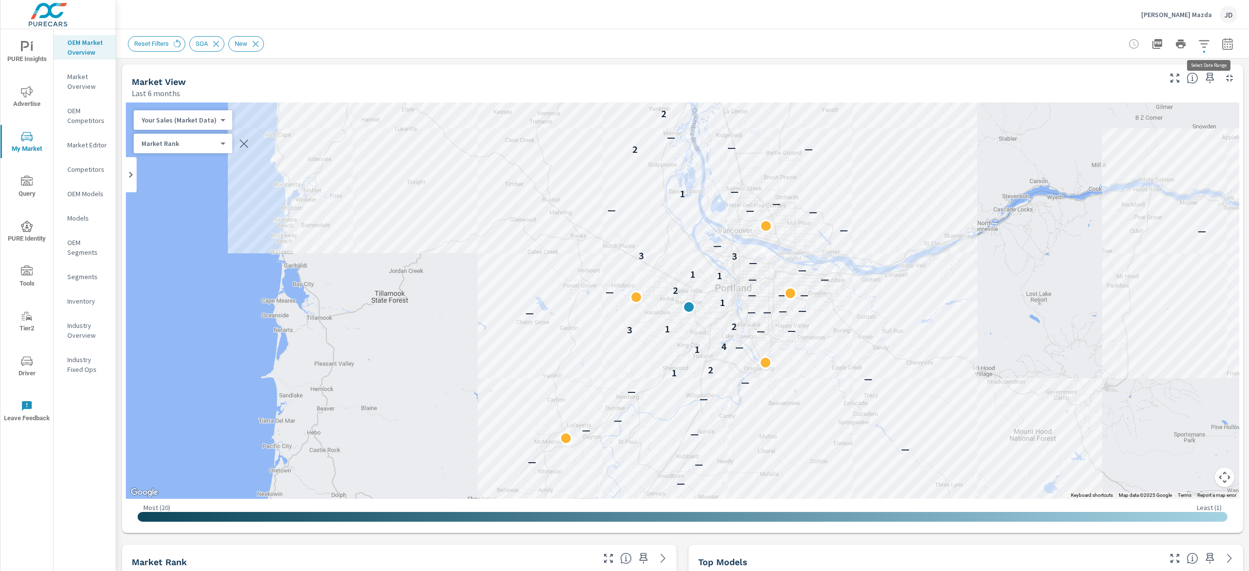
click at [1222, 40] on icon "button" at bounding box center [1228, 44] width 12 height 12
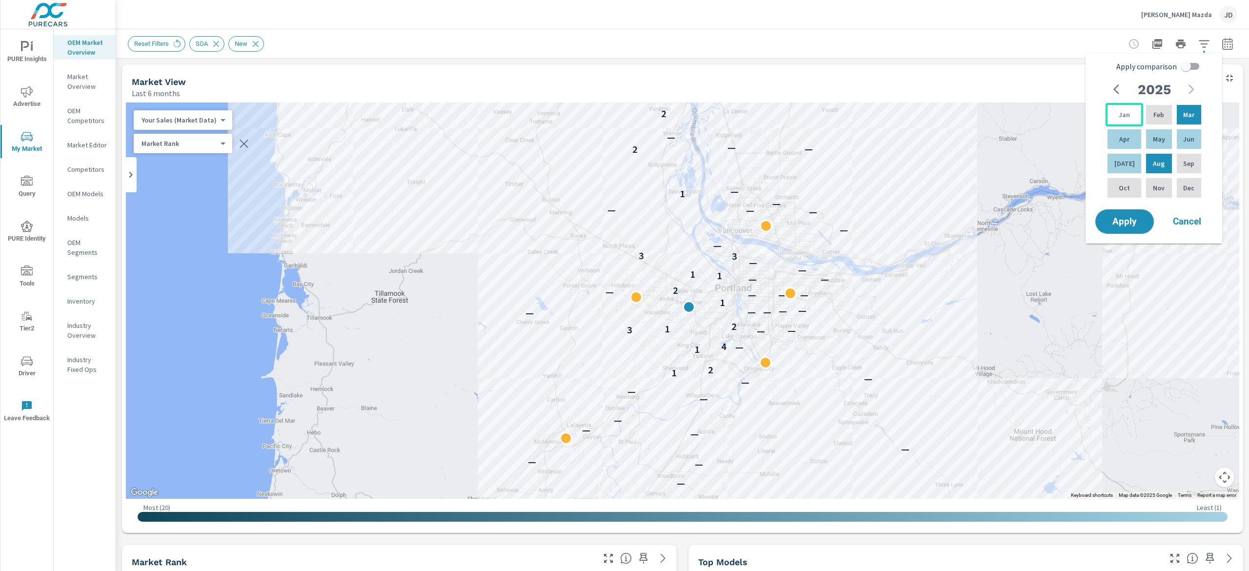
click at [1121, 115] on p "Jan" at bounding box center [1124, 115] width 11 height 10
click at [1122, 161] on p "Jul" at bounding box center [1124, 164] width 20 height 10
click at [1185, 63] on input "Apply comparison" at bounding box center [1186, 66] width 56 height 19
checkbox input "true"
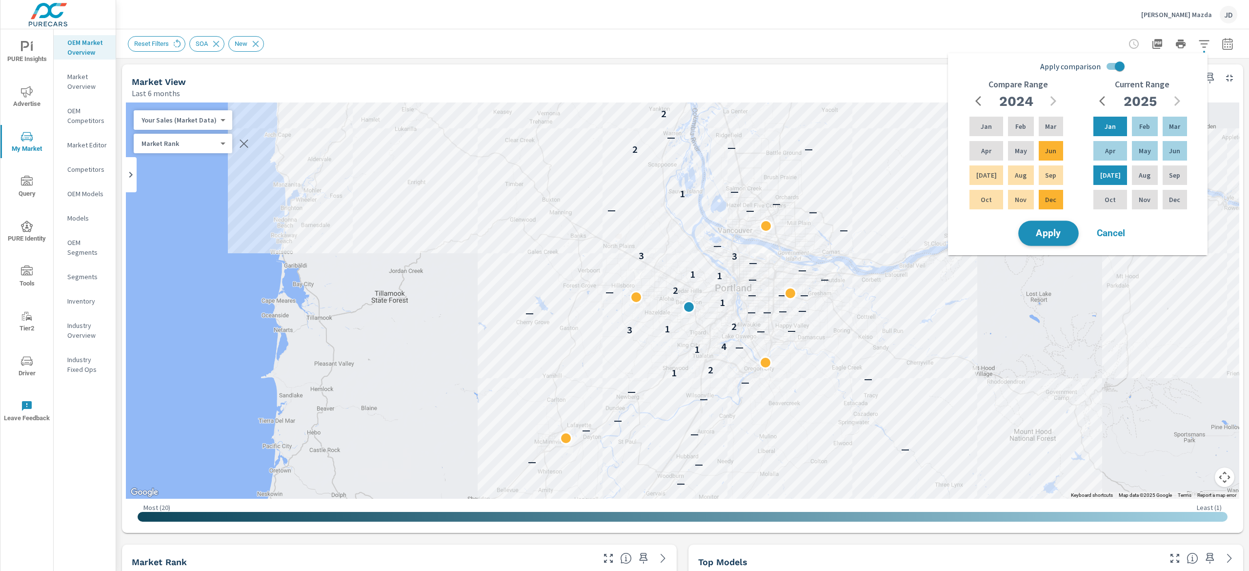
click at [1041, 229] on span "Apply" at bounding box center [1049, 233] width 40 height 9
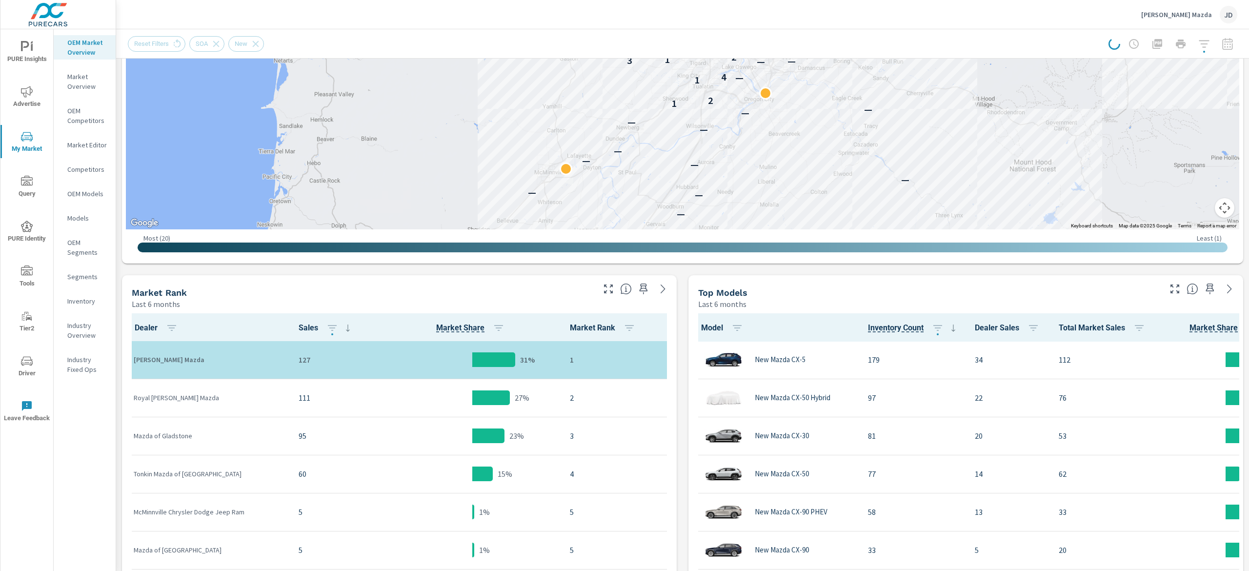
scroll to position [0, 0]
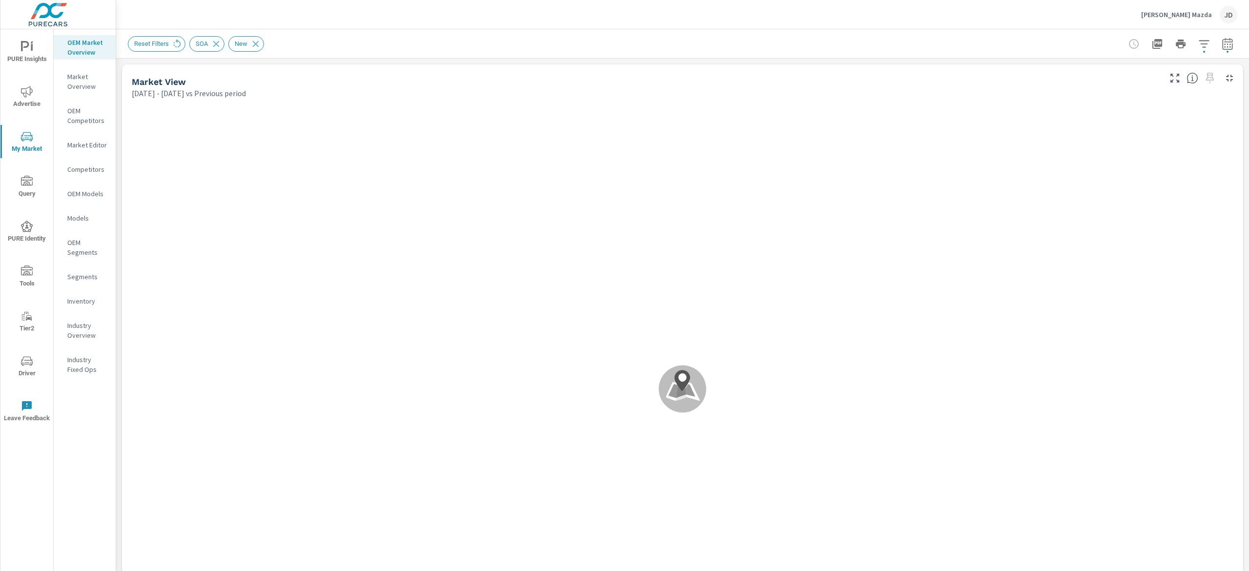
scroll to position [0, 0]
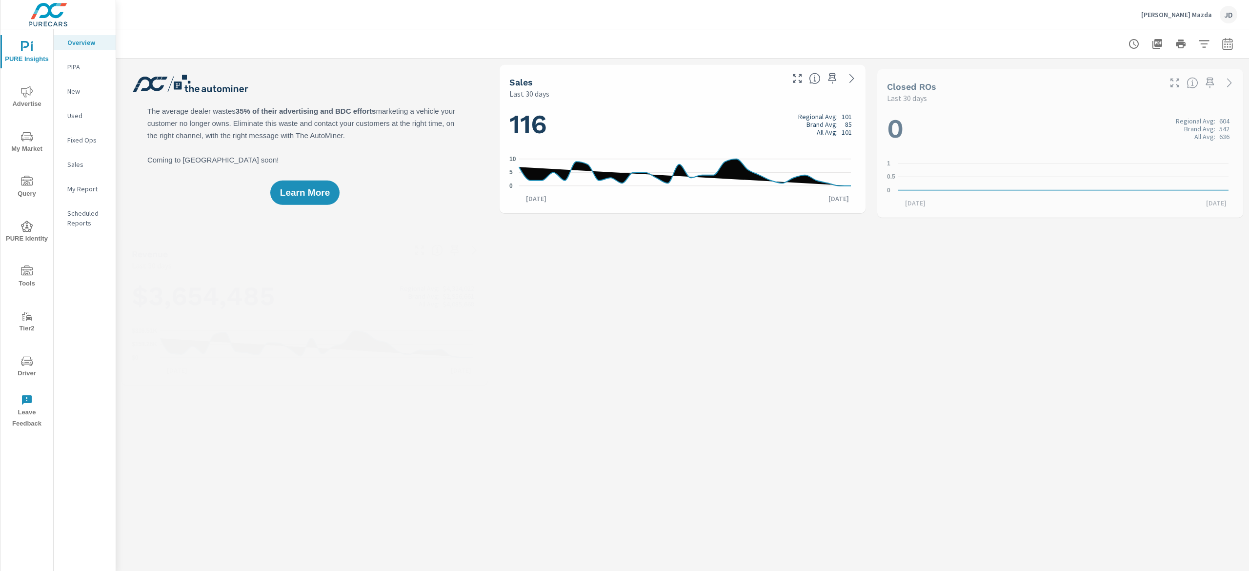
scroll to position [0, 0]
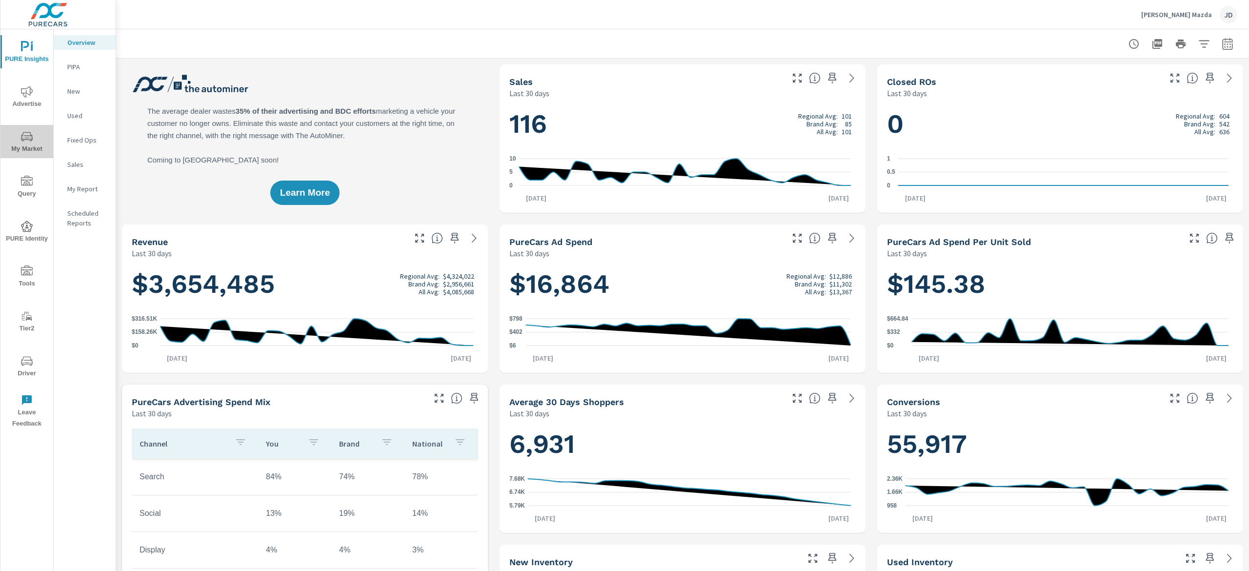
click at [28, 139] on icon "nav menu" at bounding box center [27, 137] width 12 height 12
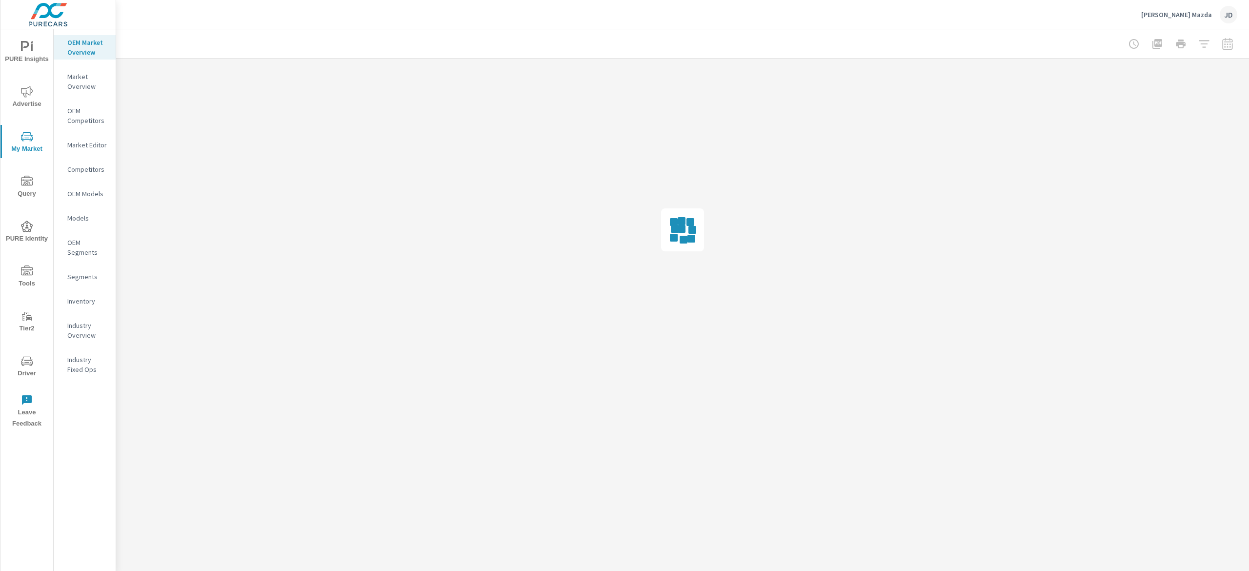
click at [90, 306] on div "Inventory" at bounding box center [85, 301] width 62 height 15
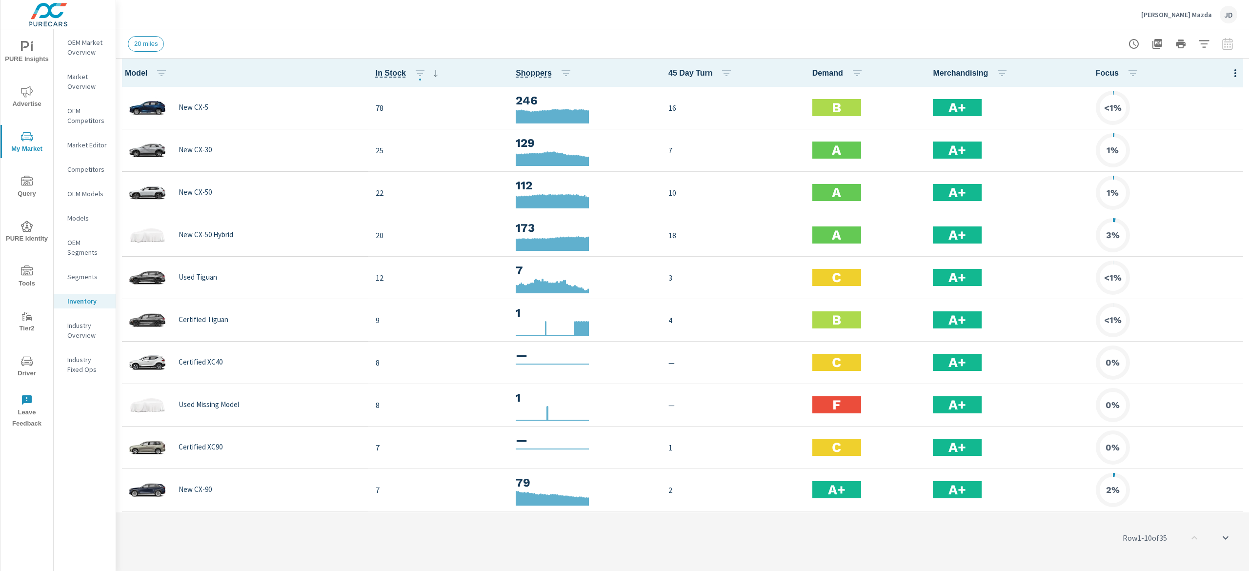
click at [1209, 38] on icon "button" at bounding box center [1204, 44] width 12 height 12
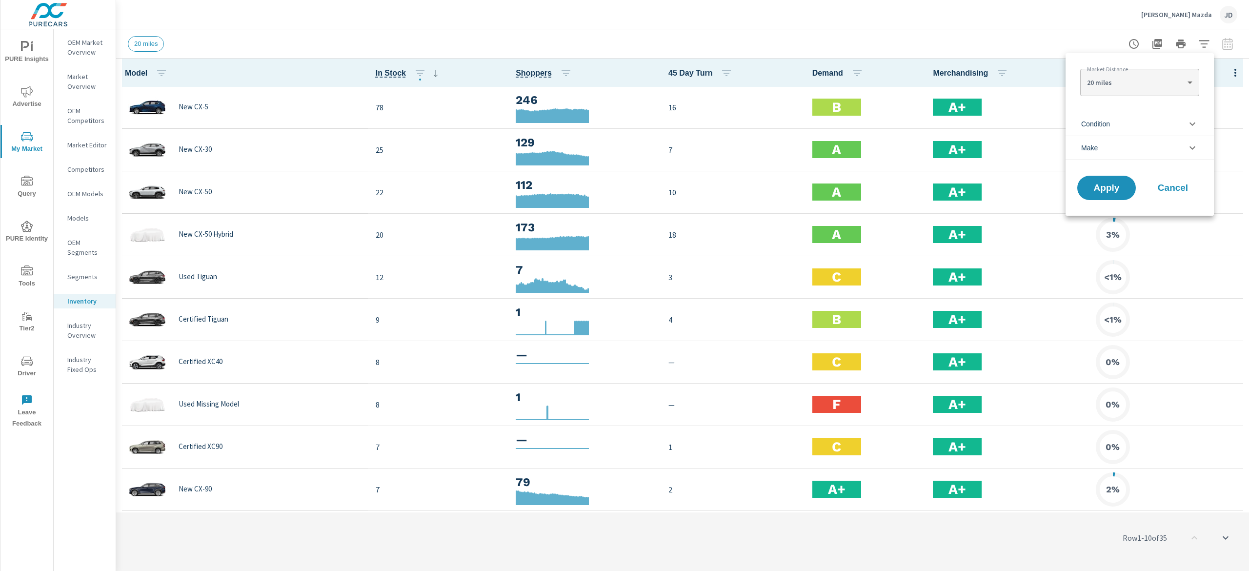
click at [1208, 39] on div at bounding box center [624, 285] width 1249 height 571
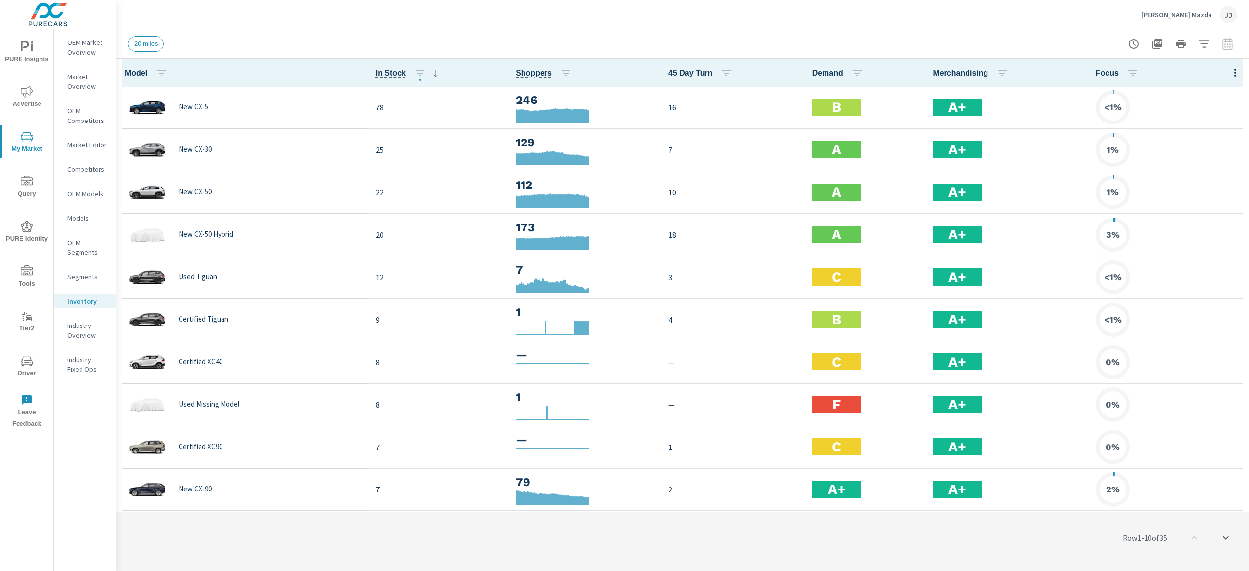
click at [1208, 39] on icon "button" at bounding box center [1204, 44] width 12 height 12
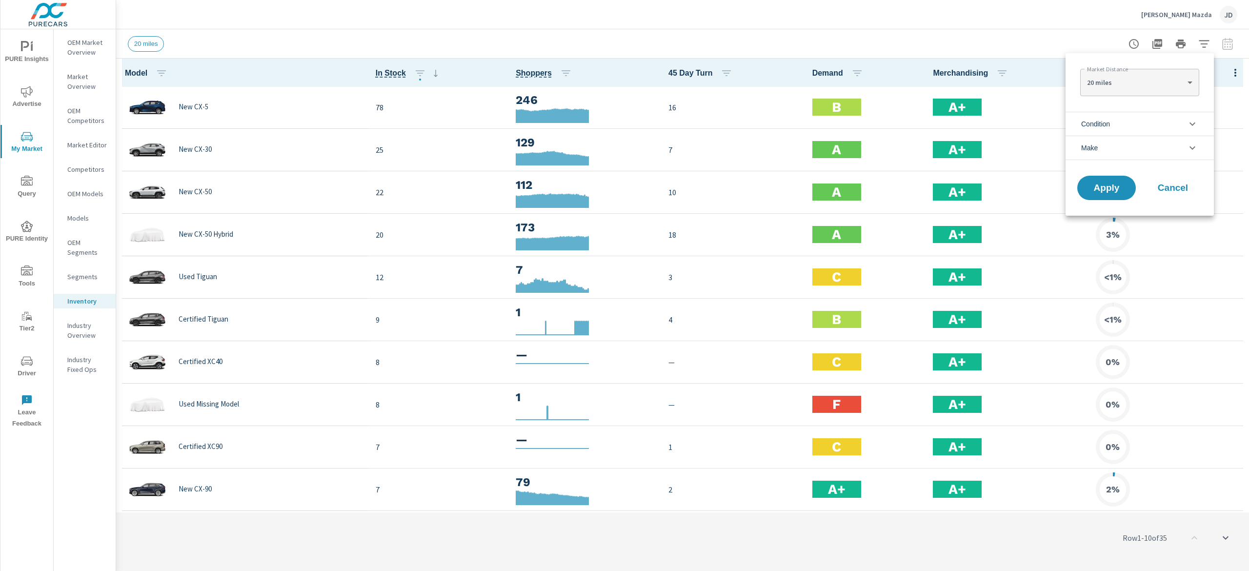
click at [1193, 123] on icon "filter options" at bounding box center [1193, 124] width 12 height 12
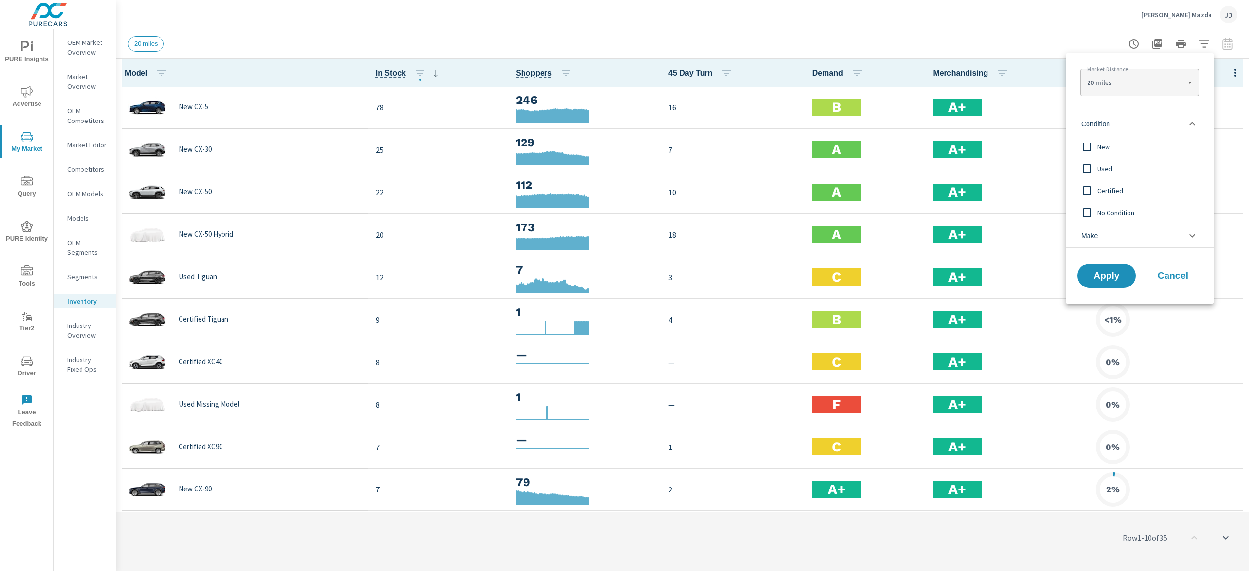
click at [1094, 142] on input "filter options" at bounding box center [1087, 147] width 20 height 20
click at [1113, 275] on span "Apply" at bounding box center [1107, 275] width 40 height 9
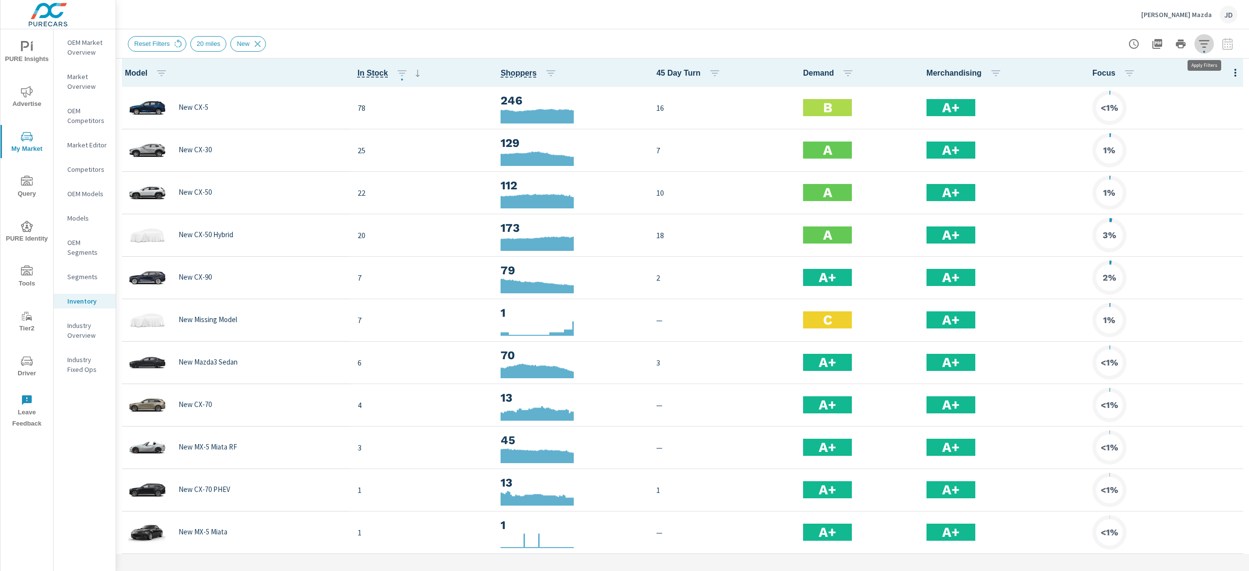
click at [1209, 39] on icon "button" at bounding box center [1204, 44] width 12 height 12
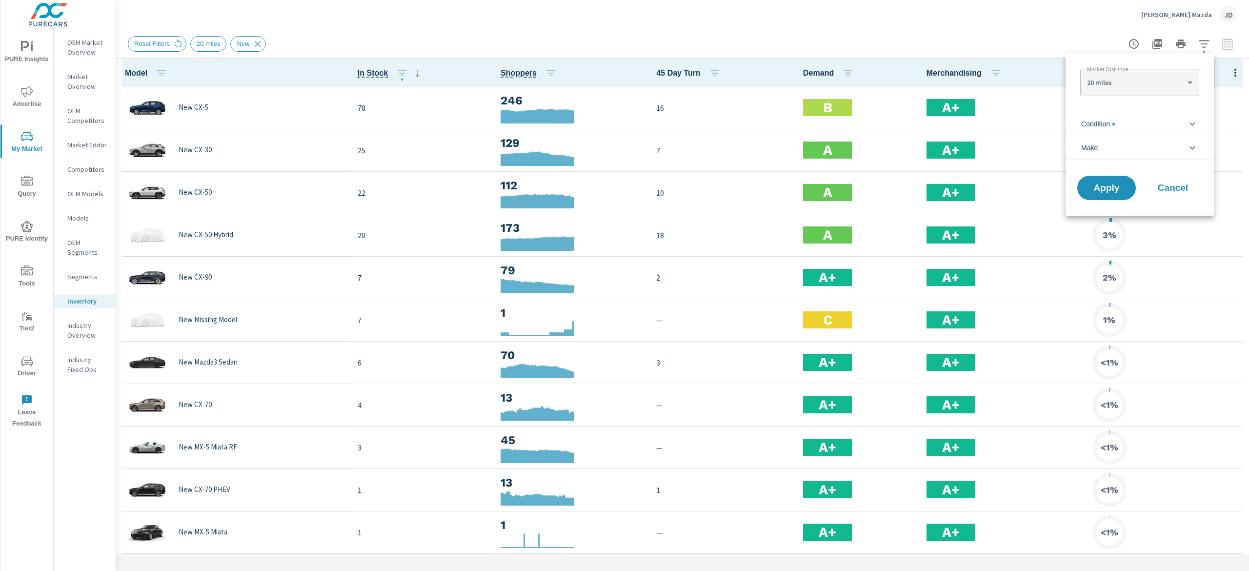
click at [922, 16] on div at bounding box center [624, 285] width 1249 height 571
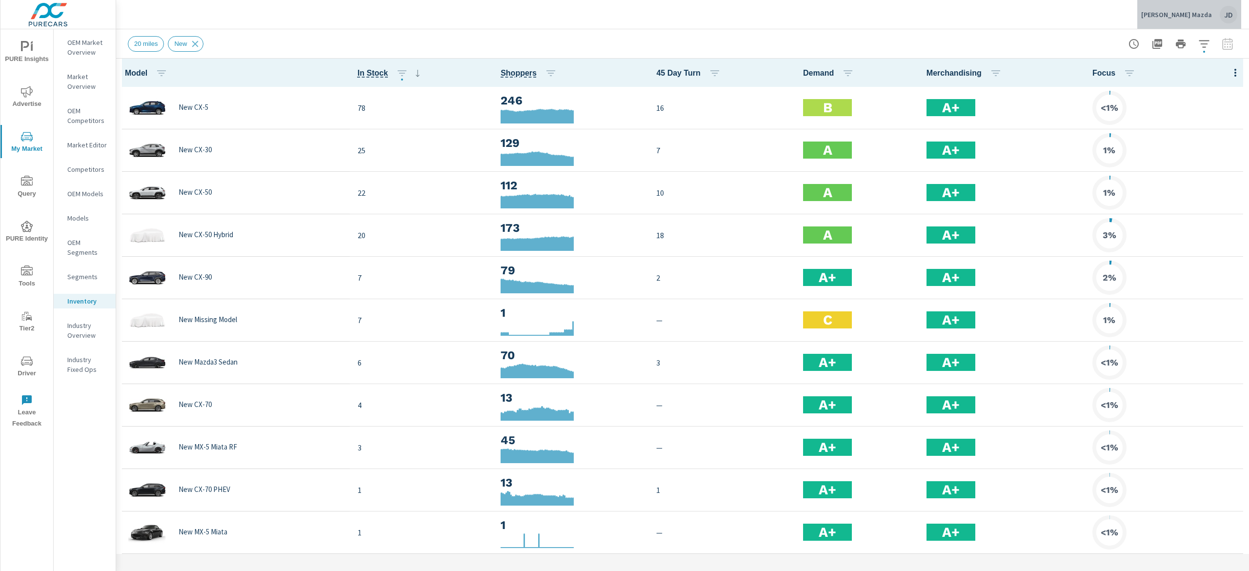
click at [1201, 11] on p "[PERSON_NAME] Mazda" at bounding box center [1176, 14] width 71 height 9
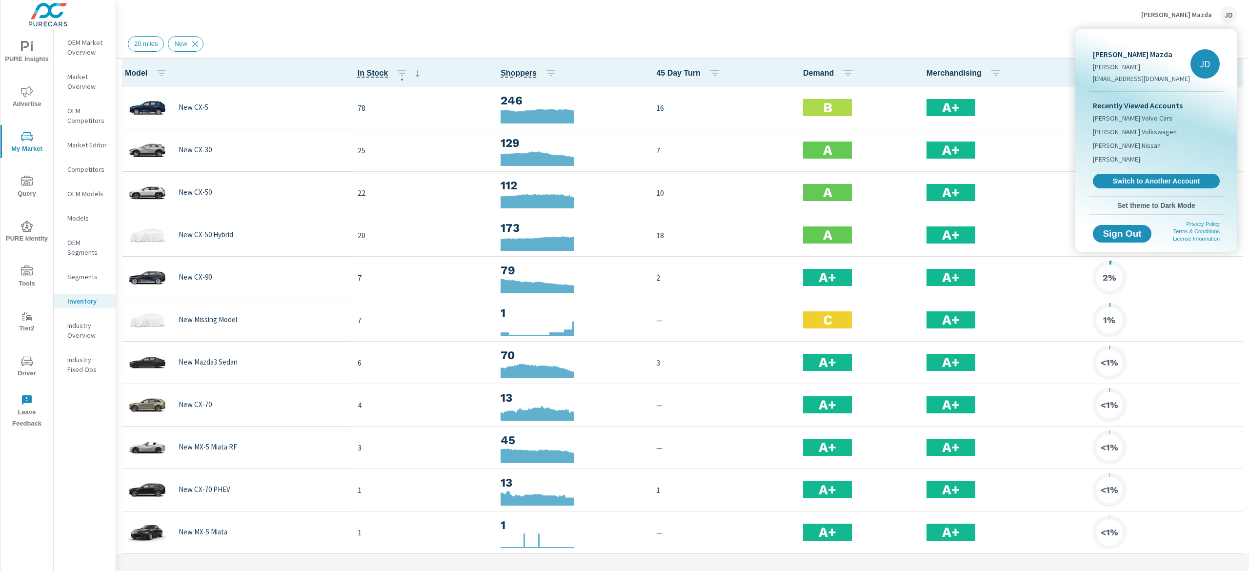
click at [1152, 174] on link "Switch to Another Account" at bounding box center [1156, 181] width 127 height 15
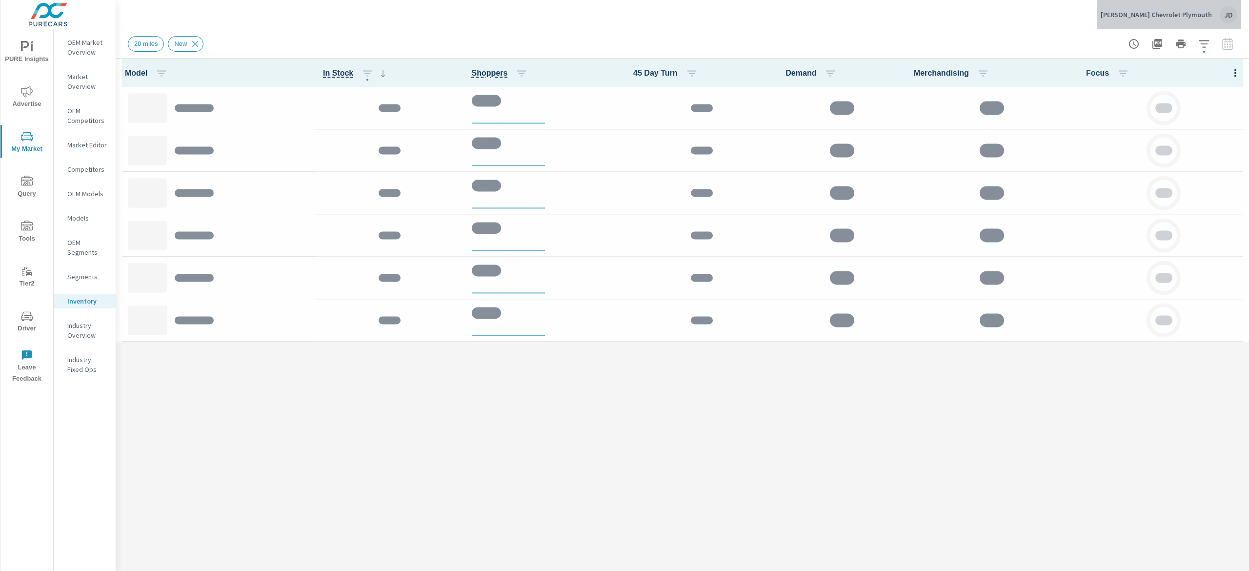
click at [1226, 16] on div "JD" at bounding box center [1229, 15] width 18 height 18
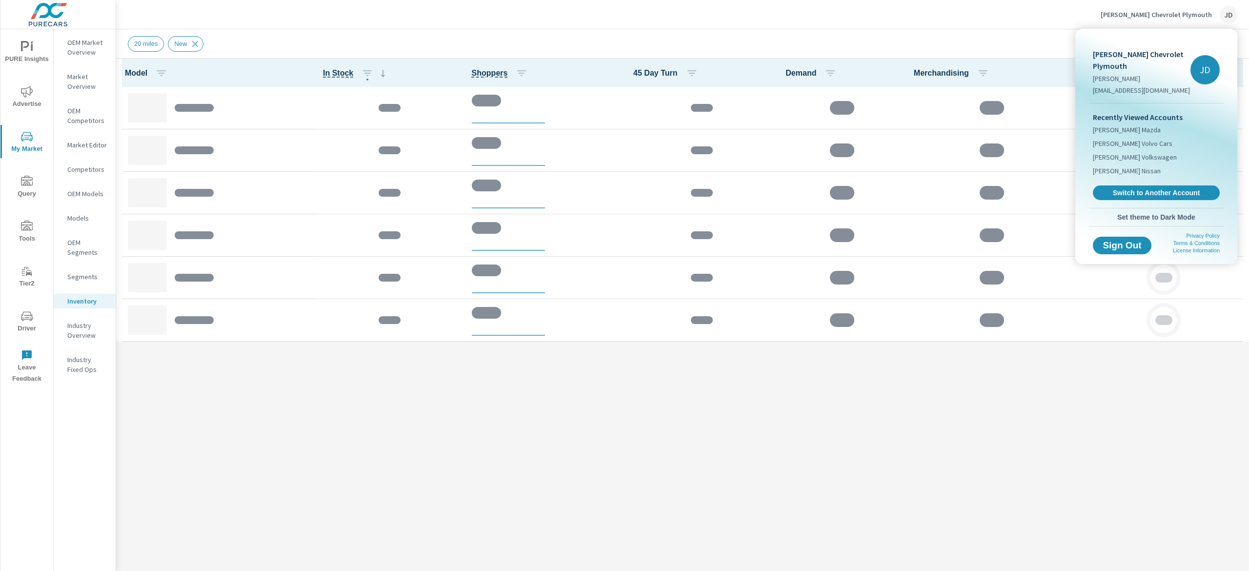
click at [1162, 190] on span "Switch to Another Account" at bounding box center [1156, 192] width 116 height 9
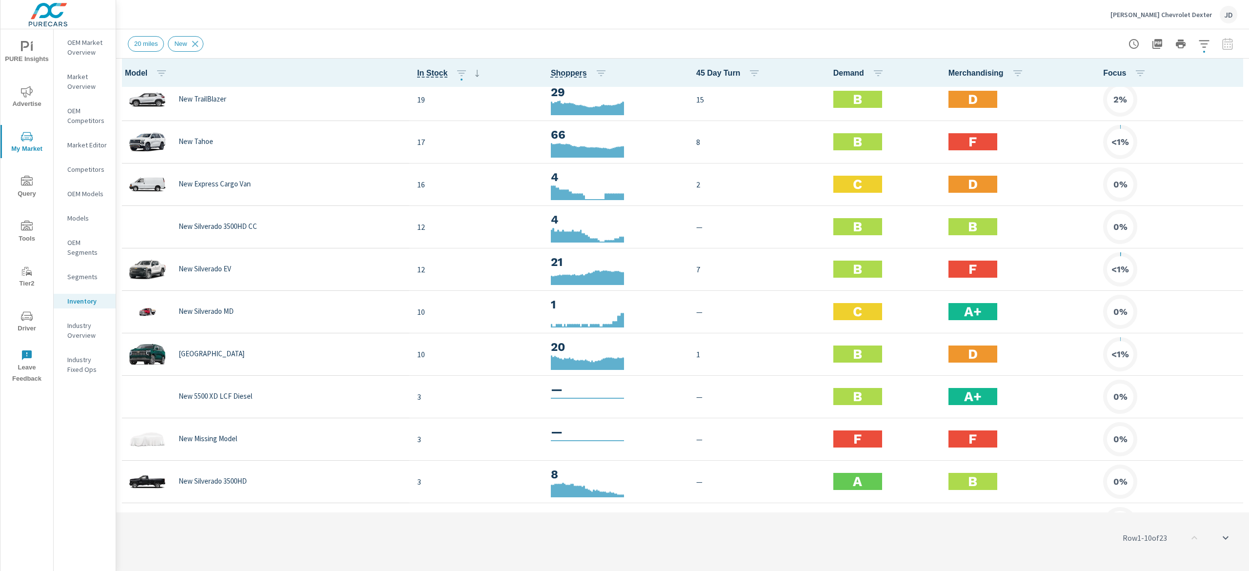
scroll to position [391, 0]
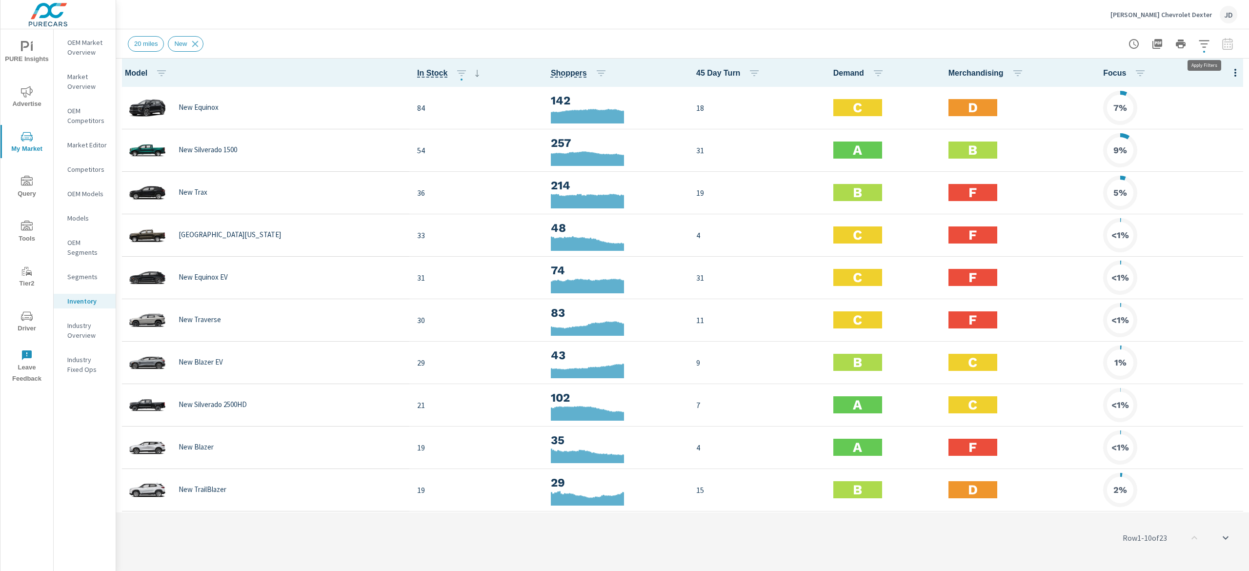
click at [1201, 42] on icon "button" at bounding box center [1204, 44] width 12 height 12
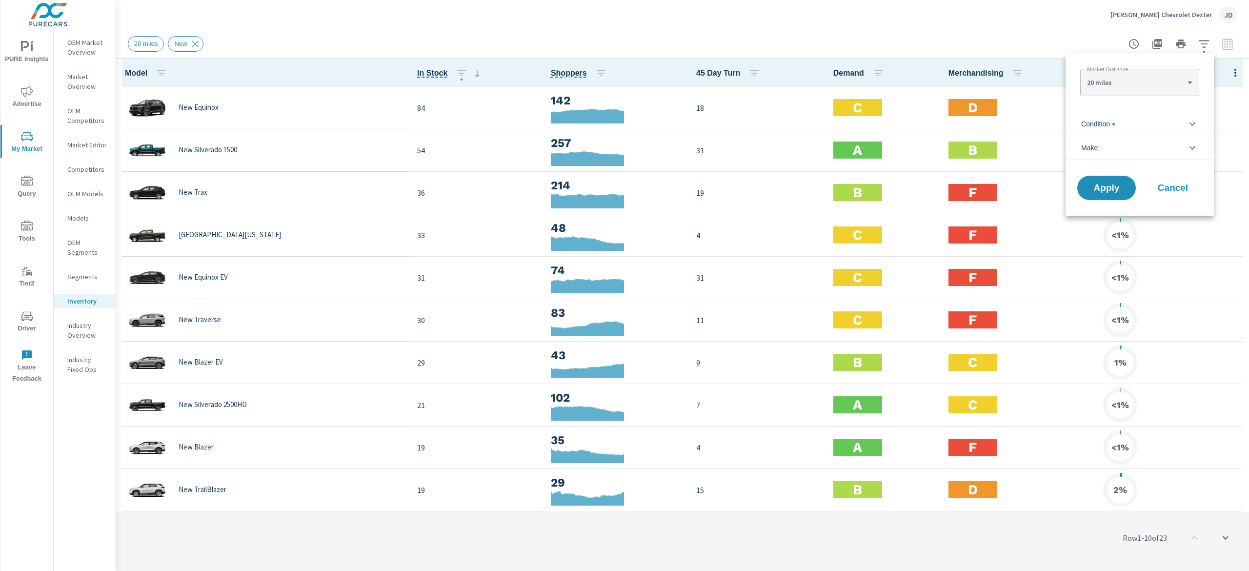
click at [1216, 70] on div at bounding box center [624, 285] width 1249 height 571
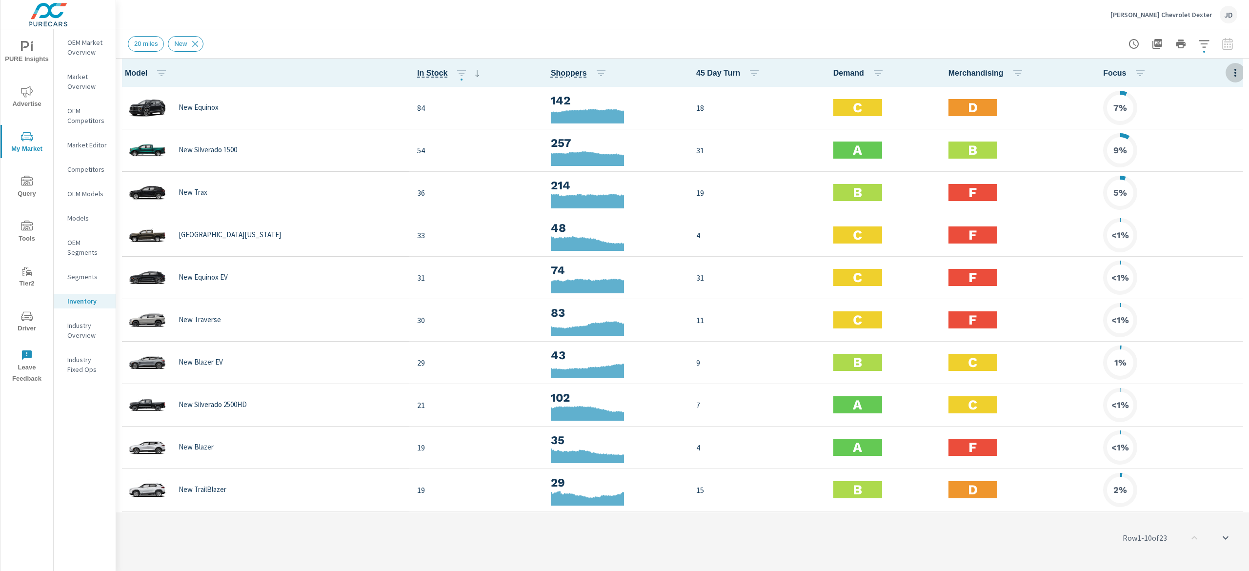
click at [1230, 71] on icon "button" at bounding box center [1236, 73] width 12 height 12
click at [1214, 146] on span "Market Performance" at bounding box center [1203, 148] width 61 height 10
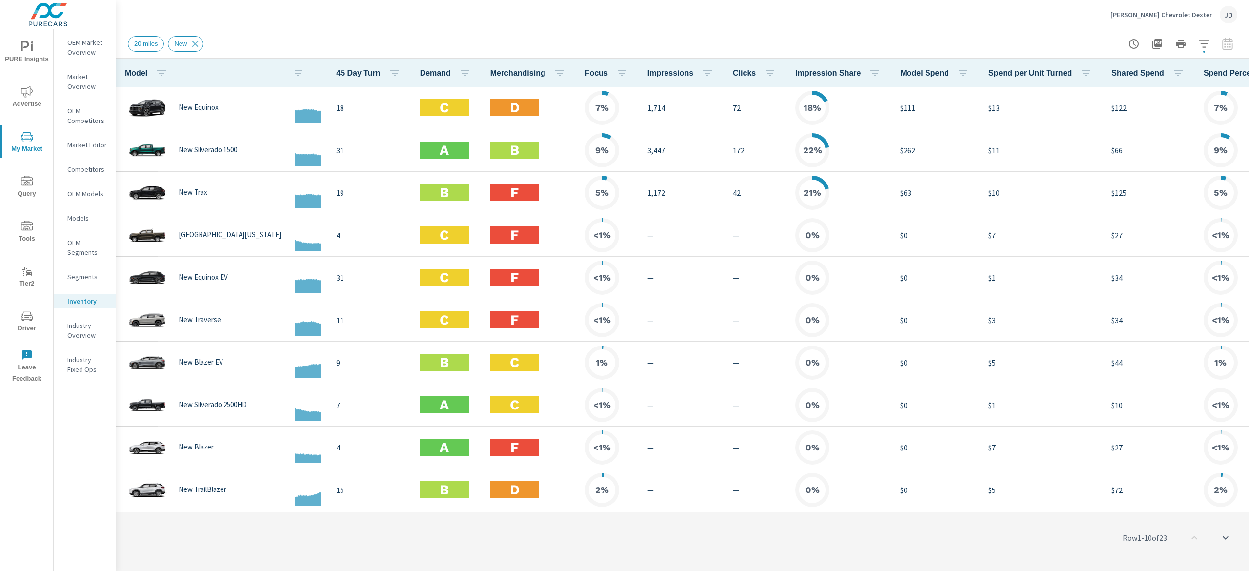
scroll to position [0, 190]
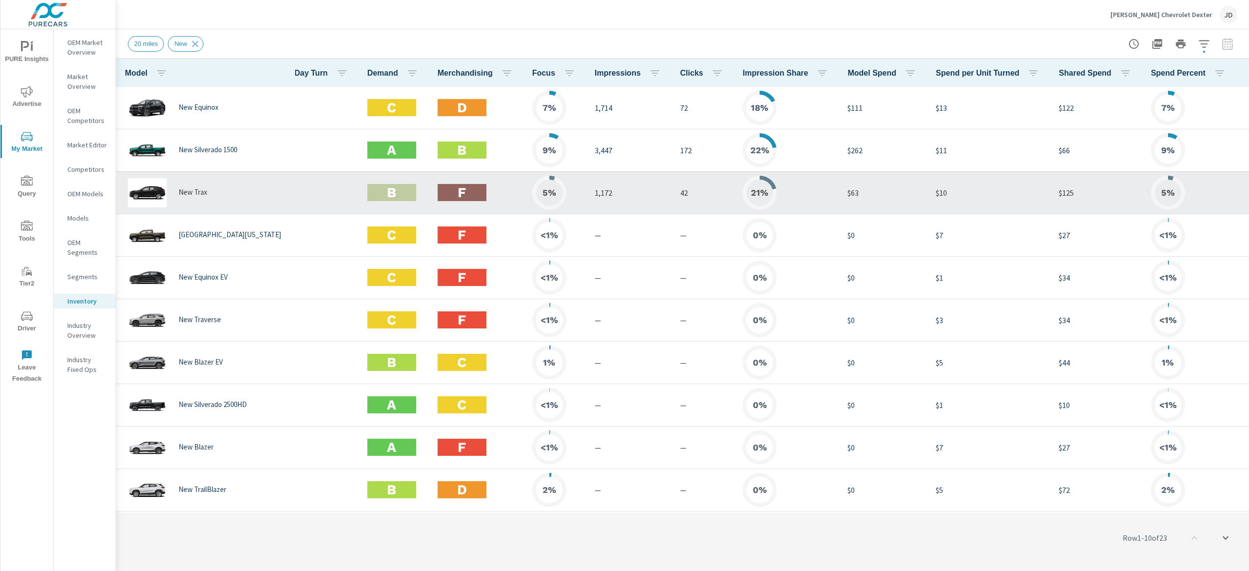
drag, startPoint x: 1019, startPoint y: 509, endPoint x: 1197, endPoint y: 199, distance: 357.1
click at [1248, 497] on div "Model In Stock Shoppers 45 Day Turn Demand Merchandising Focus Impressions Clic…" at bounding box center [682, 315] width 1133 height 512
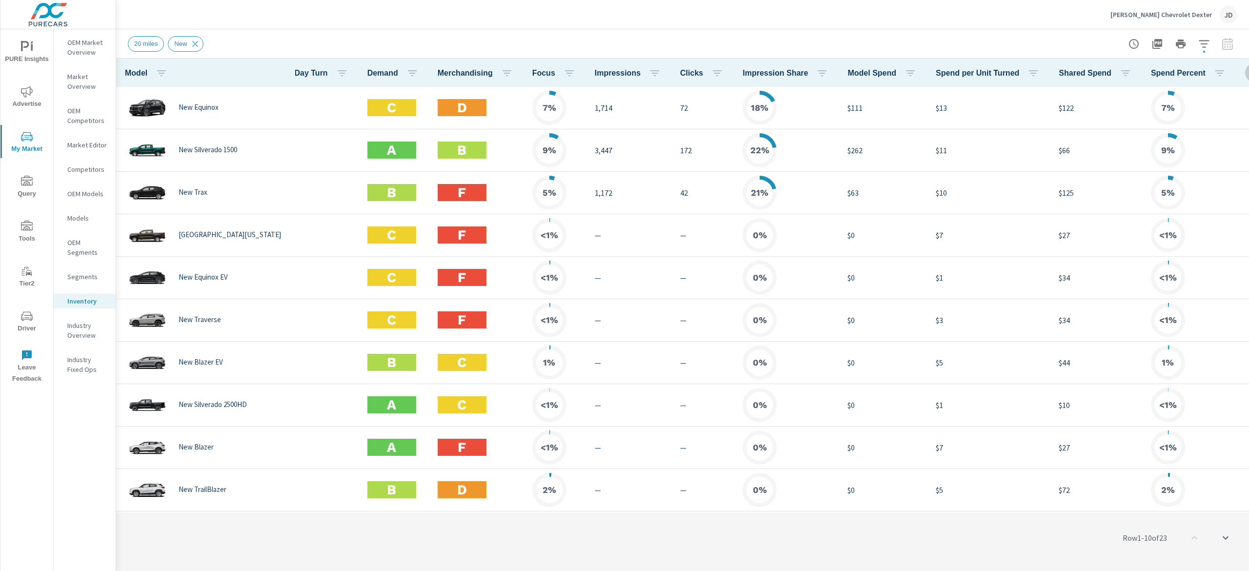
click at [1249, 67] on icon "button" at bounding box center [1255, 73] width 12 height 12
click at [1205, 109] on span "Engagement" at bounding box center [1203, 113] width 61 height 10
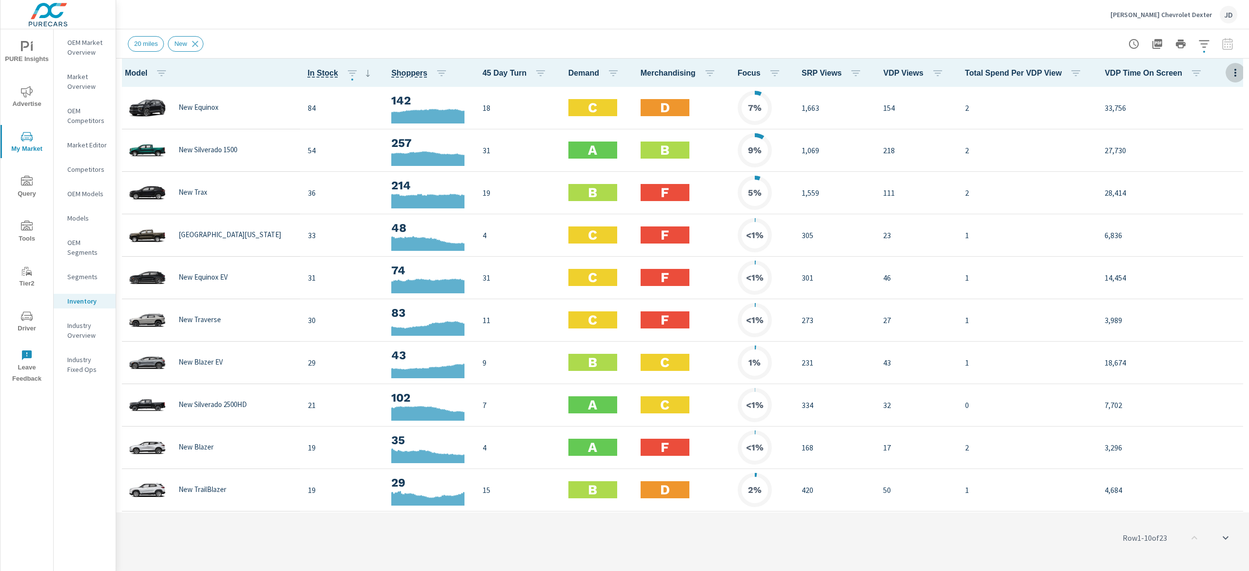
click at [1230, 70] on icon "button" at bounding box center [1236, 73] width 12 height 12
click at [1207, 177] on div "Market Comparison" at bounding box center [1203, 183] width 77 height 18
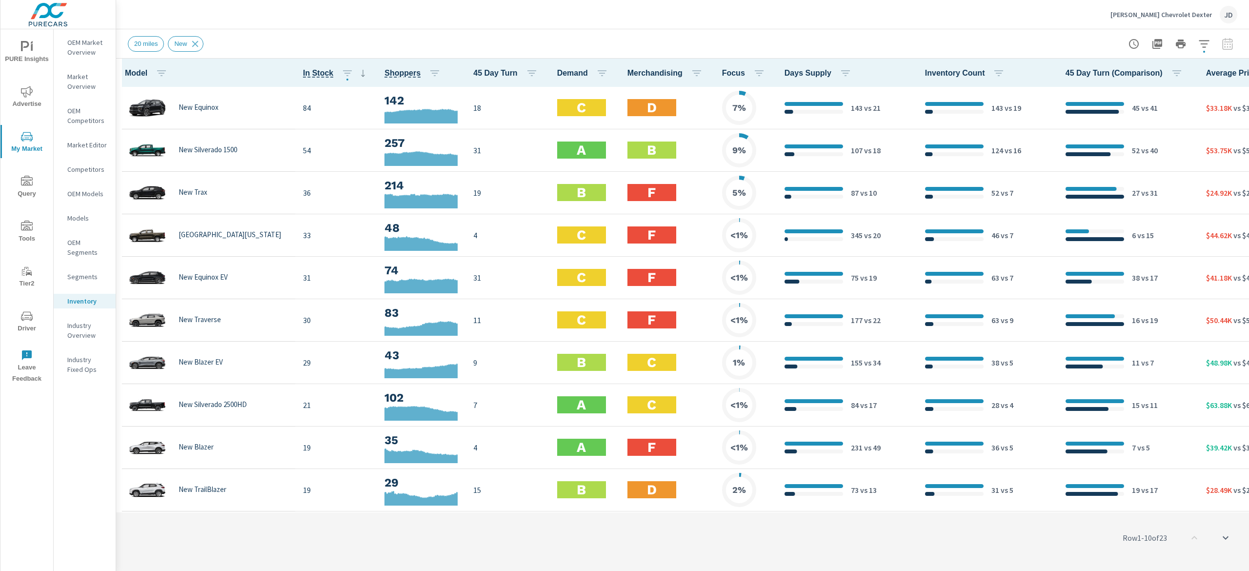
scroll to position [0, 73]
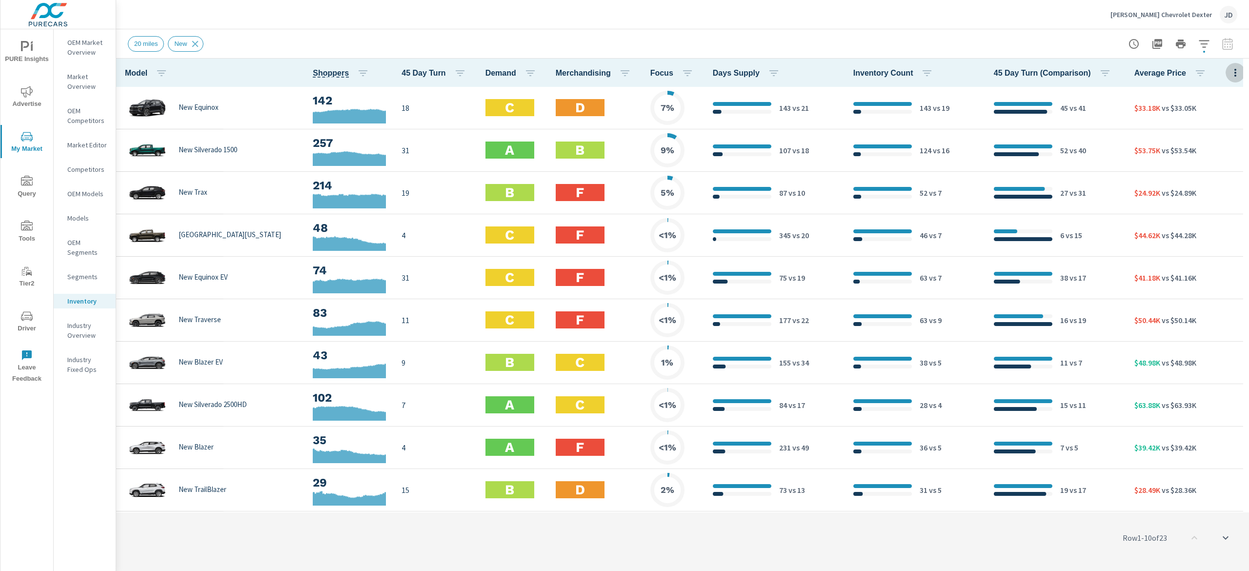
click at [1230, 71] on icon "button" at bounding box center [1236, 73] width 12 height 12
click at [953, 24] on div at bounding box center [624, 285] width 1249 height 571
click at [1210, 40] on button "button" at bounding box center [1204, 44] width 20 height 20
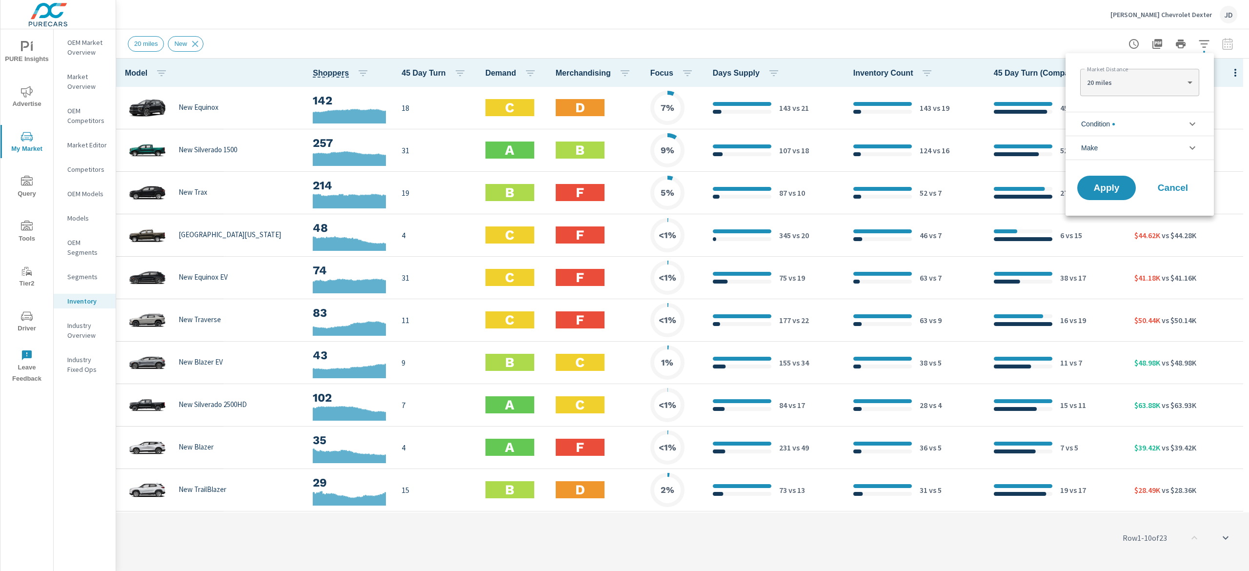
click at [1071, 20] on div at bounding box center [624, 285] width 1249 height 571
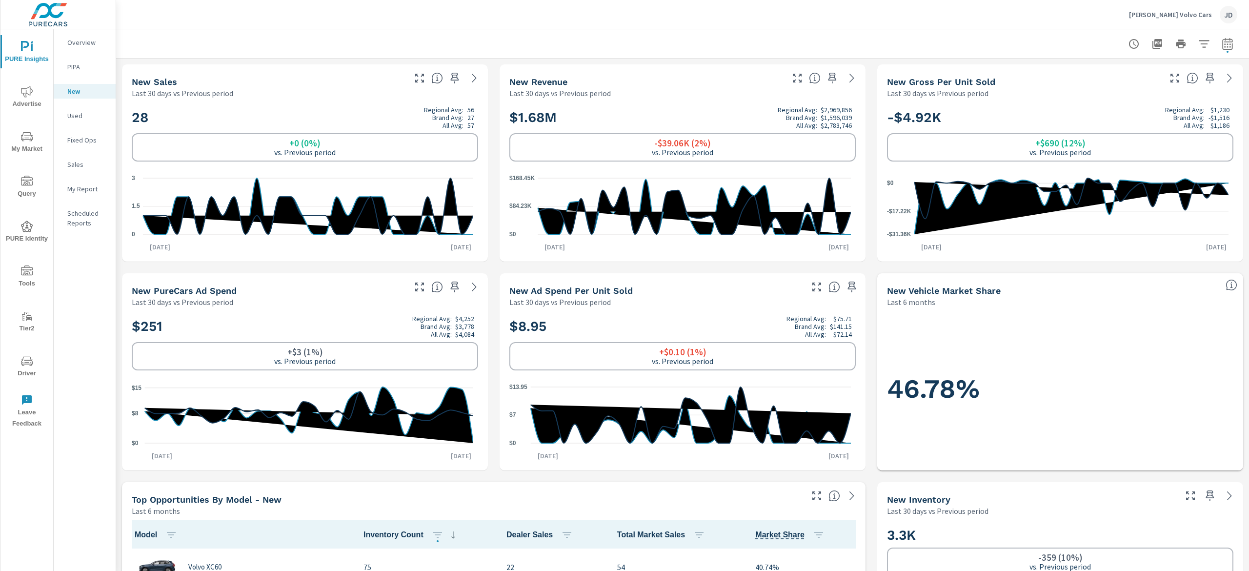
scroll to position [0, 0]
click at [75, 119] on p "Used" at bounding box center [87, 116] width 40 height 10
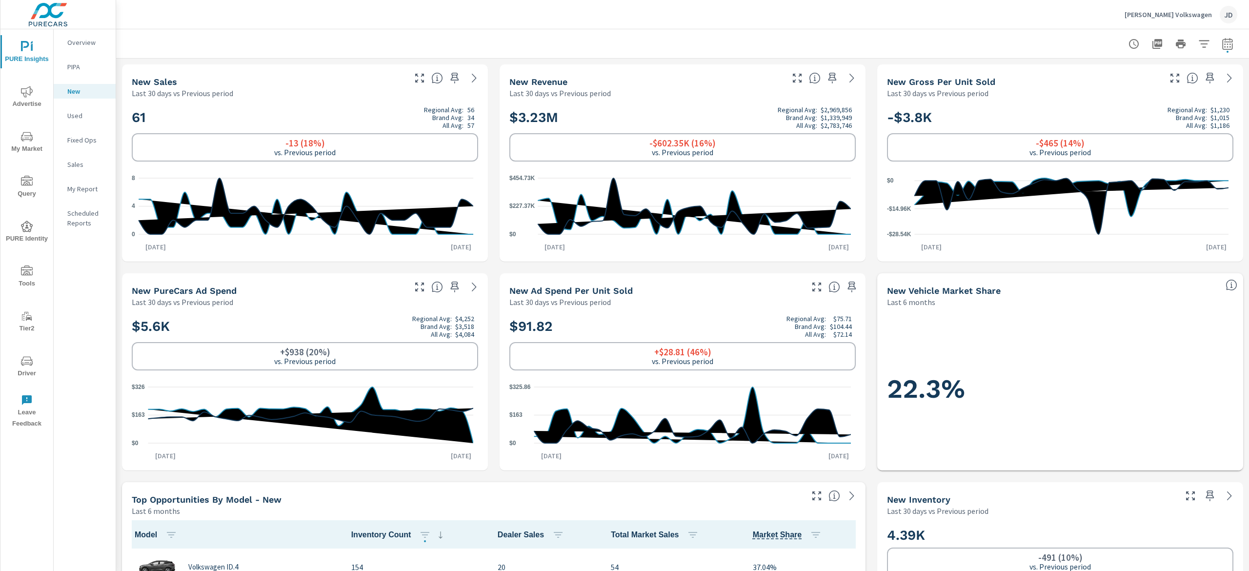
scroll to position [0, 0]
click at [31, 95] on icon "nav menu" at bounding box center [27, 92] width 12 height 12
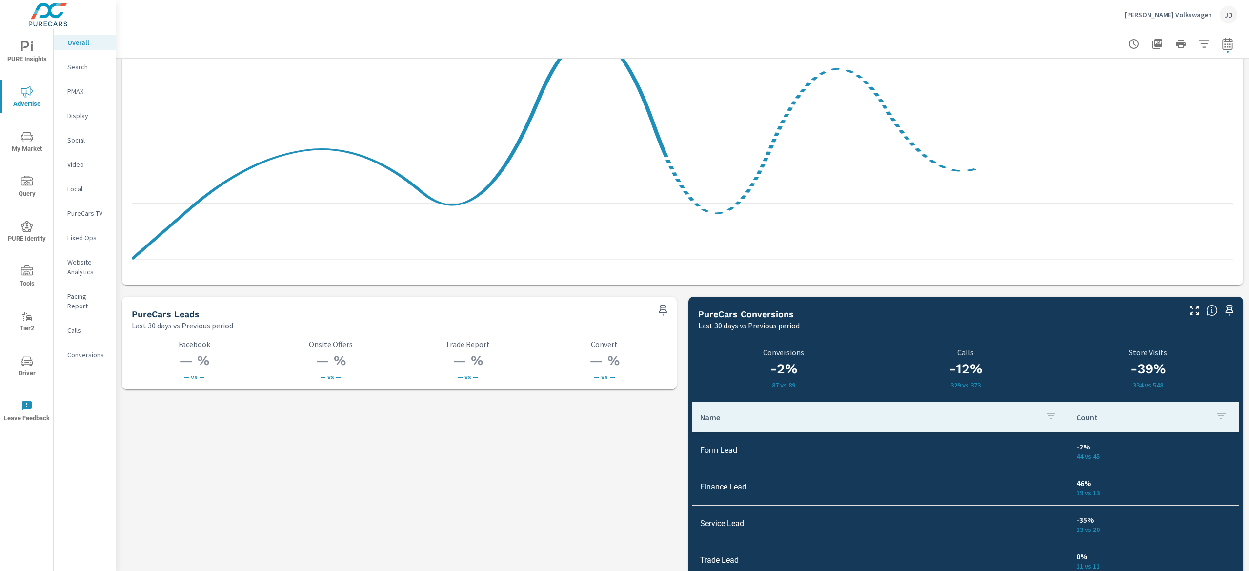
scroll to position [1171, 0]
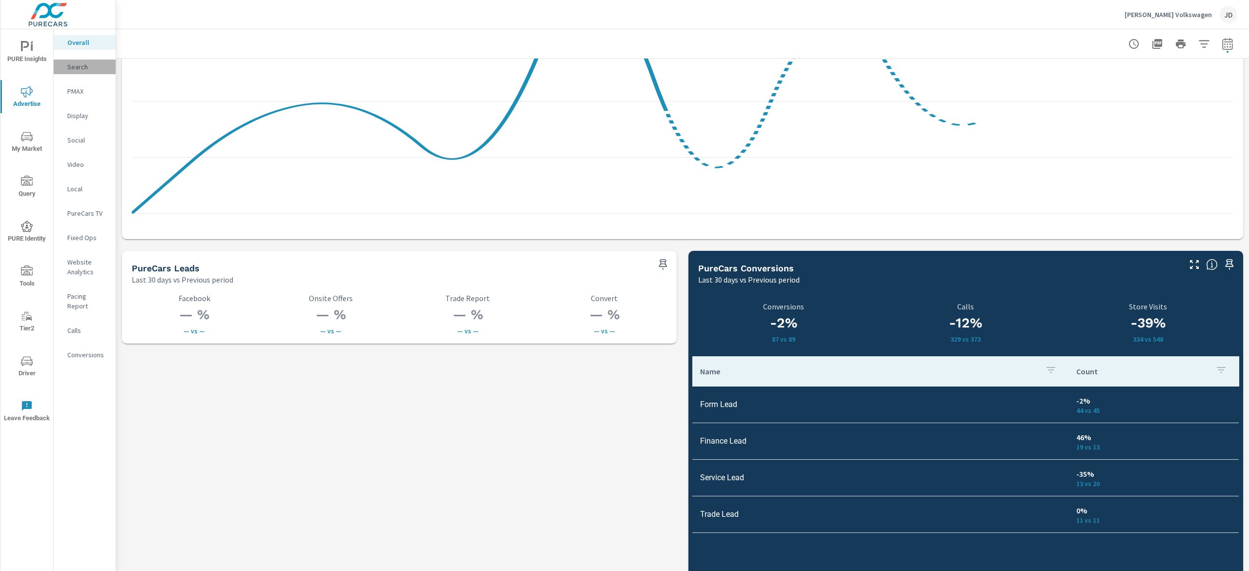
click at [69, 64] on p "Search" at bounding box center [87, 67] width 40 height 10
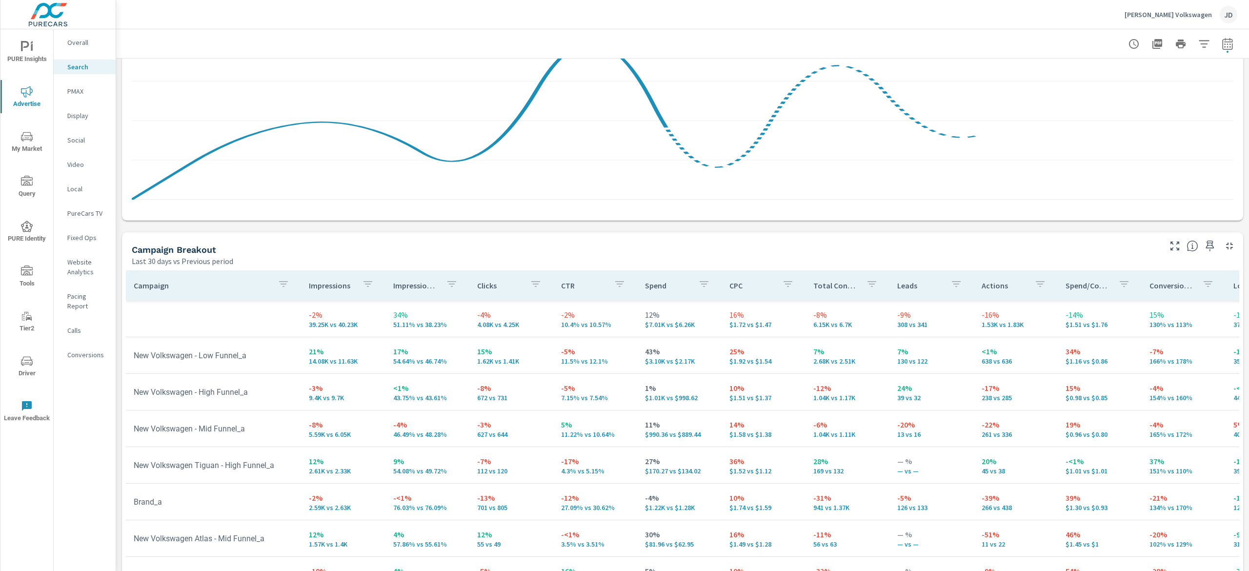
scroll to position [845, 0]
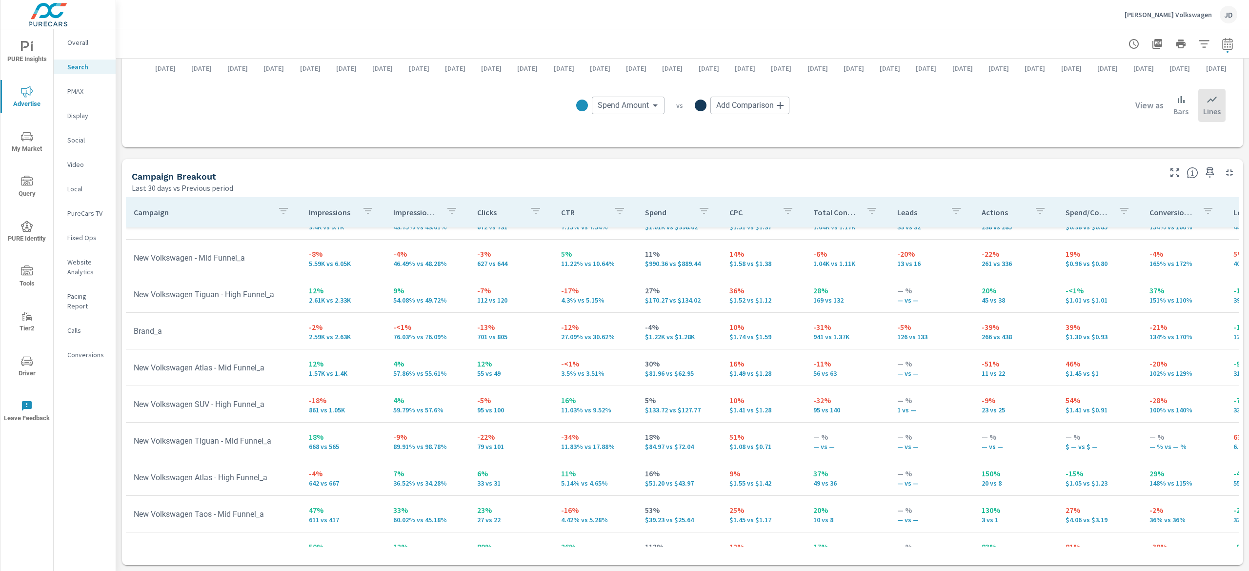
scroll to position [195, 0]
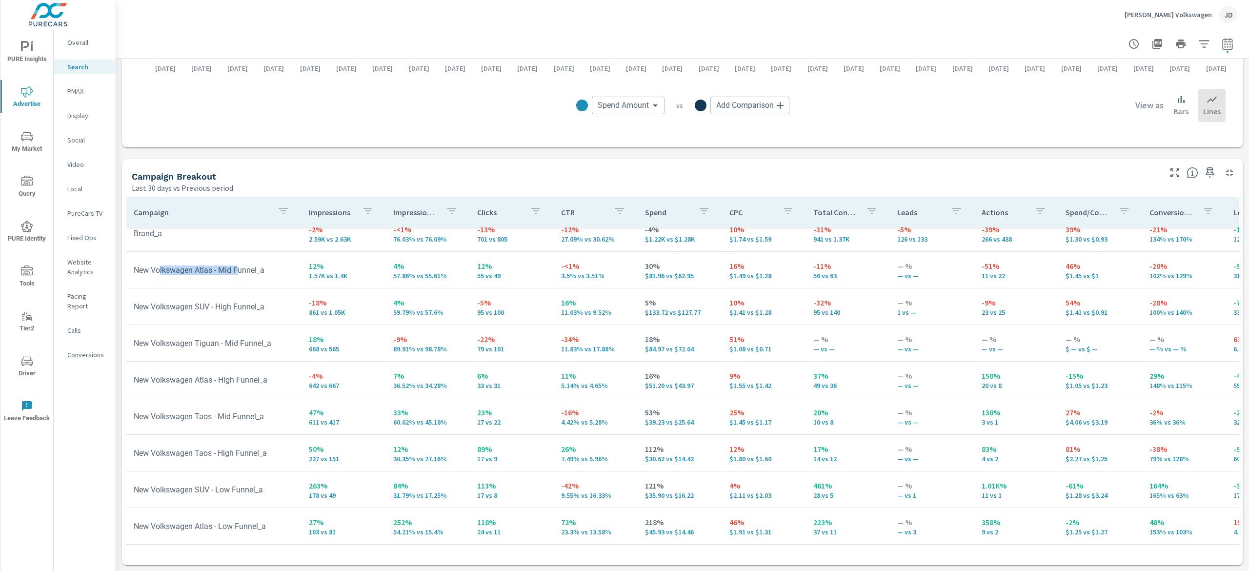
drag, startPoint x: 159, startPoint y: 271, endPoint x: 240, endPoint y: 270, distance: 81.5
click at [240, 270] on td "New Volkswagen Atlas - Mid Funnel_a" at bounding box center [213, 270] width 175 height 25
drag, startPoint x: 142, startPoint y: 339, endPoint x: 275, endPoint y: 346, distance: 133.9
click at [275, 346] on td "New Volkswagen Tiguan - Mid Funnel_a" at bounding box center [213, 343] width 175 height 25
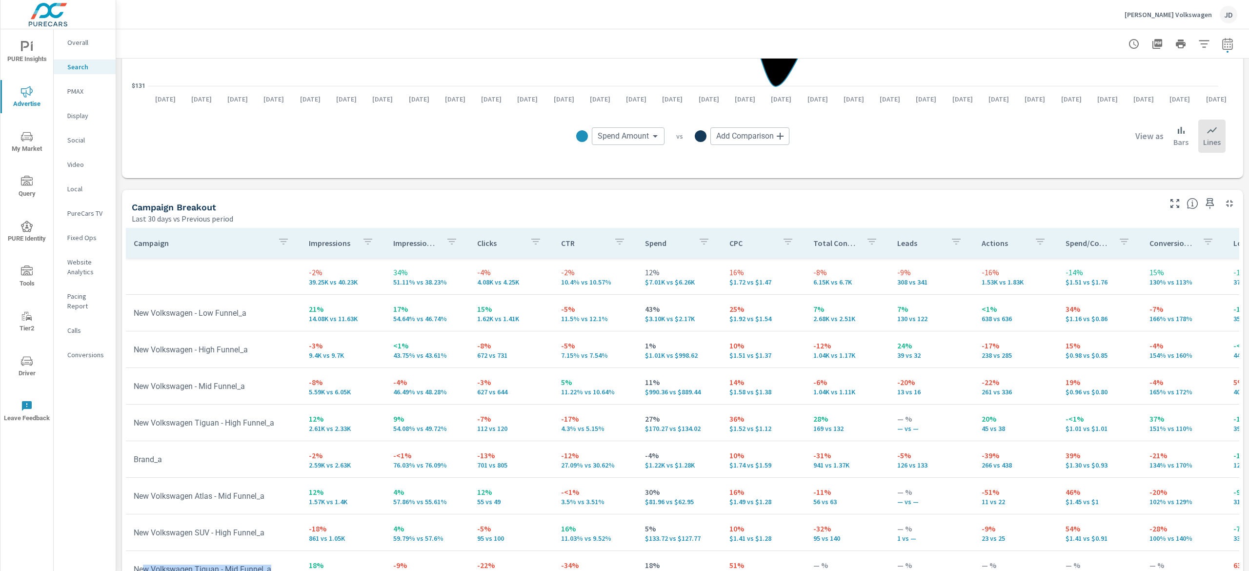
scroll to position [845, 0]
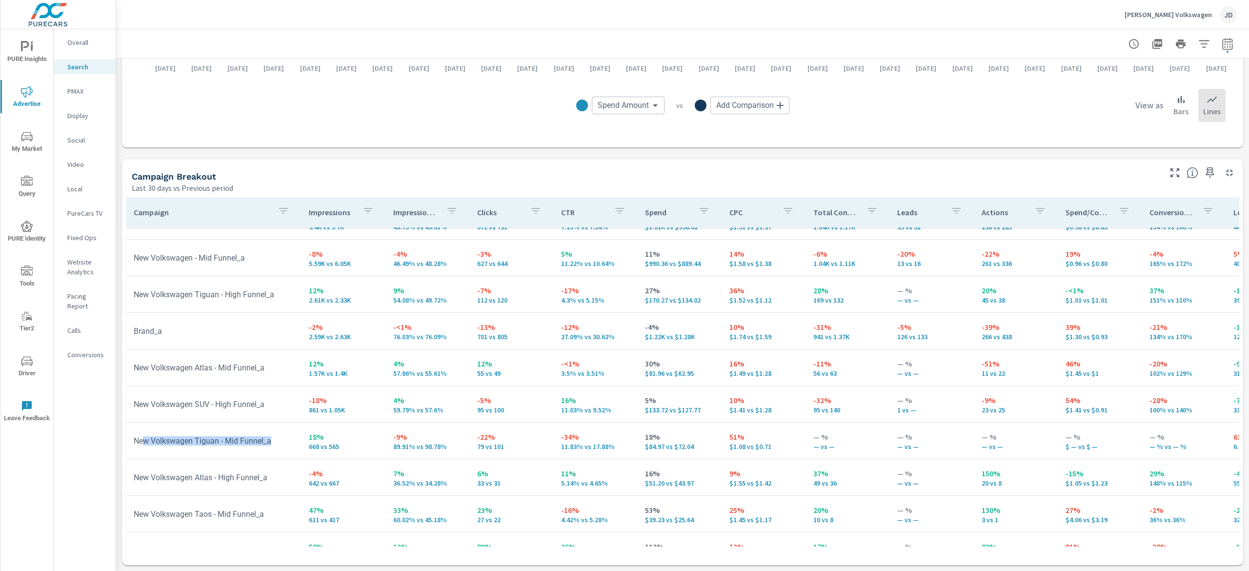
scroll to position [195, 0]
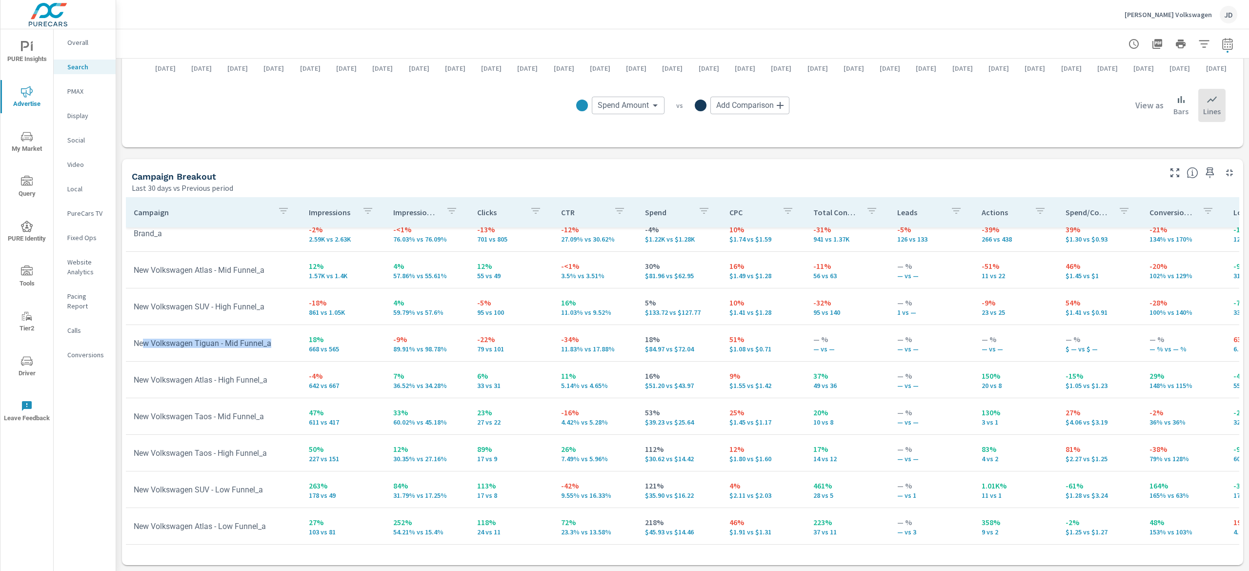
click at [90, 140] on p "Social" at bounding box center [87, 140] width 40 height 10
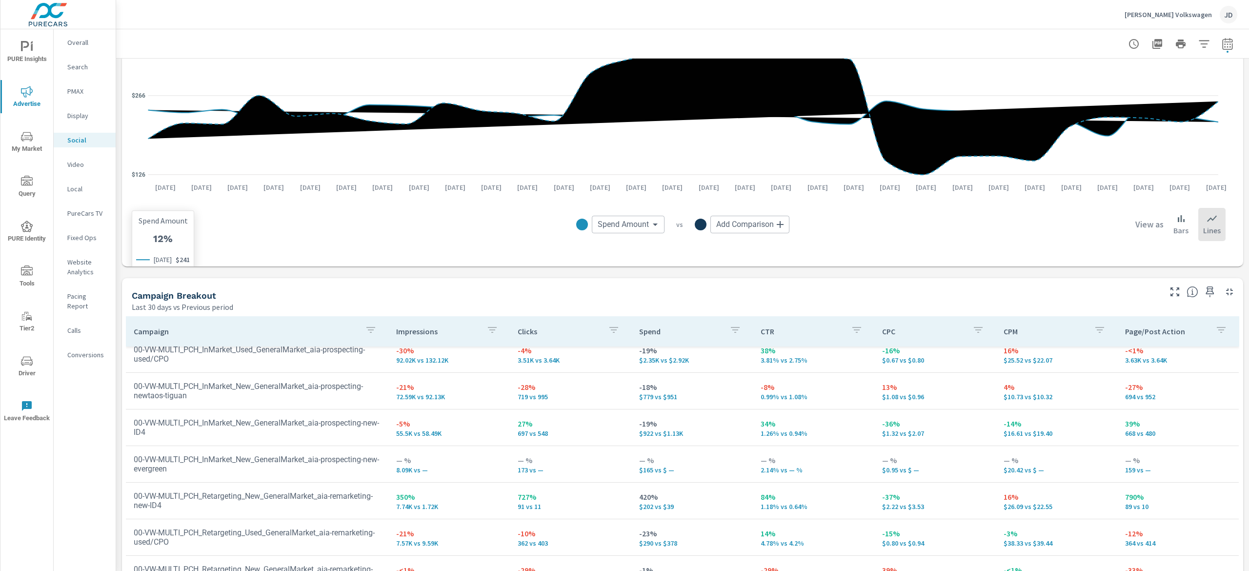
scroll to position [293, 0]
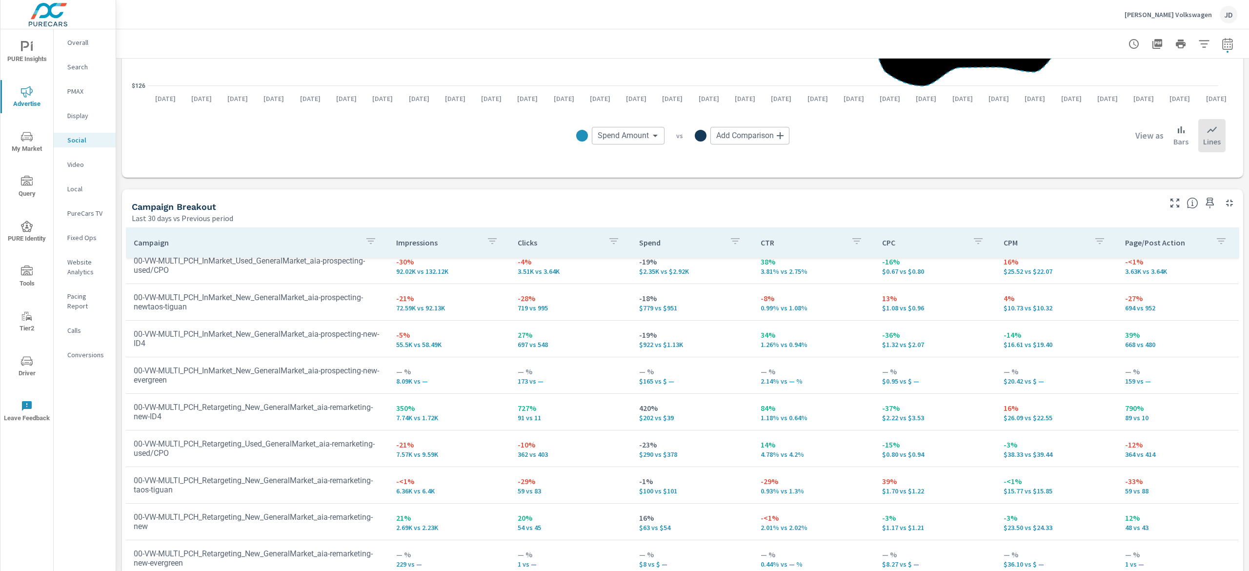
scroll to position [84, 0]
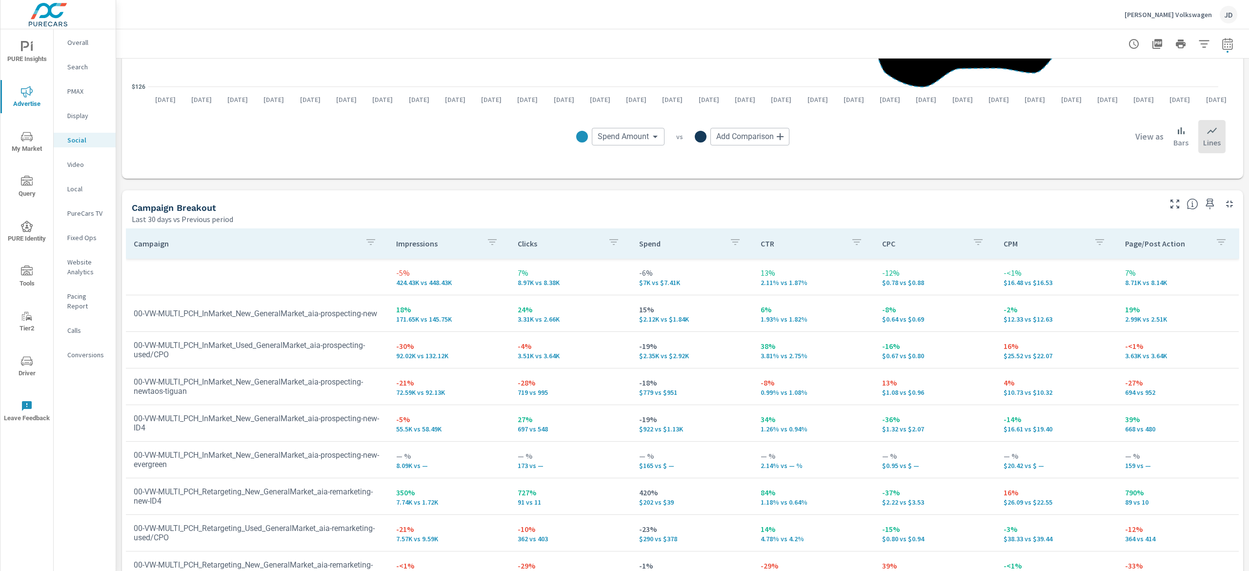
scroll to position [323, 0]
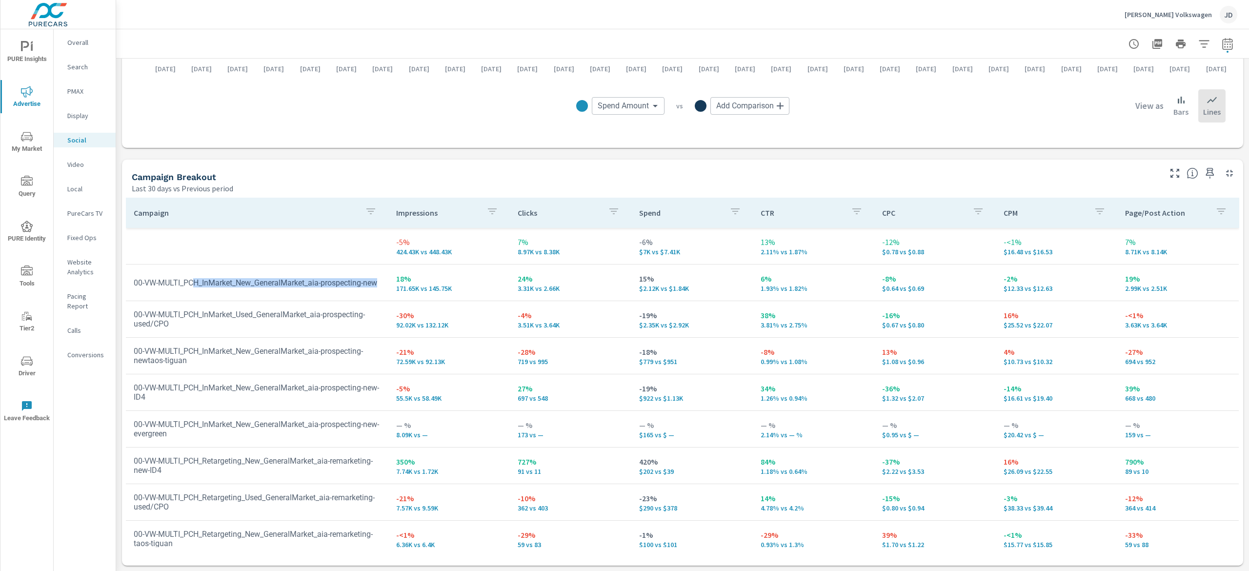
drag, startPoint x: 194, startPoint y: 281, endPoint x: 315, endPoint y: 288, distance: 121.2
click at [315, 288] on td "00-VW-MULTI_PCH_InMarket_New_GeneralMarket_aia-prospecting-new" at bounding box center [257, 282] width 263 height 25
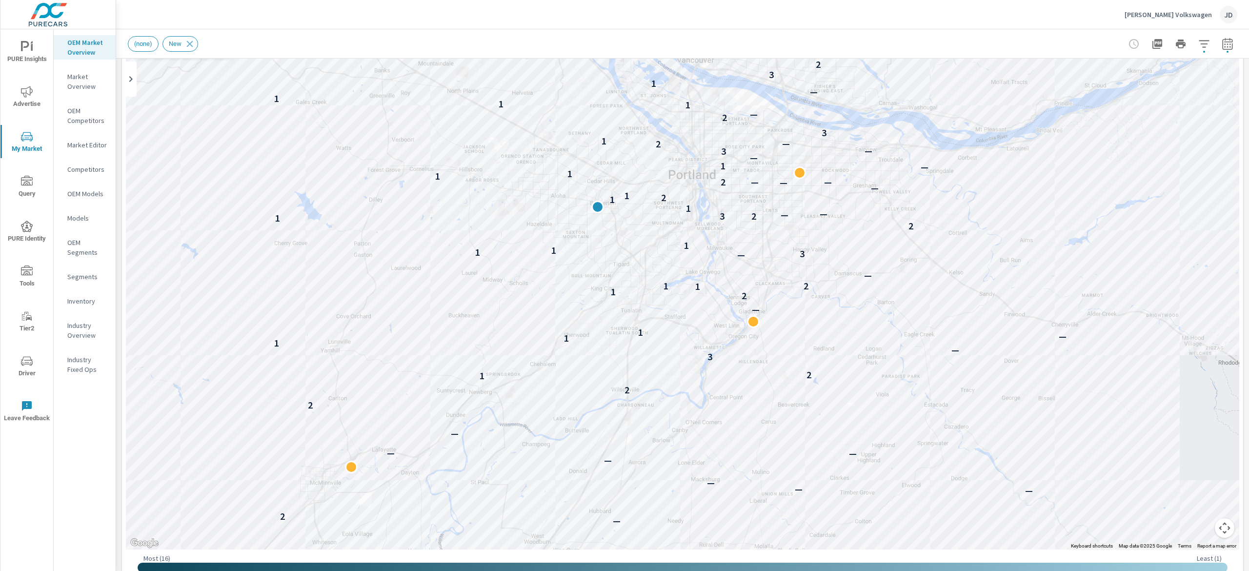
scroll to position [0, 0]
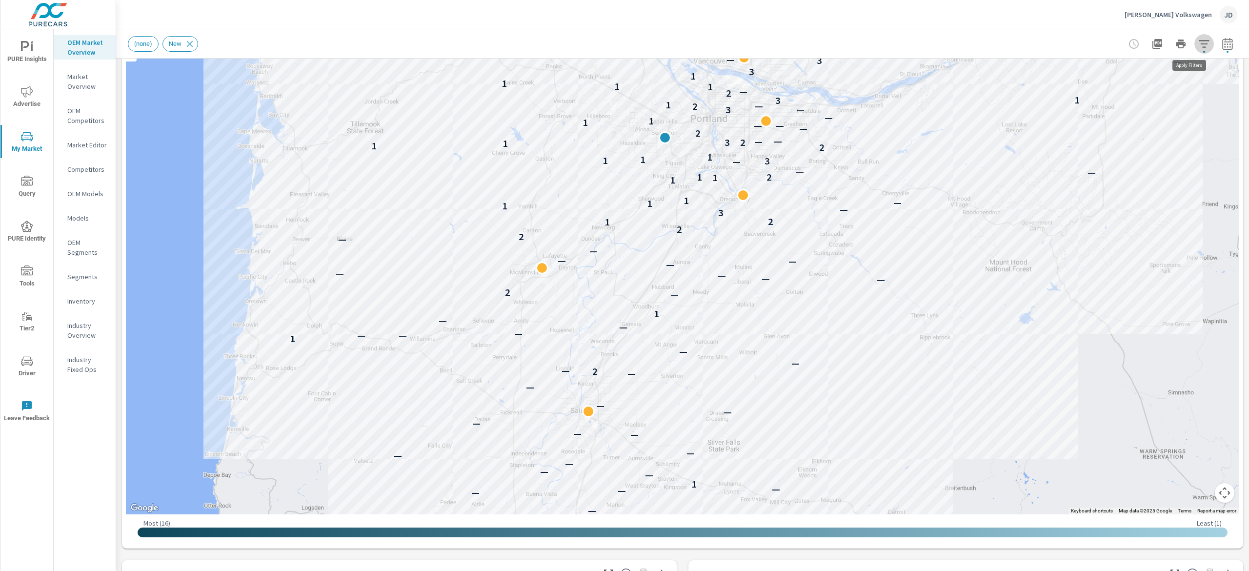
scroll to position [98, 0]
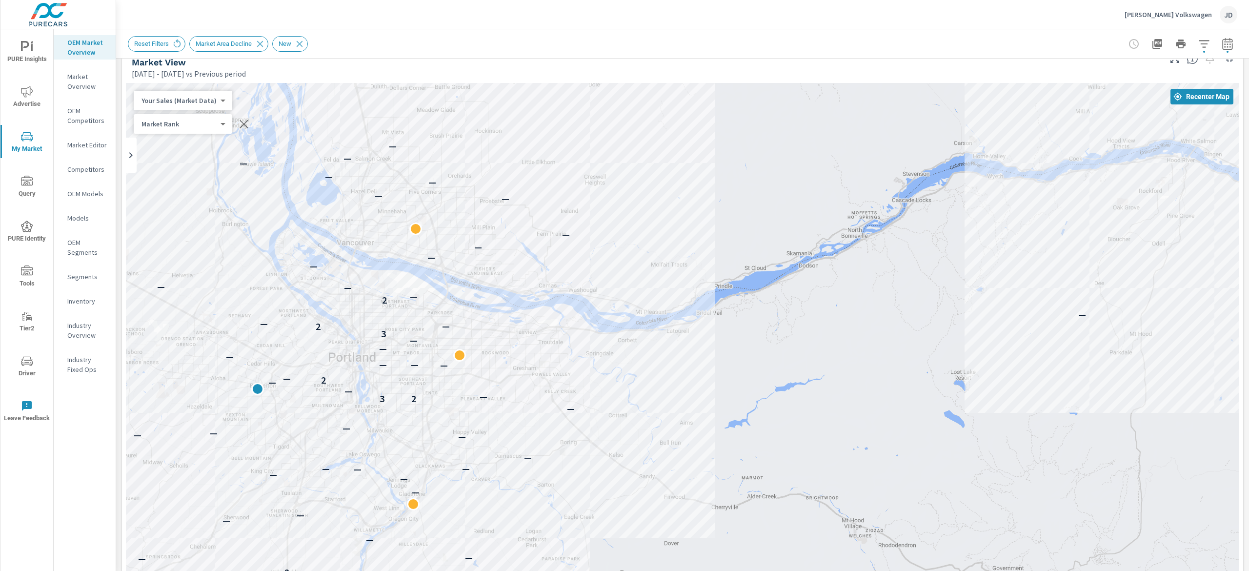
scroll to position [77, 51]
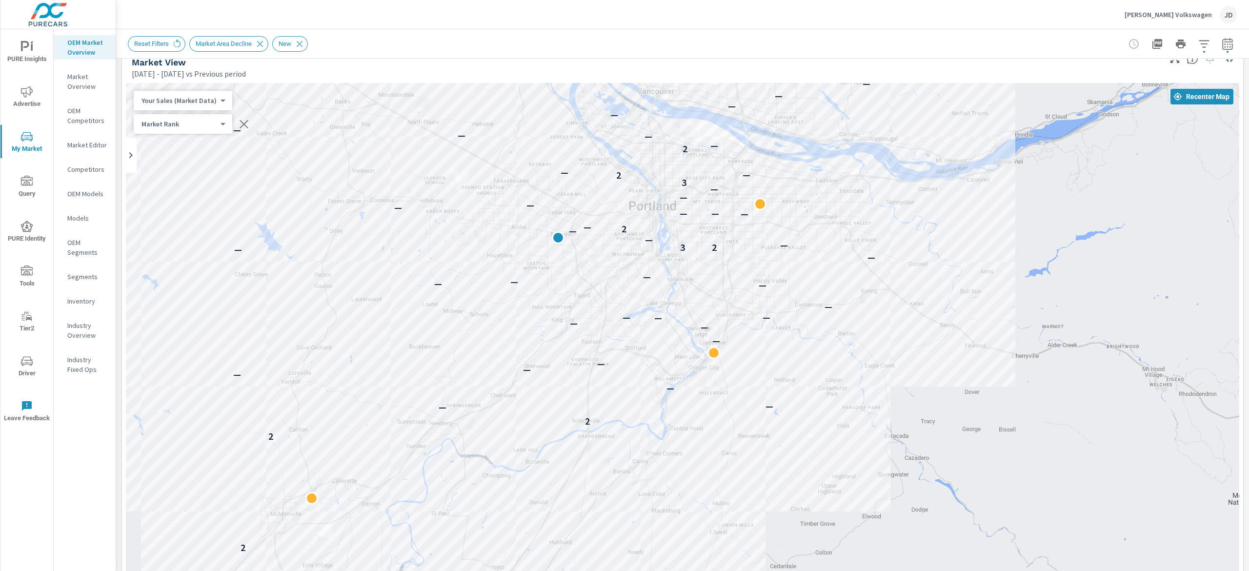
drag, startPoint x: 674, startPoint y: 288, endPoint x: 974, endPoint y: 136, distance: 337.1
click at [974, 136] on div "— — — — — — — 2 — 2 2 — — — — — — — — — — — — — — — — — — — — 2 3 — — — 2 — — —…" at bounding box center [682, 354] width 1113 height 543
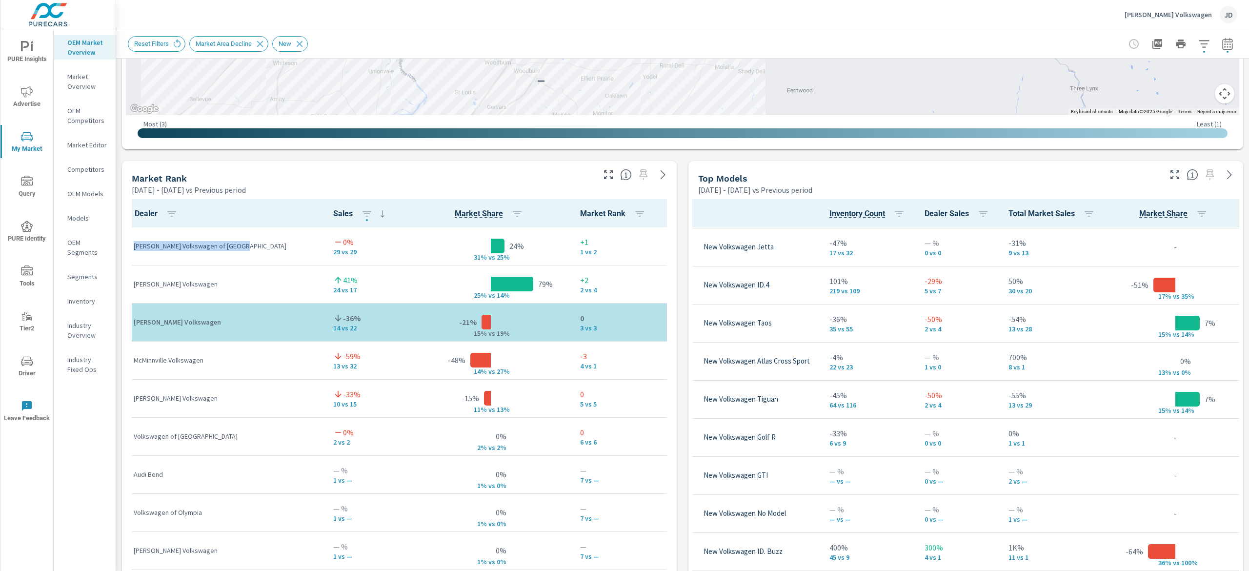
scroll to position [373, 0]
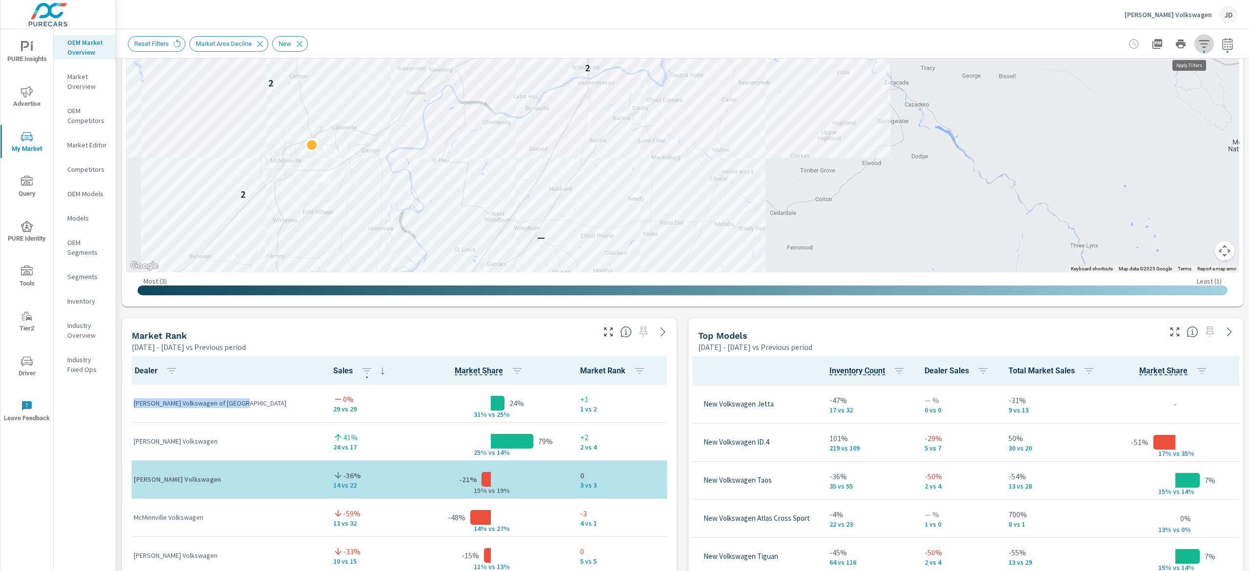
click at [1194, 37] on button "button" at bounding box center [1204, 44] width 20 height 20
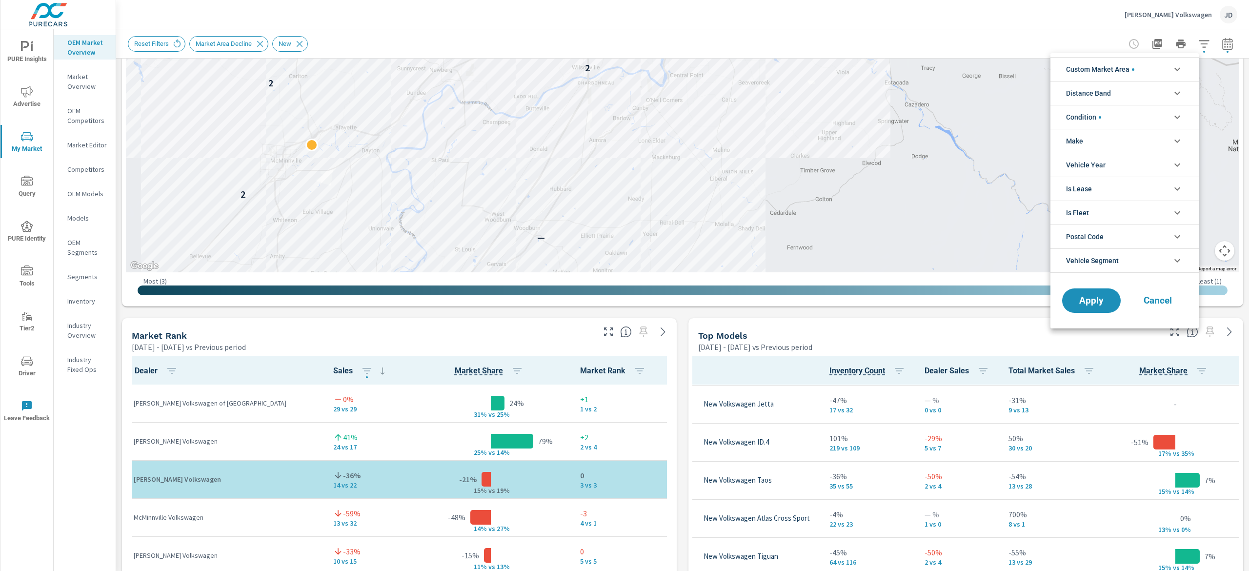
click at [1220, 39] on div at bounding box center [624, 285] width 1249 height 571
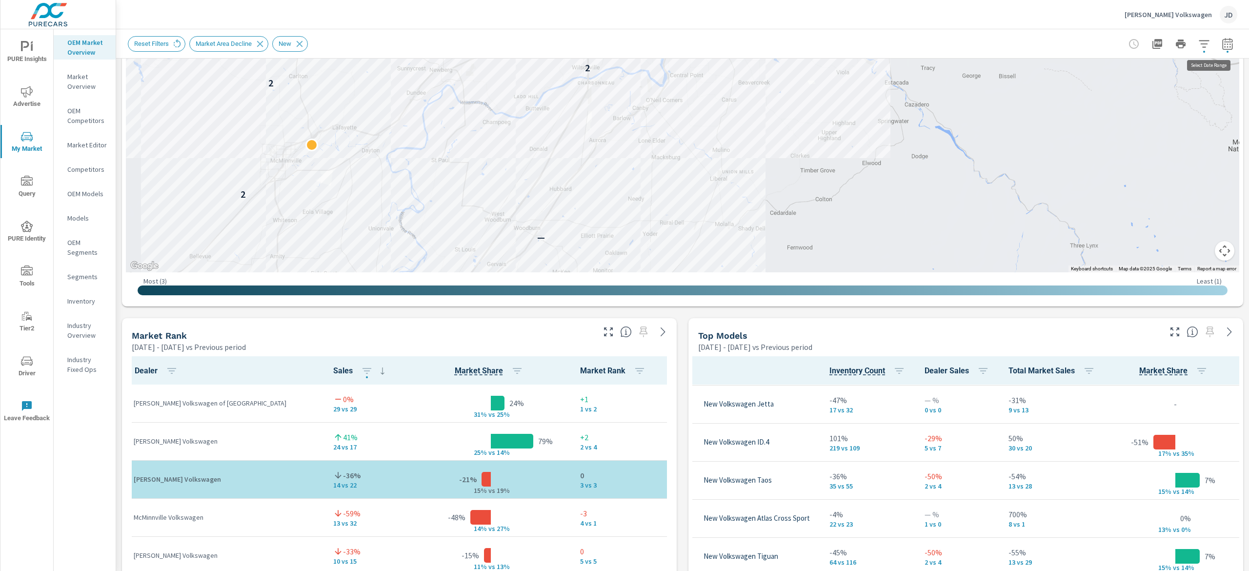
click at [1222, 41] on icon "button" at bounding box center [1227, 44] width 10 height 12
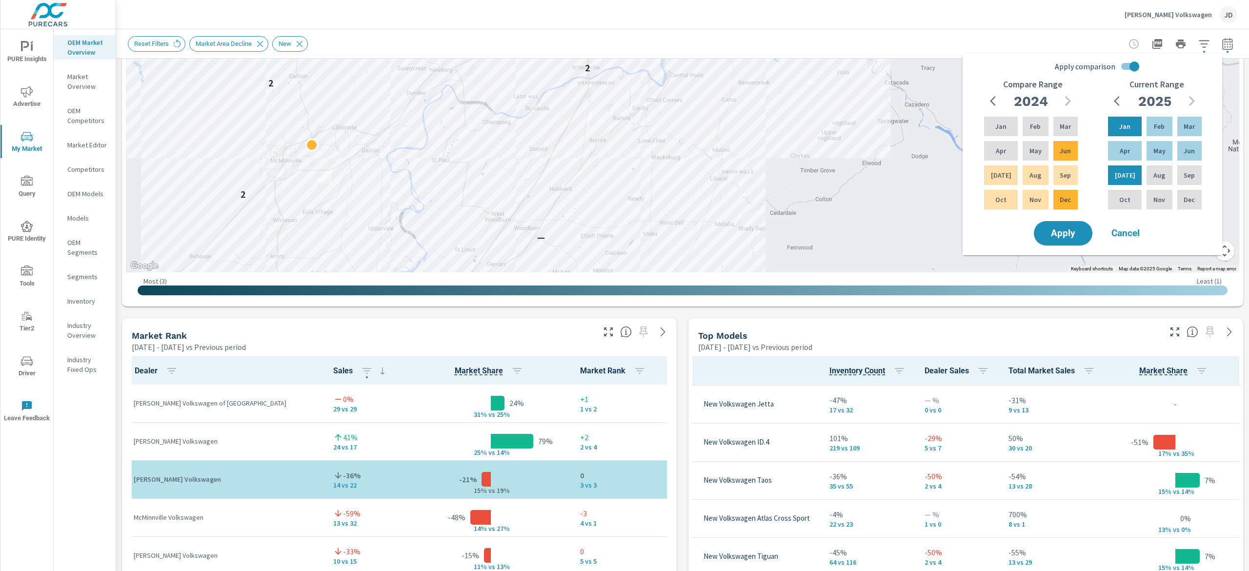
click at [919, 28] on header "Herzog-Meier Volkswagen JD" at bounding box center [682, 14] width 1133 height 29
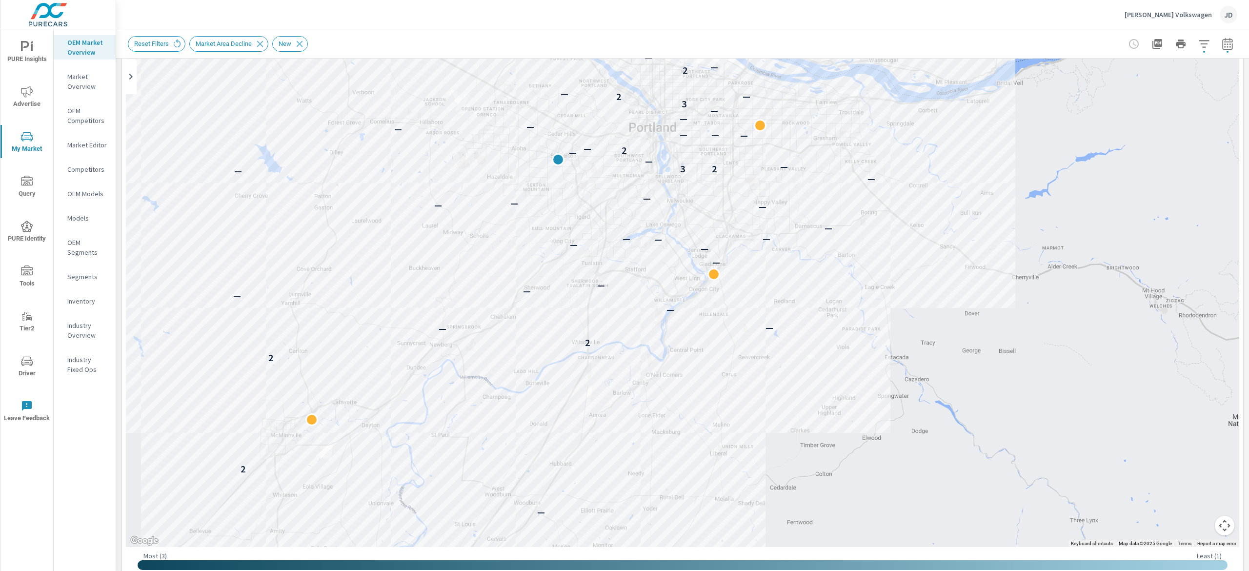
scroll to position [94, 0]
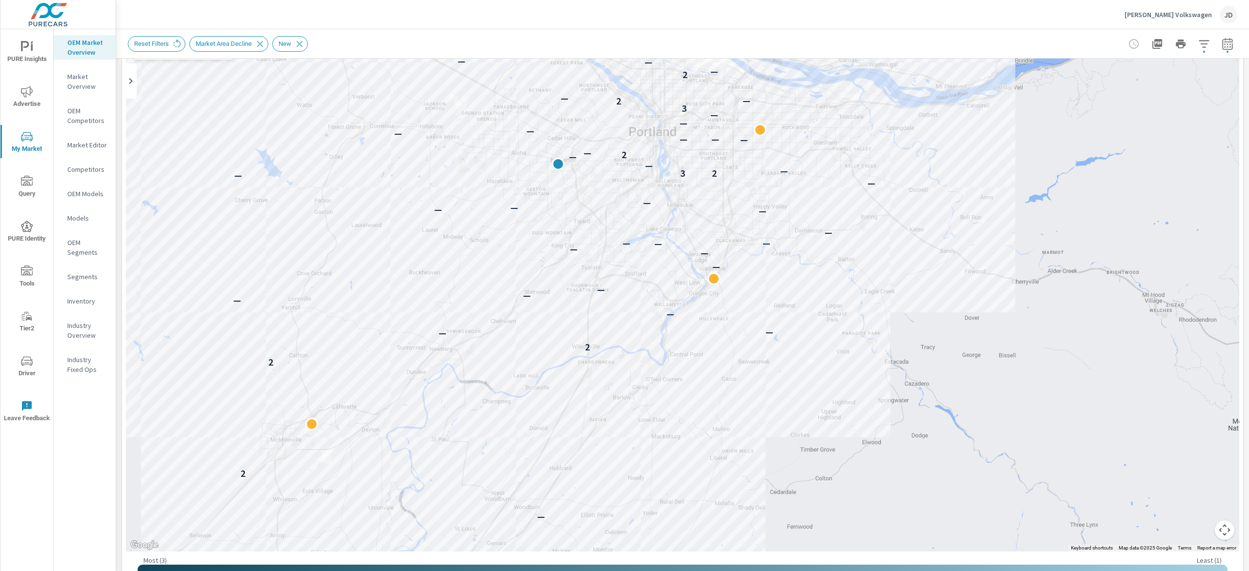
click at [1198, 48] on icon "button" at bounding box center [1204, 44] width 12 height 12
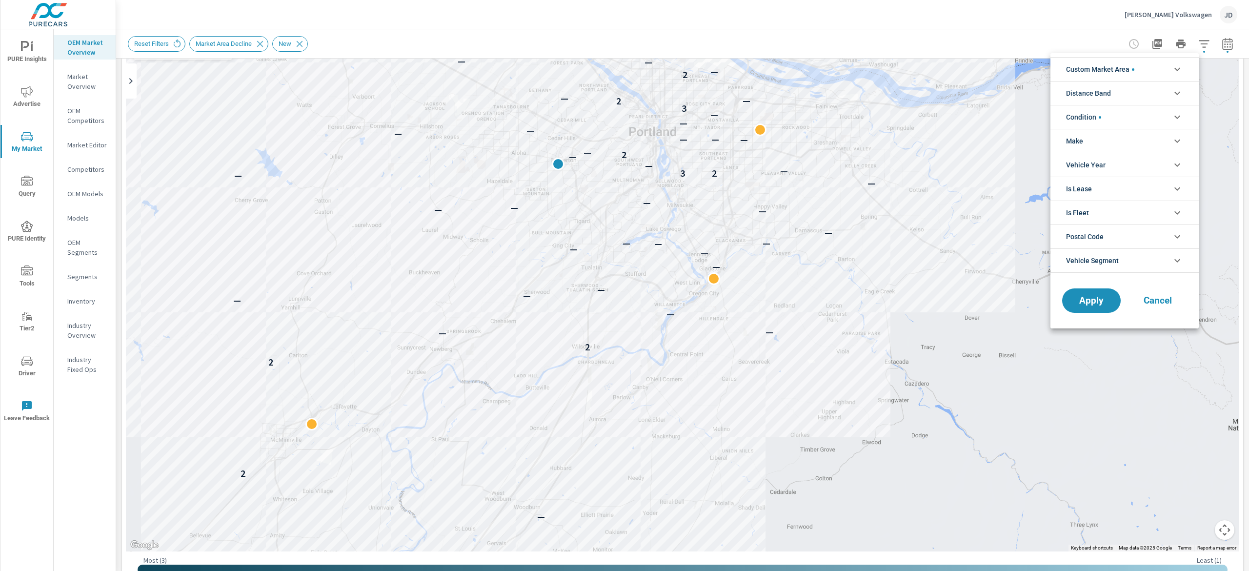
click at [801, 174] on div at bounding box center [624, 285] width 1249 height 571
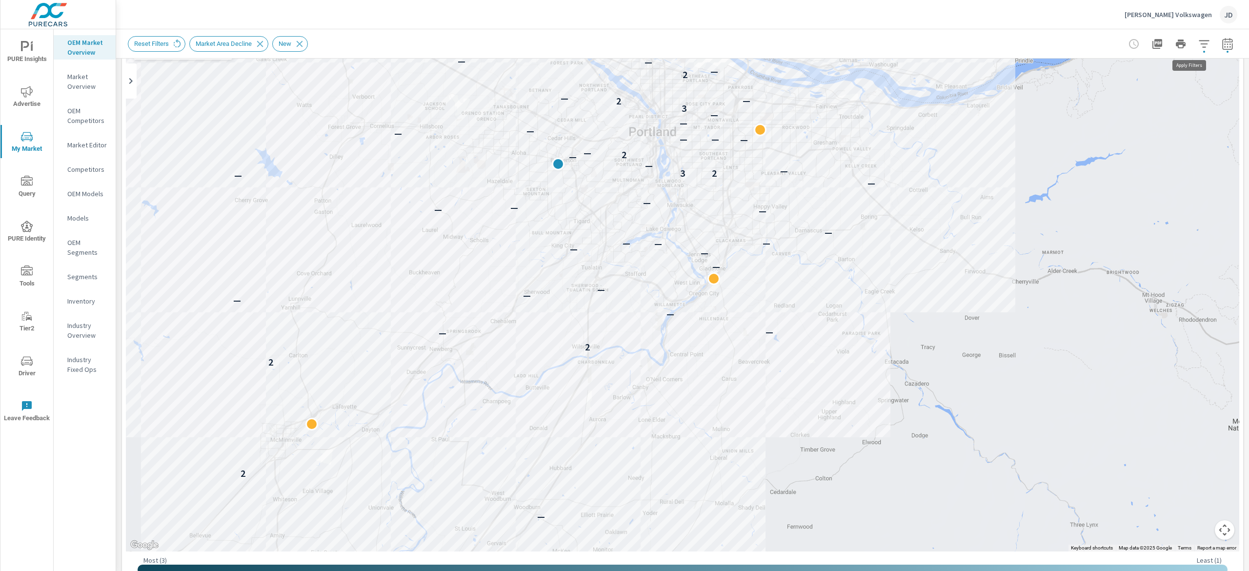
click at [1198, 41] on icon "button" at bounding box center [1204, 44] width 12 height 12
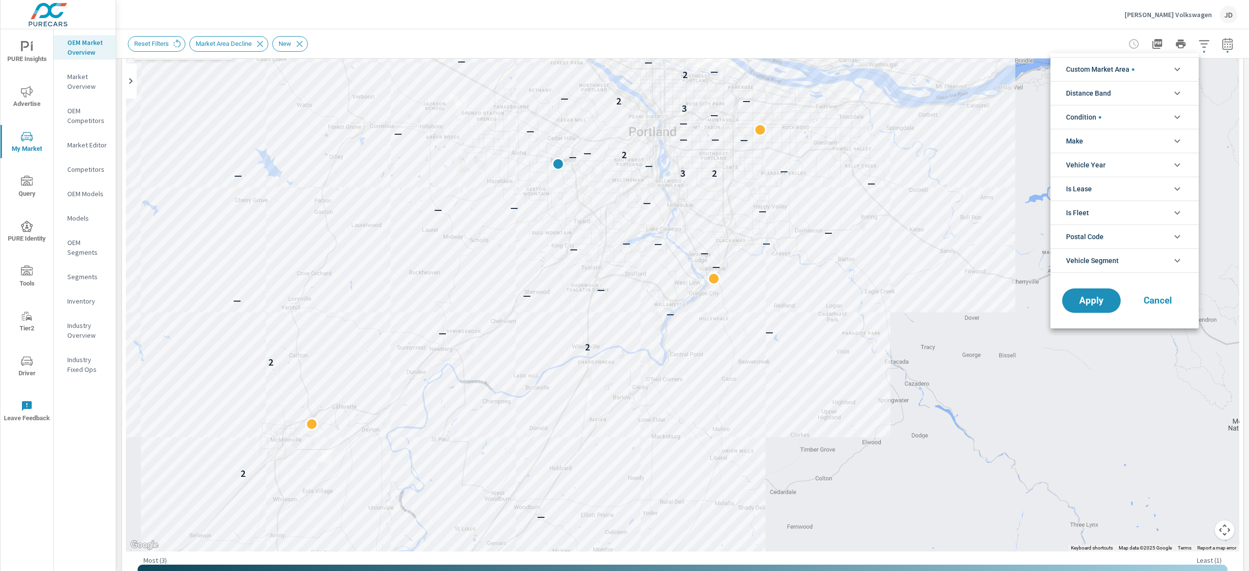
click at [1160, 229] on li "Postal Code" at bounding box center [1125, 236] width 148 height 24
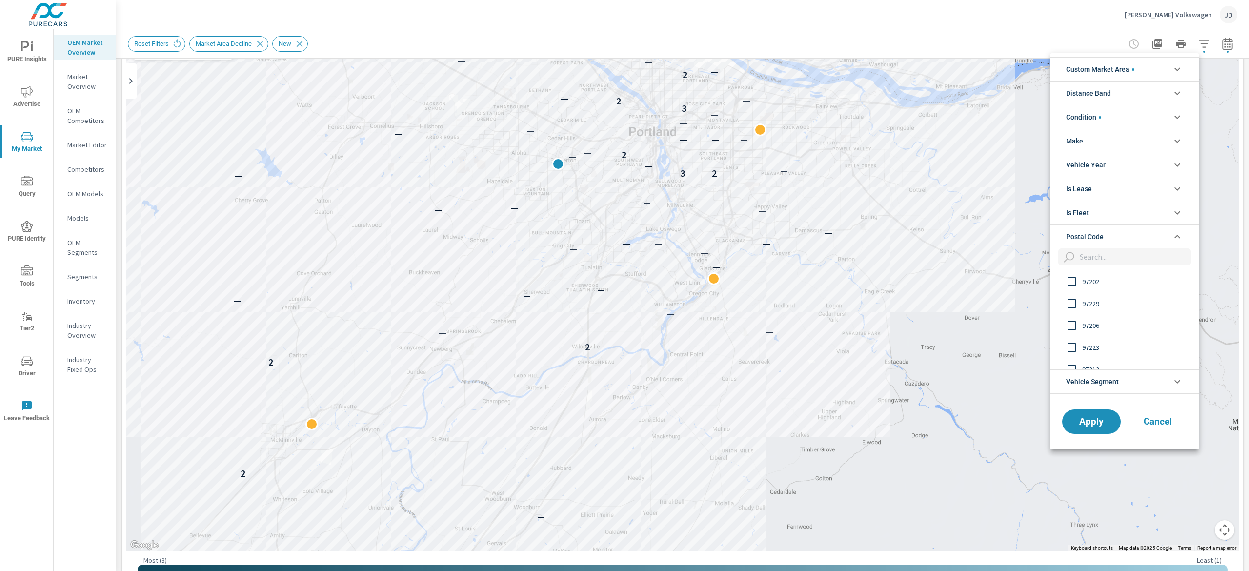
click at [1117, 250] on input "filter options" at bounding box center [1133, 256] width 115 height 17
click at [1109, 284] on span "97221" at bounding box center [1135, 282] width 107 height 12
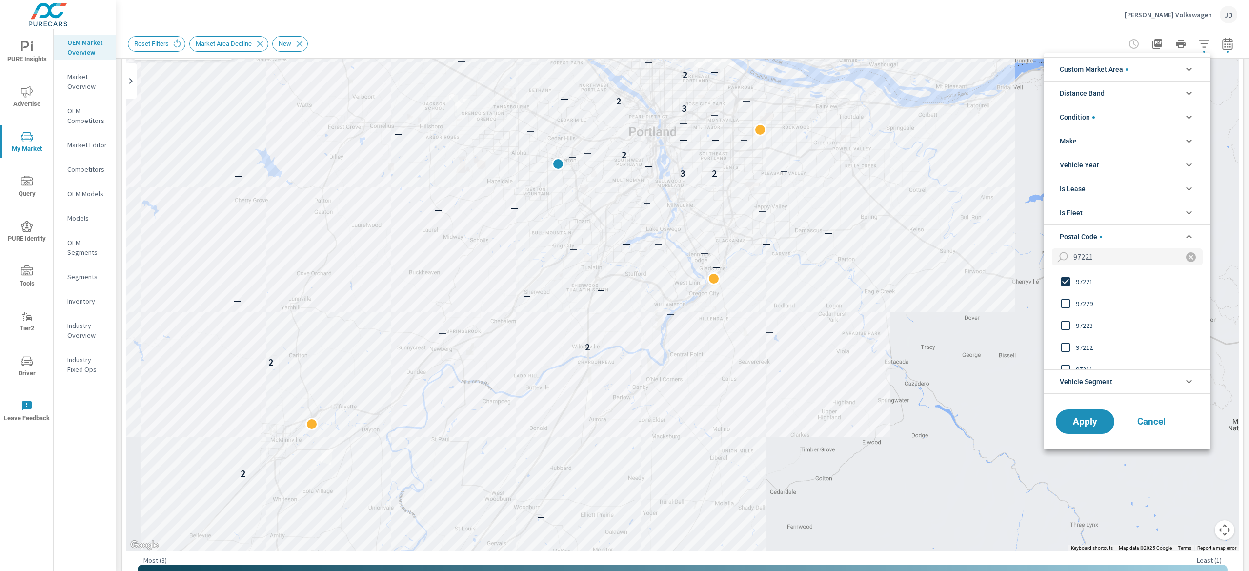
click at [1119, 256] on input "97221" at bounding box center [1123, 256] width 106 height 17
type input "9"
type input "97210"
click at [1084, 292] on div "97210" at bounding box center [1117, 281] width 146 height 22
click at [1084, 425] on span "Apply" at bounding box center [1085, 421] width 40 height 9
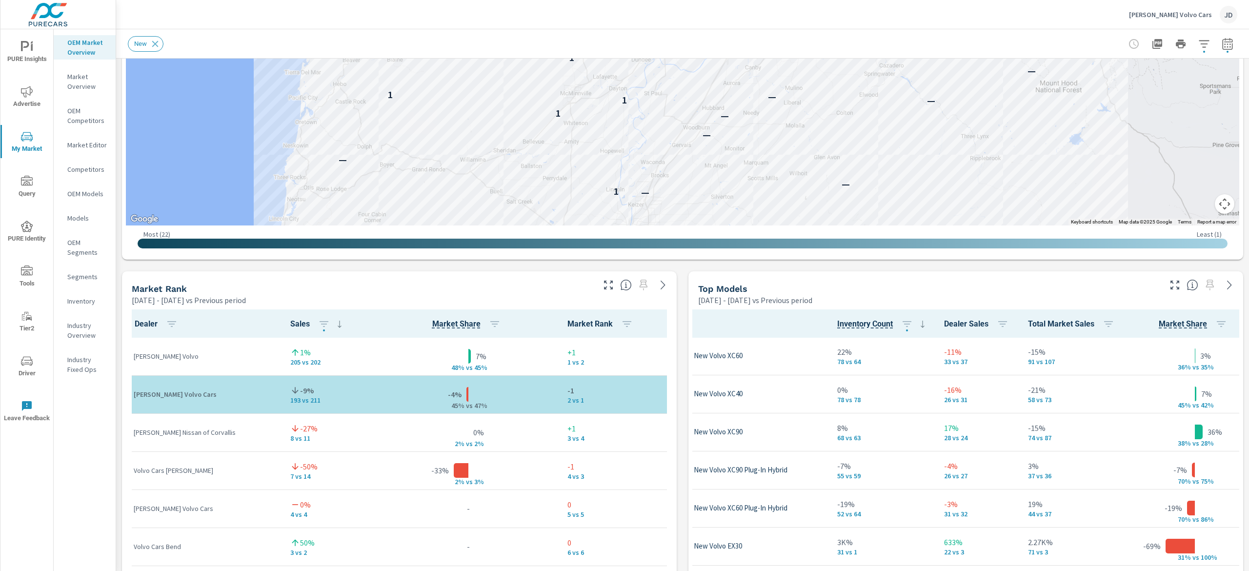
scroll to position [391, 0]
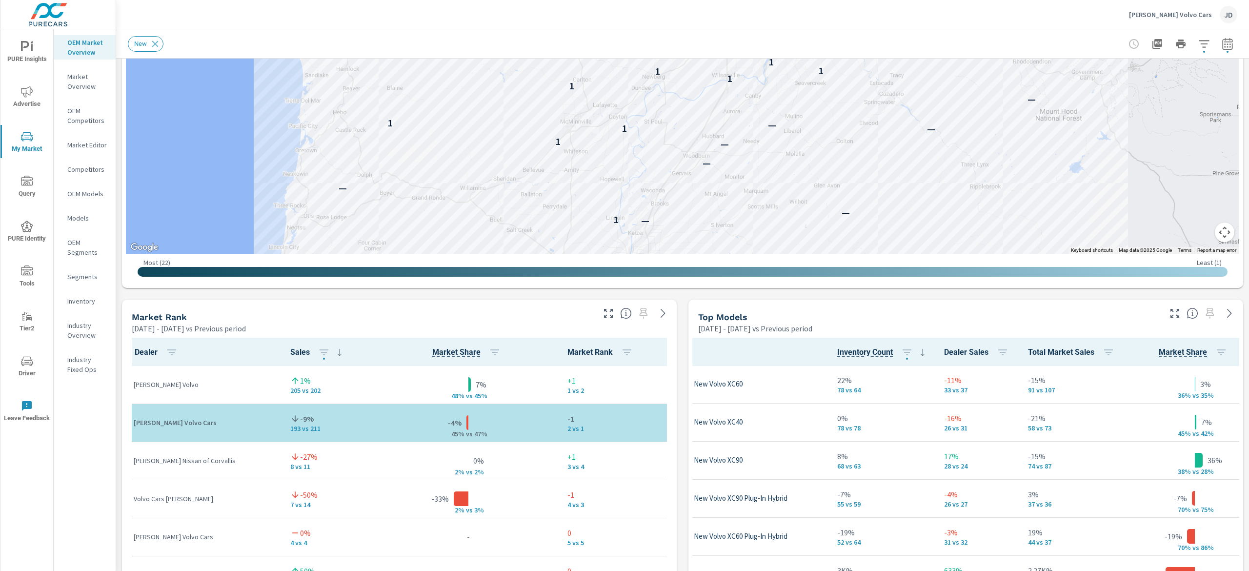
click at [1222, 43] on icon "button" at bounding box center [1228, 44] width 12 height 12
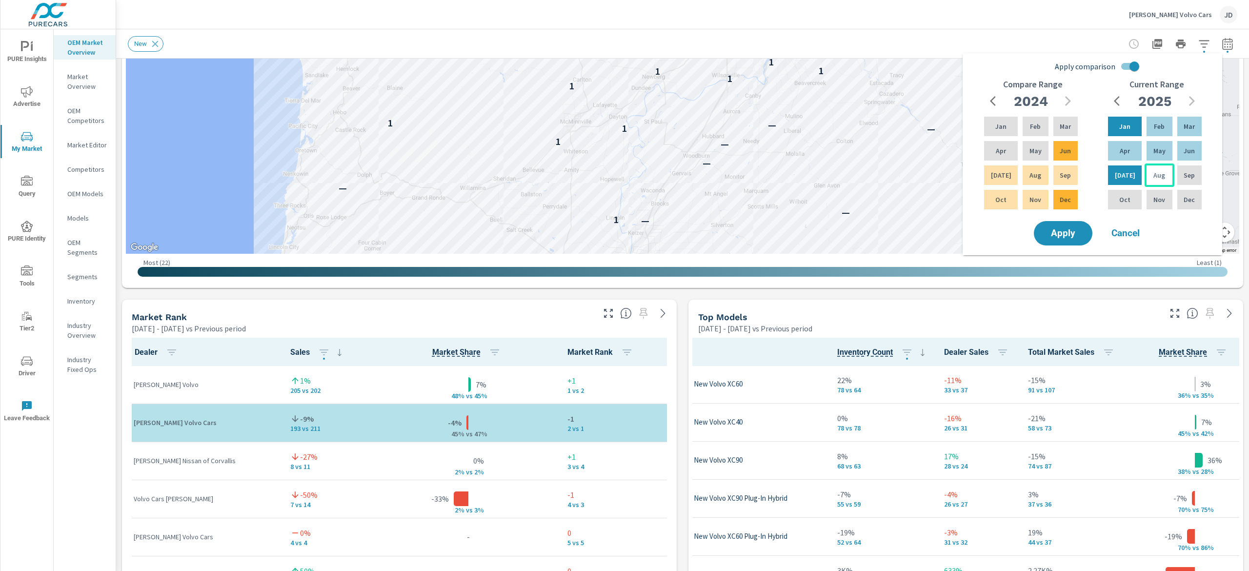
click at [1147, 177] on div "Aug" at bounding box center [1159, 174] width 29 height 23
click at [1158, 130] on p "Feb" at bounding box center [1159, 126] width 11 height 10
click at [1132, 64] on input "Apply comparison" at bounding box center [1135, 66] width 56 height 19
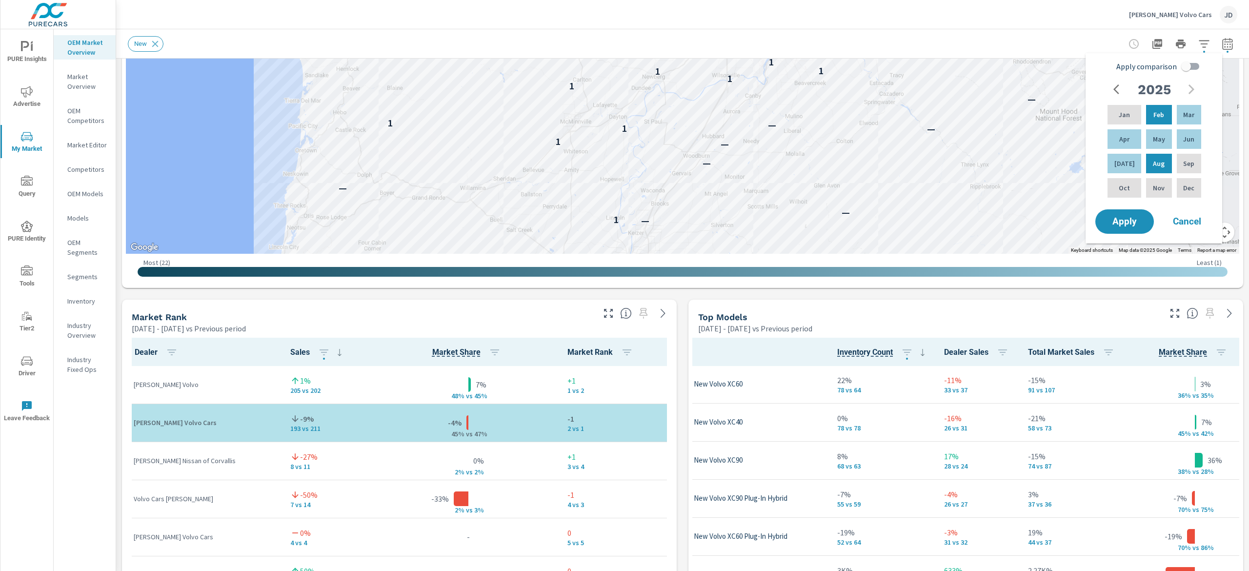
click at [1191, 65] on input "Apply comparison" at bounding box center [1186, 66] width 56 height 19
checkbox input "true"
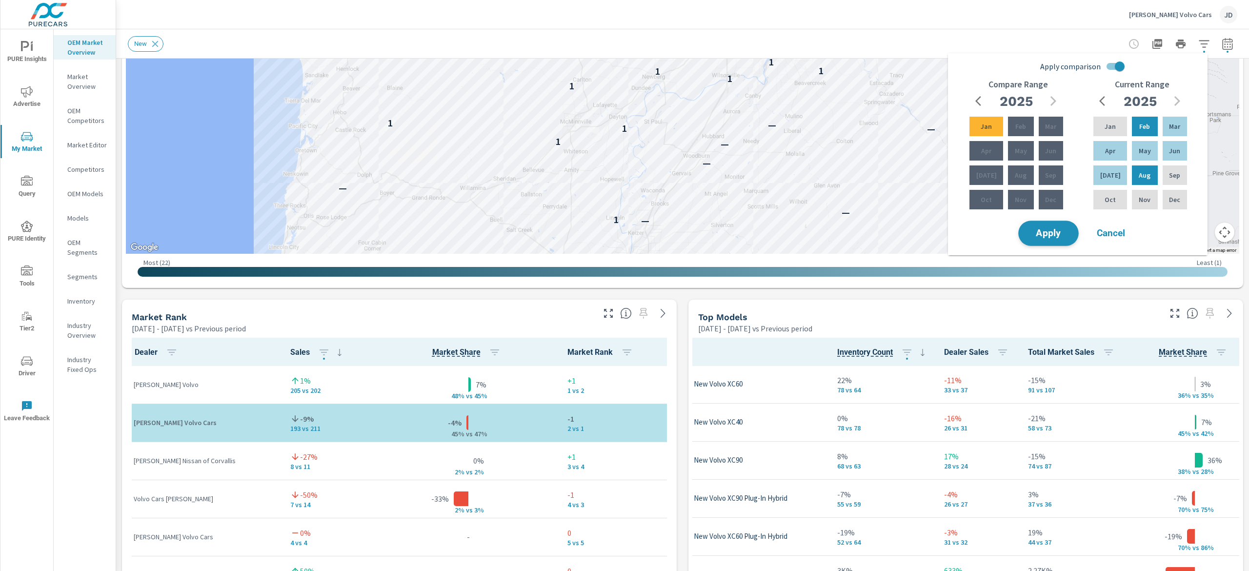
click at [1055, 234] on span "Apply" at bounding box center [1049, 233] width 40 height 9
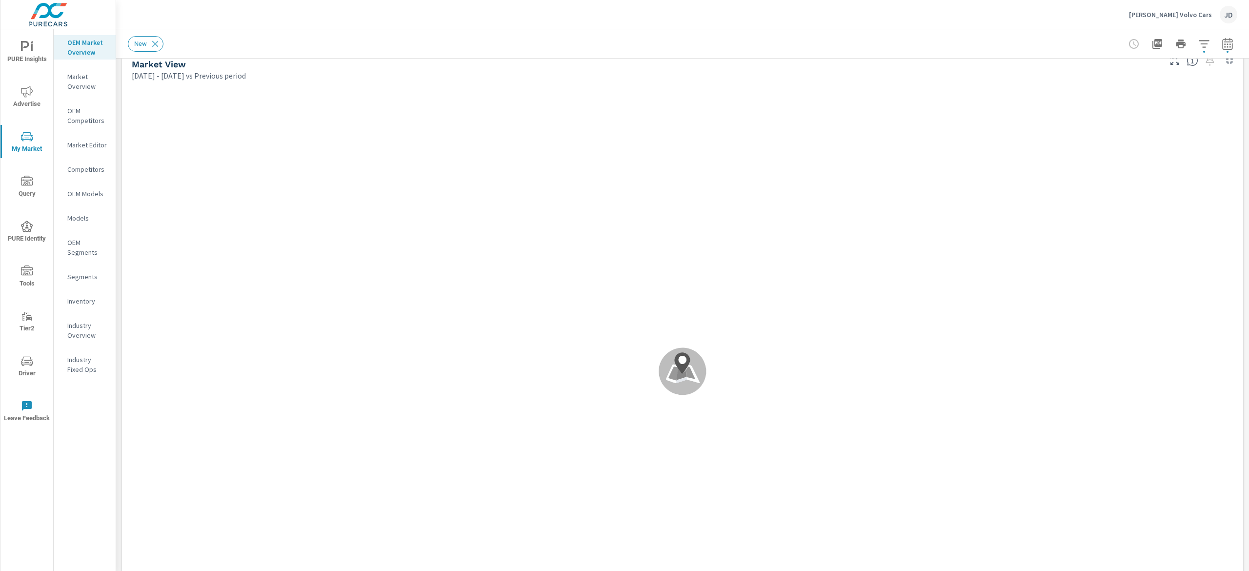
scroll to position [6, 0]
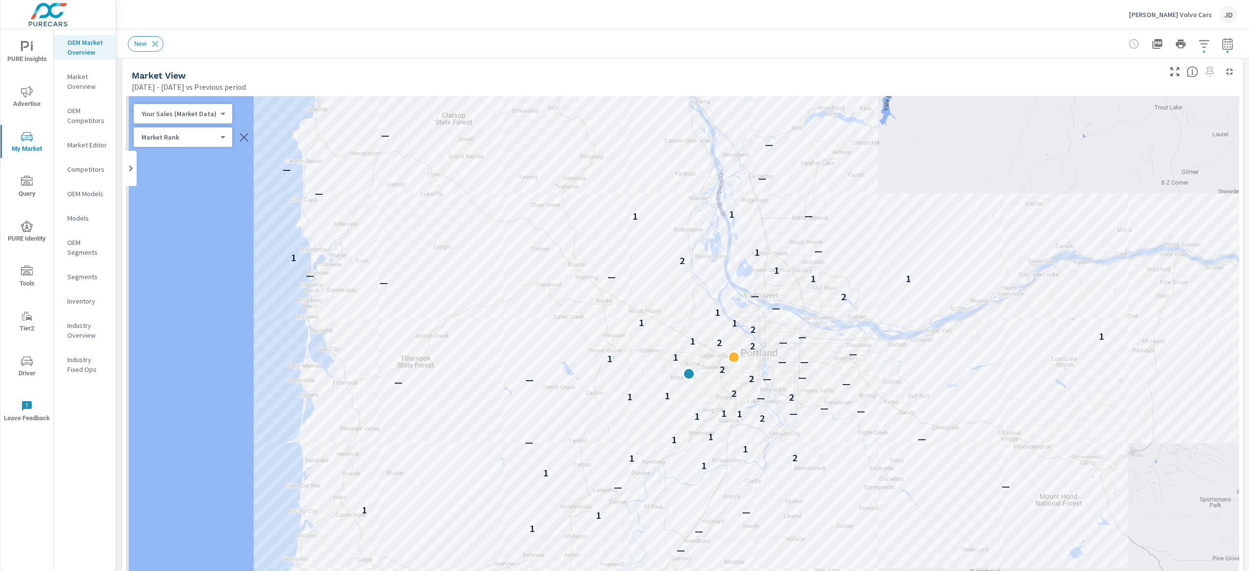
click at [1222, 38] on icon "button" at bounding box center [1228, 44] width 12 height 12
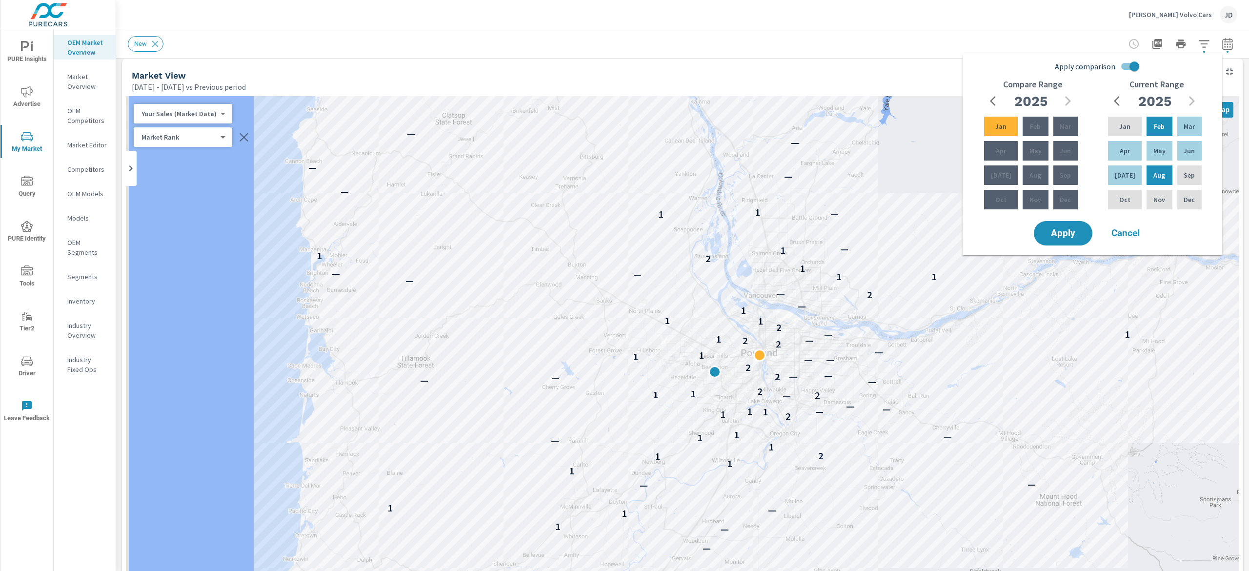
scroll to position [0, 0]
click at [995, 99] on icon "button" at bounding box center [996, 101] width 12 height 12
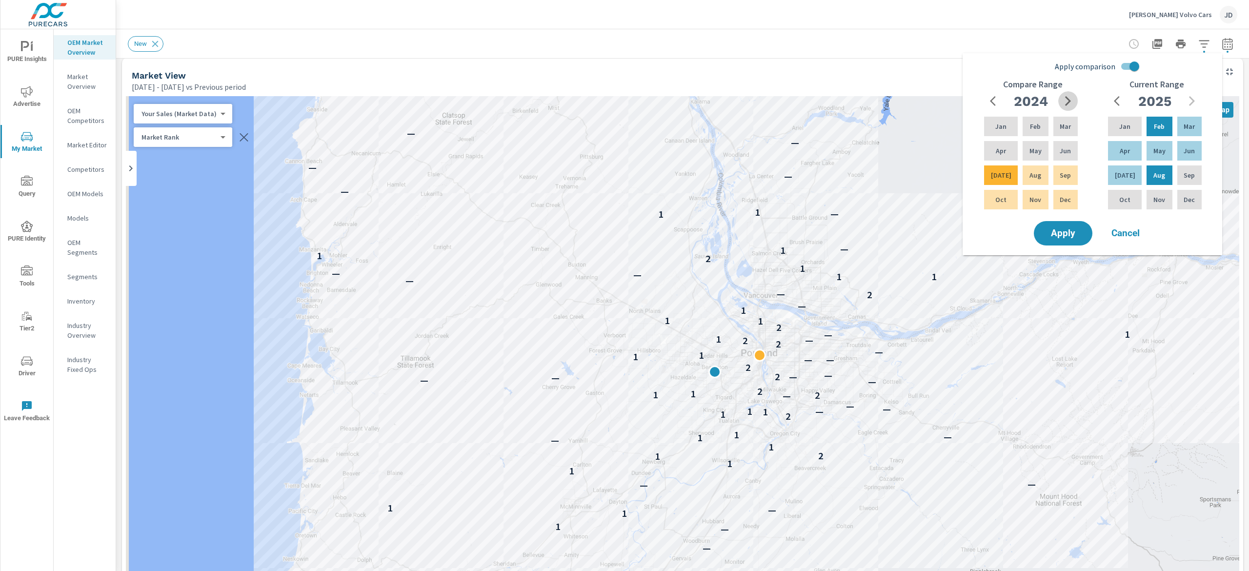
click at [1070, 95] on icon "button" at bounding box center [1068, 101] width 12 height 12
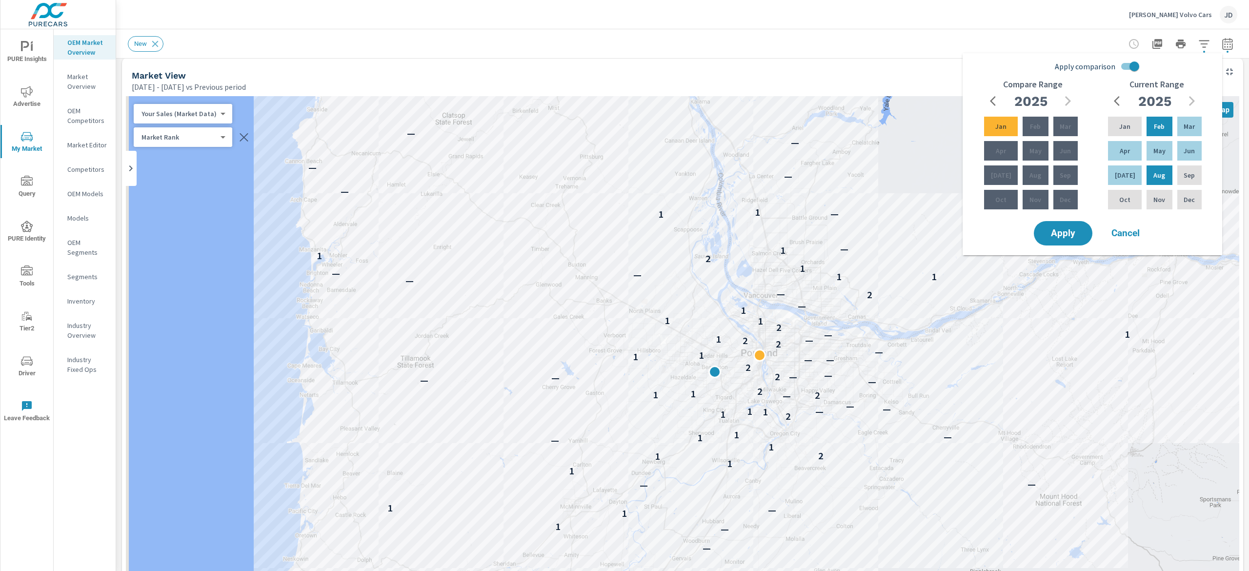
click at [1055, 39] on div "New" at bounding box center [614, 44] width 973 height 16
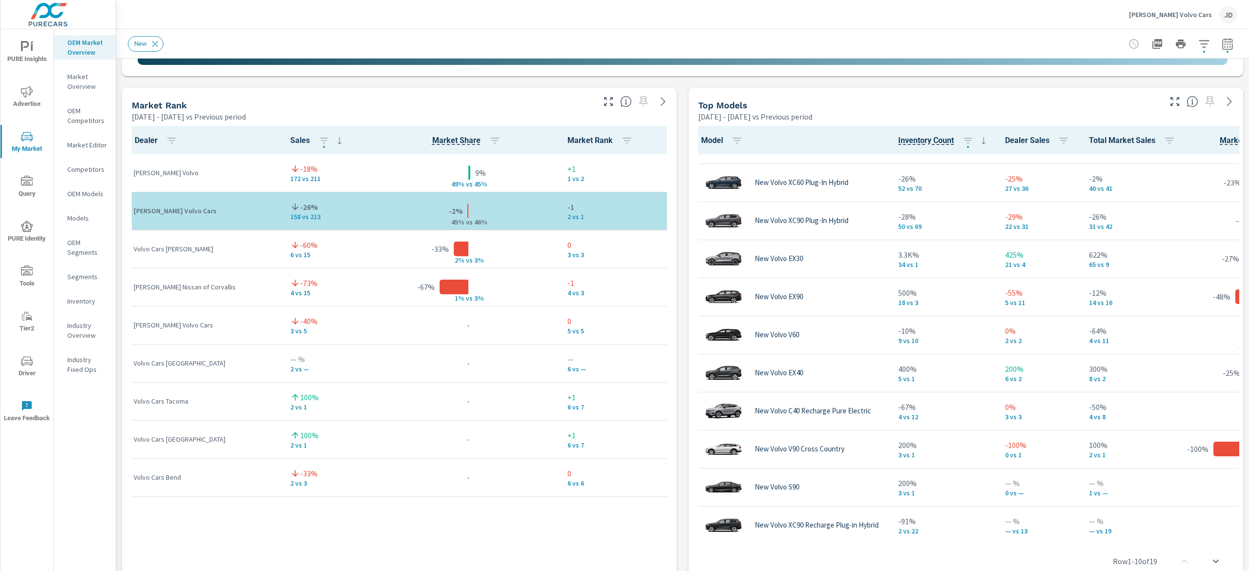
scroll to position [47, 0]
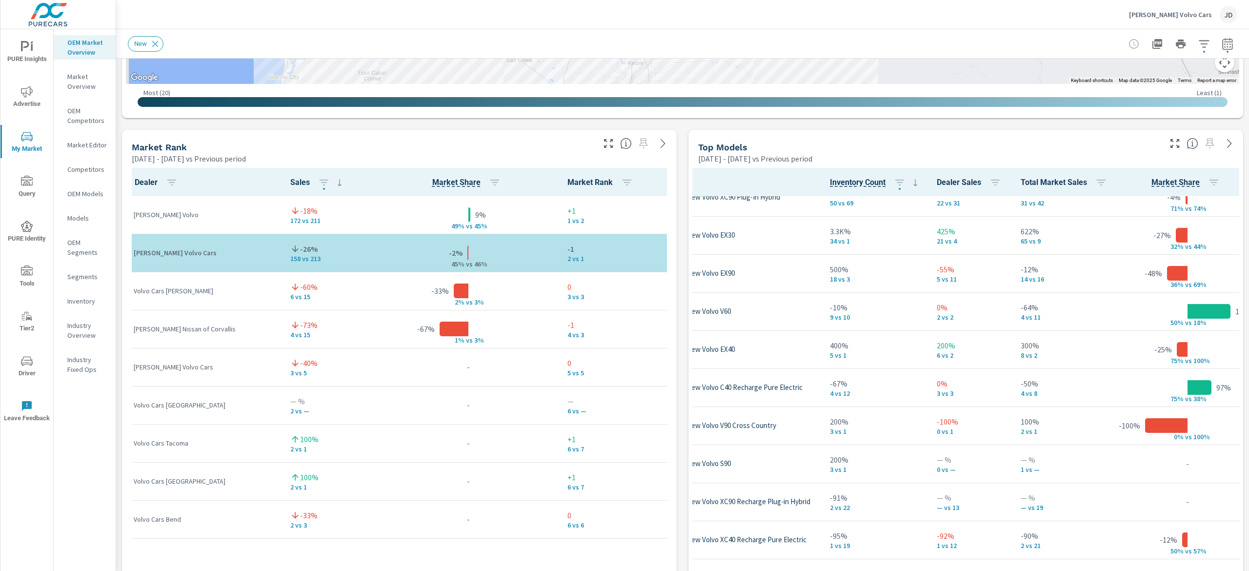
scroll to position [182, 68]
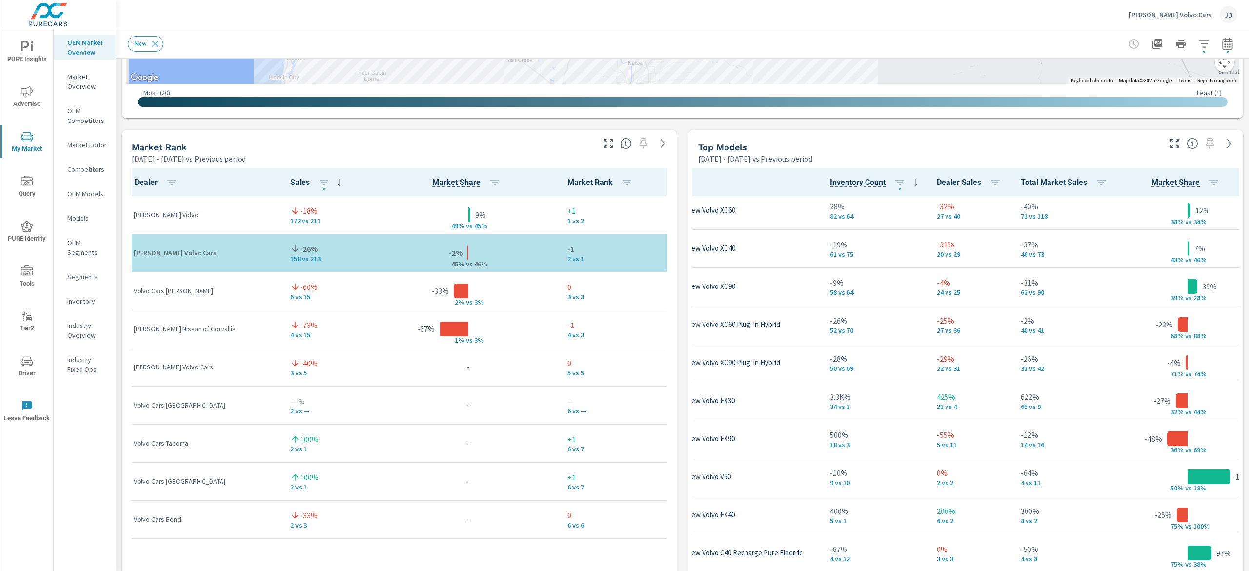
scroll to position [0, 68]
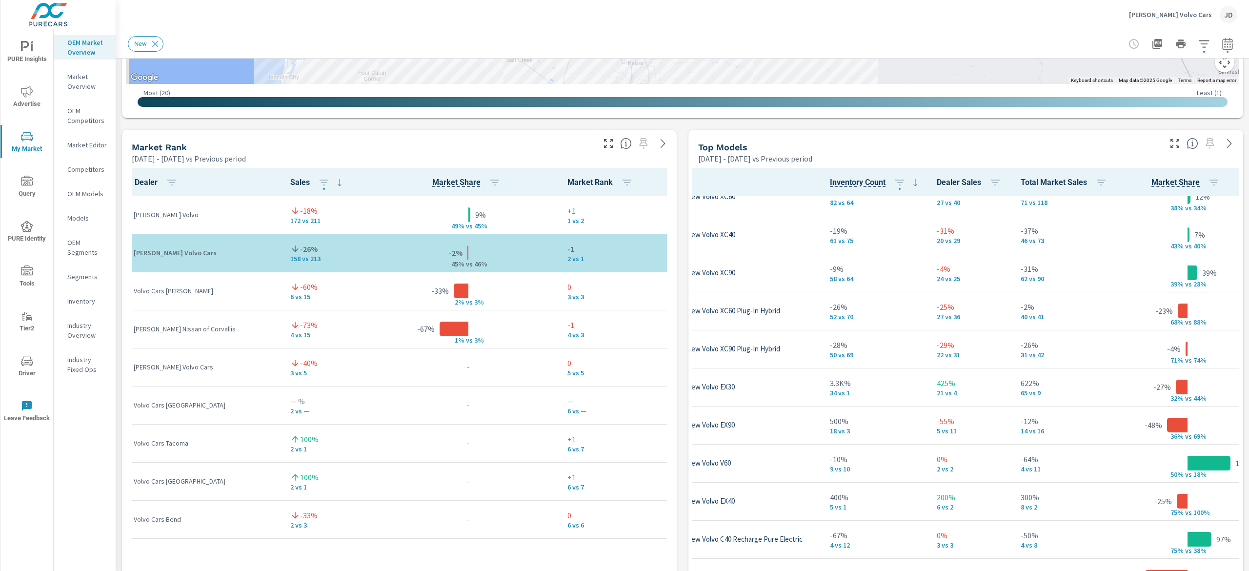
scroll to position [44, 68]
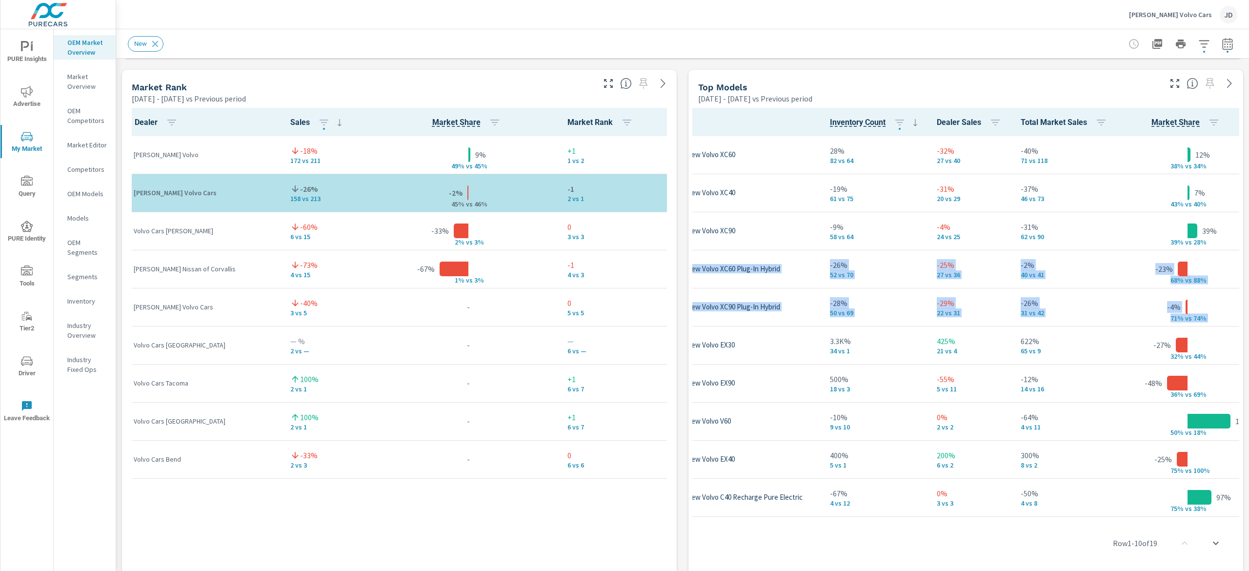
scroll to position [645, 0]
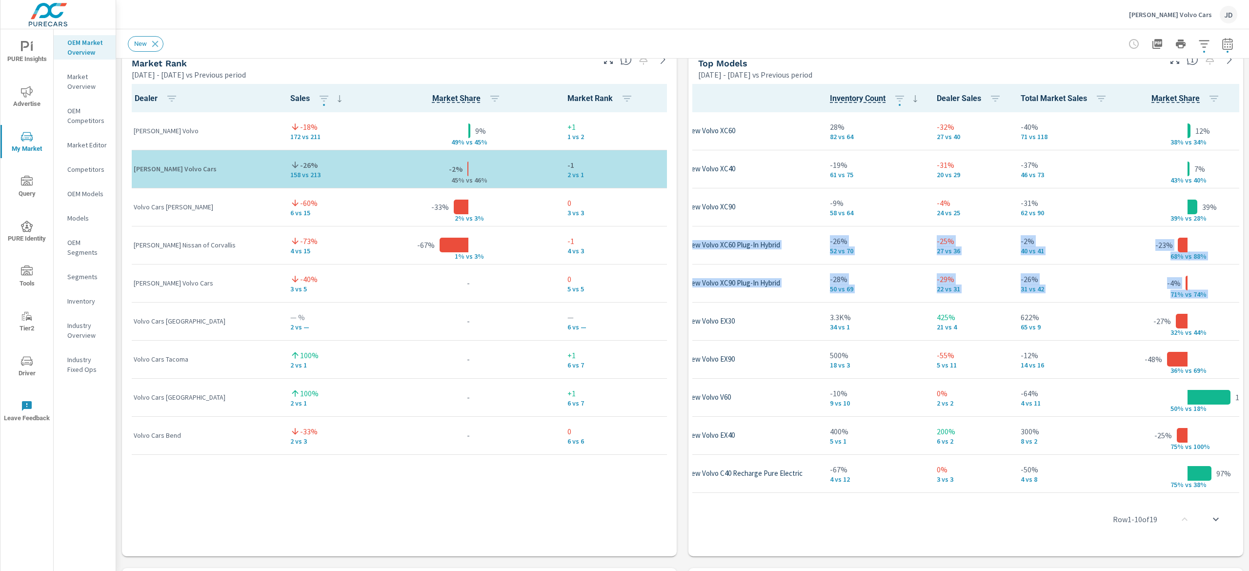
drag, startPoint x: 1248, startPoint y: 273, endPoint x: 1248, endPoint y: 298, distance: 25.4
click at [1248, 298] on div "Market Overview Herzog-Meier Volvo Cars Report date range: Feb 01, 2025 - Aug 3…" at bounding box center [682, 300] width 1133 height 542
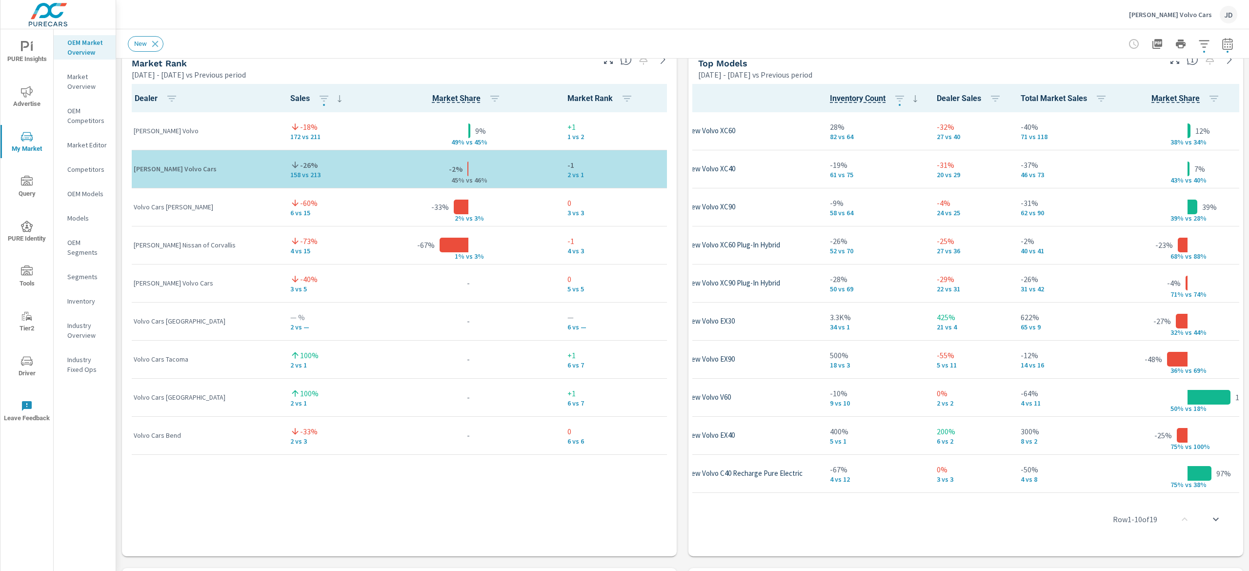
click at [1037, 65] on div "Top Models" at bounding box center [928, 63] width 461 height 11
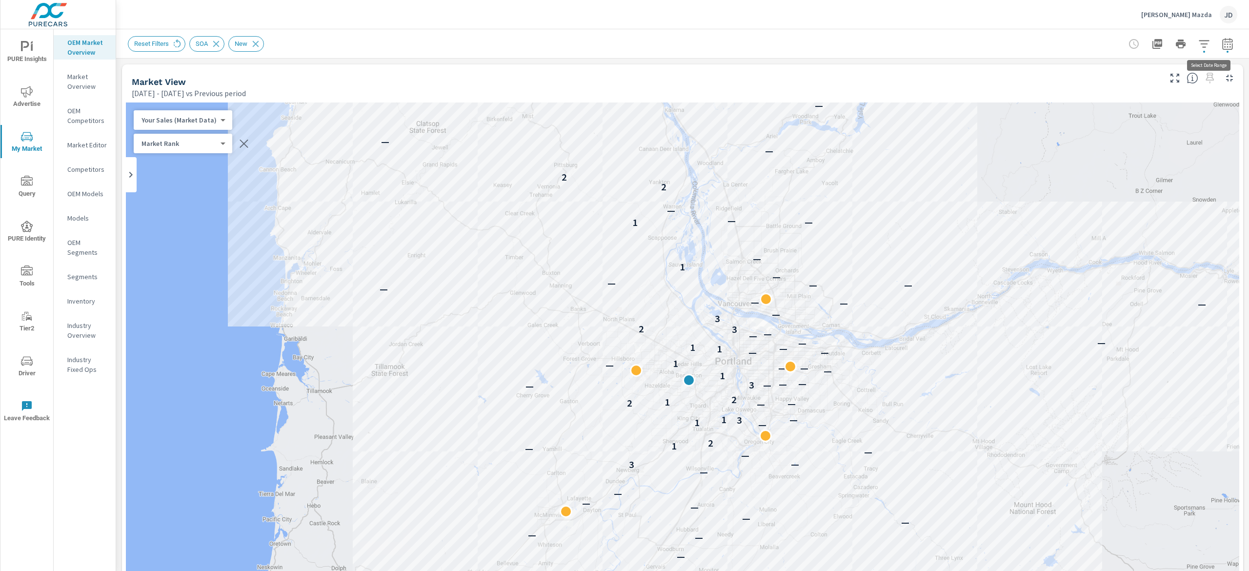
click at [1222, 39] on icon "button" at bounding box center [1228, 44] width 12 height 12
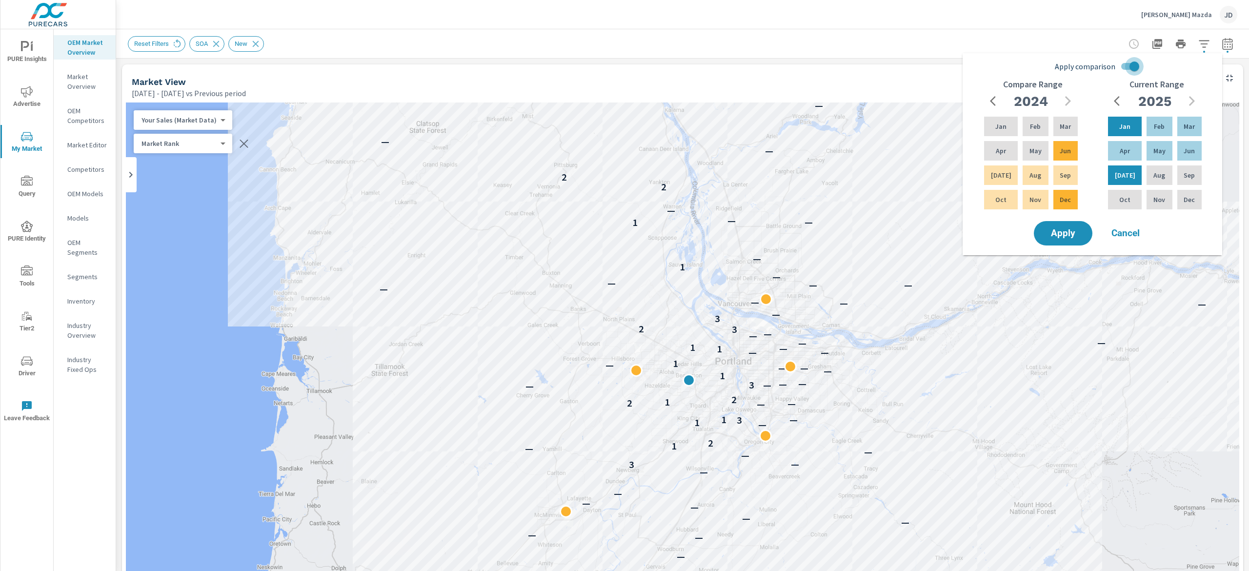
click at [1132, 64] on input "Apply comparison" at bounding box center [1135, 66] width 56 height 19
checkbox input "false"
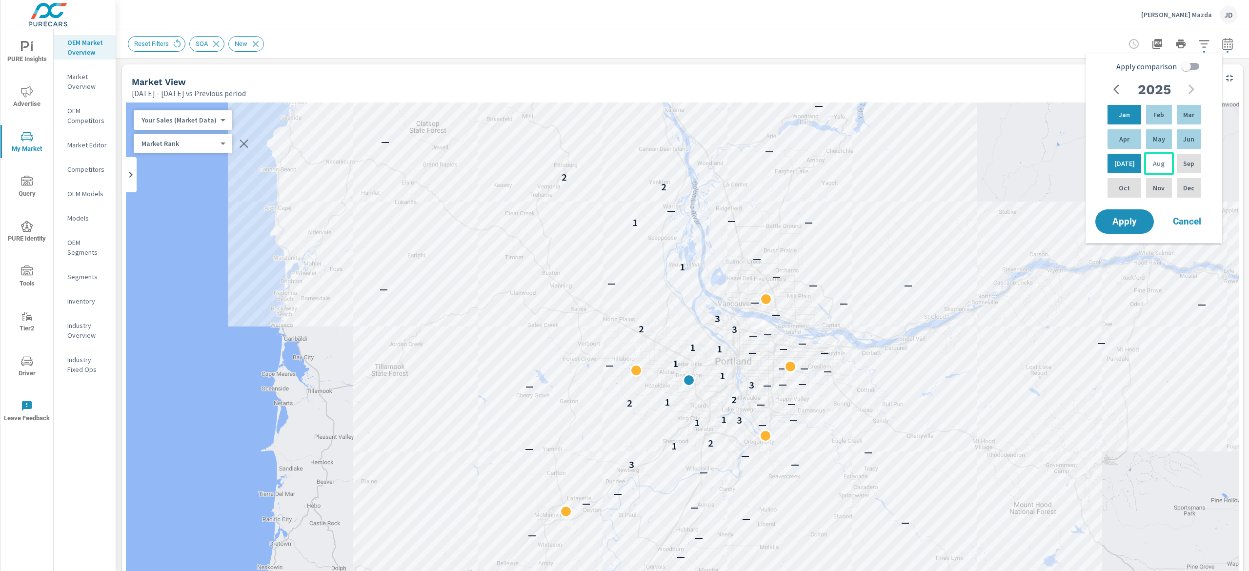
click at [1156, 163] on p "Aug" at bounding box center [1159, 164] width 12 height 10
click at [1153, 117] on p "Feb" at bounding box center [1158, 115] width 11 height 10
click at [1129, 222] on span "Apply" at bounding box center [1125, 221] width 40 height 9
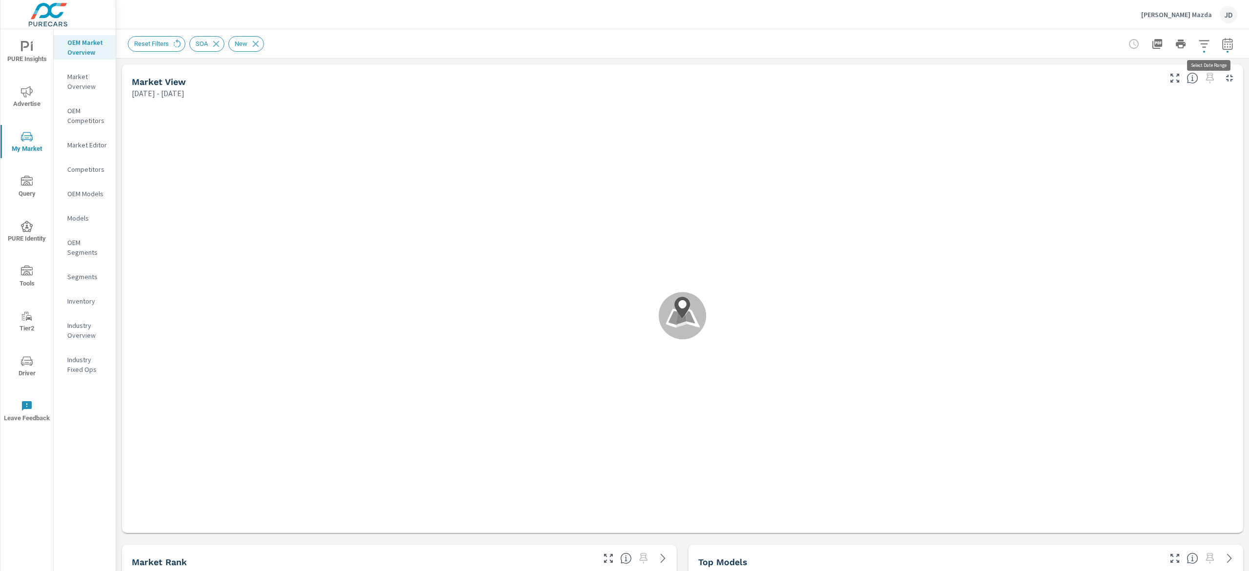
scroll to position [0, 0]
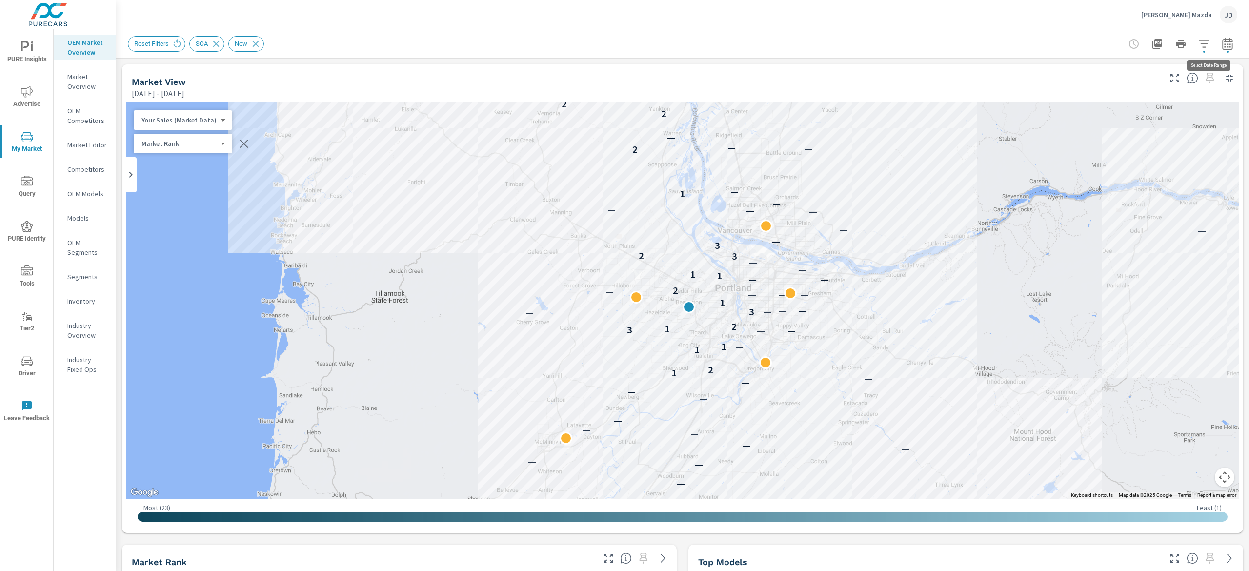
click at [1222, 45] on icon "button" at bounding box center [1228, 44] width 12 height 12
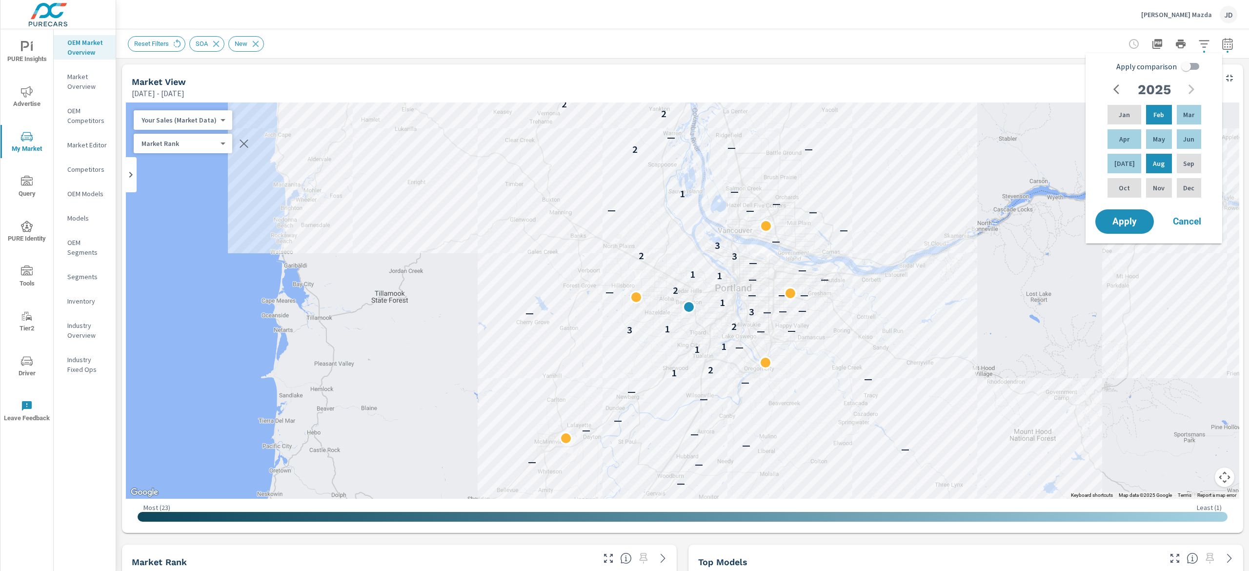
click at [1187, 68] on input "Apply comparison" at bounding box center [1186, 66] width 56 height 19
checkbox input "true"
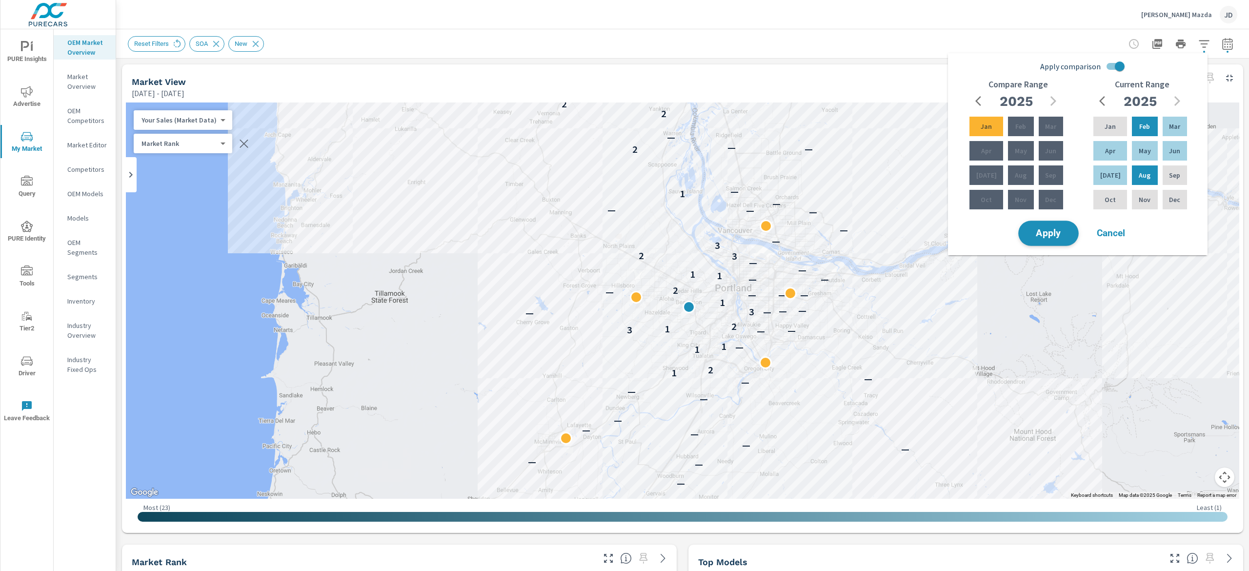
click at [1052, 238] on span "Apply" at bounding box center [1049, 233] width 40 height 9
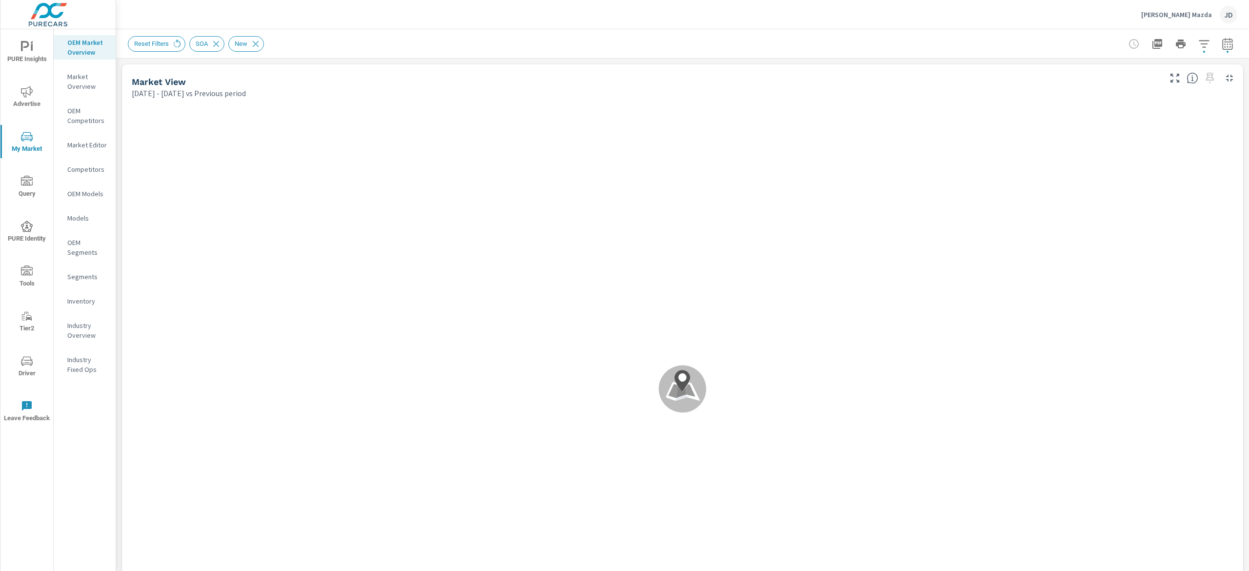
click at [1248, 101] on div "Market Overview Herzog-Meier Mazda Report date range: Feb 01, 2025 - Aug 31, 20…" at bounding box center [682, 300] width 1133 height 542
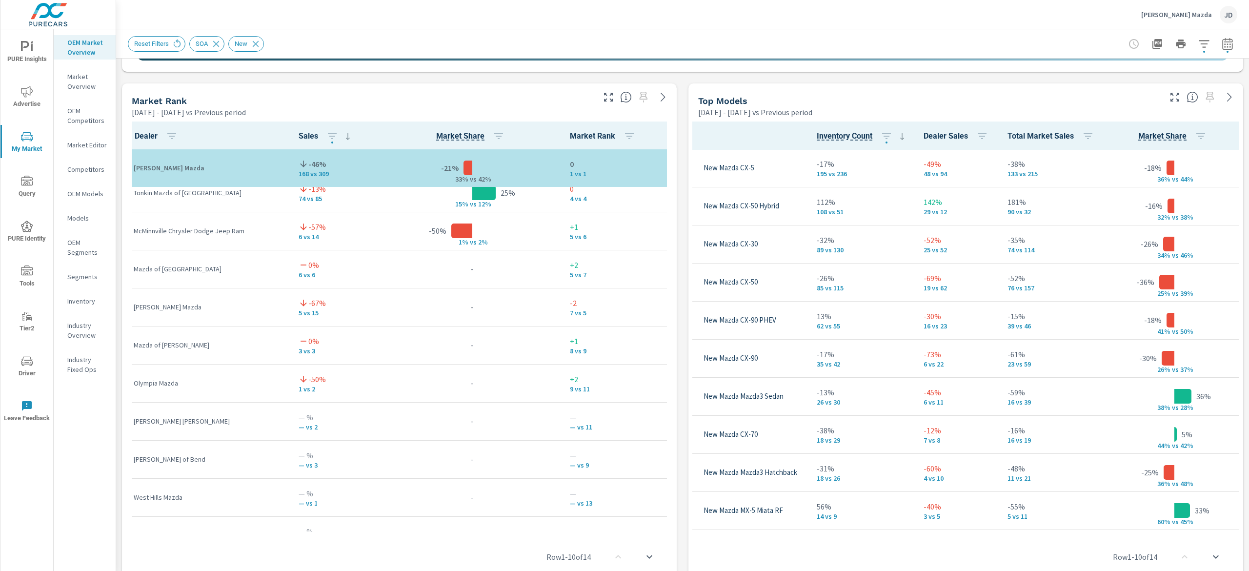
scroll to position [152, 0]
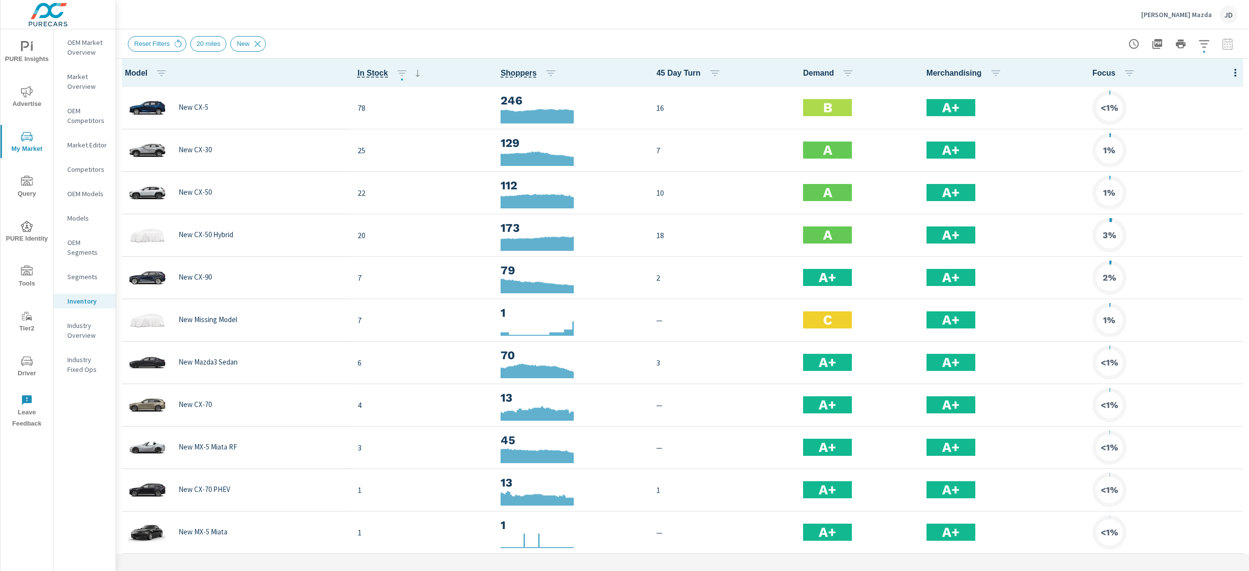
click at [1197, 33] on div "Reset Filters 20 miles New" at bounding box center [683, 43] width 1110 height 29
click at [1199, 46] on icon "button" at bounding box center [1204, 44] width 12 height 12
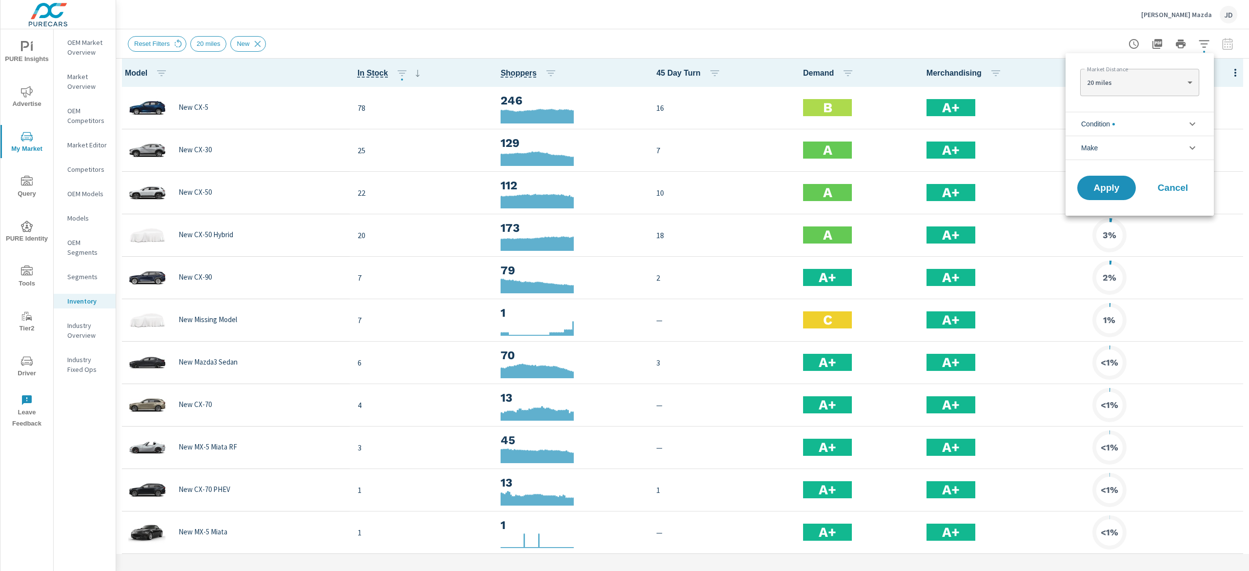
drag, startPoint x: 1039, startPoint y: 25, endPoint x: 1070, endPoint y: 37, distance: 32.4
click at [1039, 24] on div at bounding box center [624, 285] width 1249 height 571
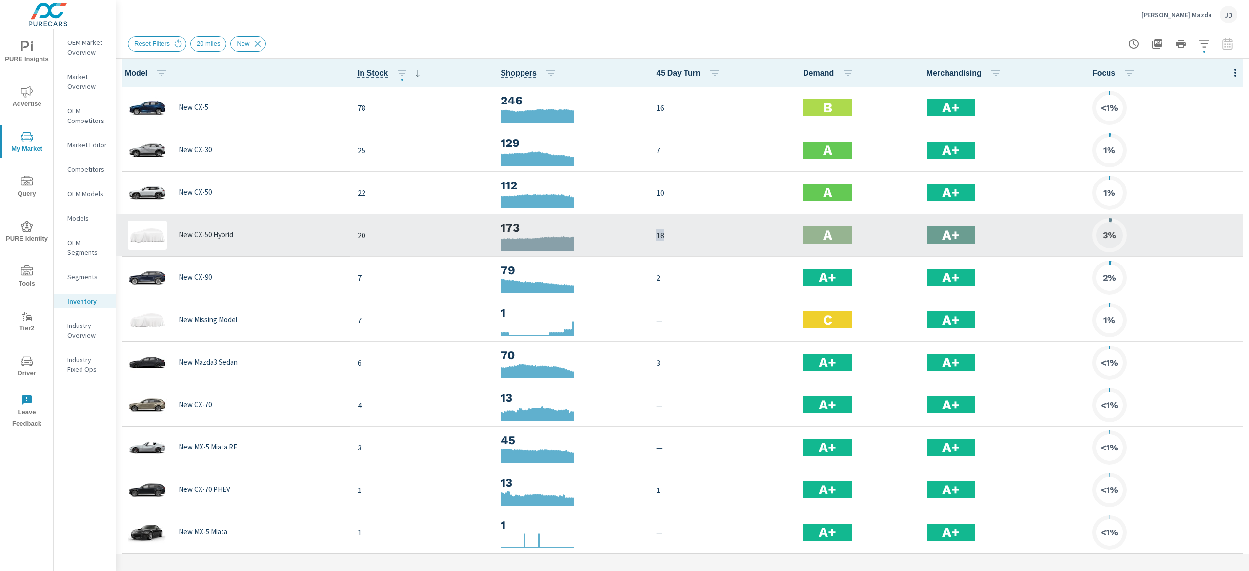
drag, startPoint x: 683, startPoint y: 235, endPoint x: 654, endPoint y: 235, distance: 29.3
click at [654, 235] on td "18" at bounding box center [721, 235] width 147 height 42
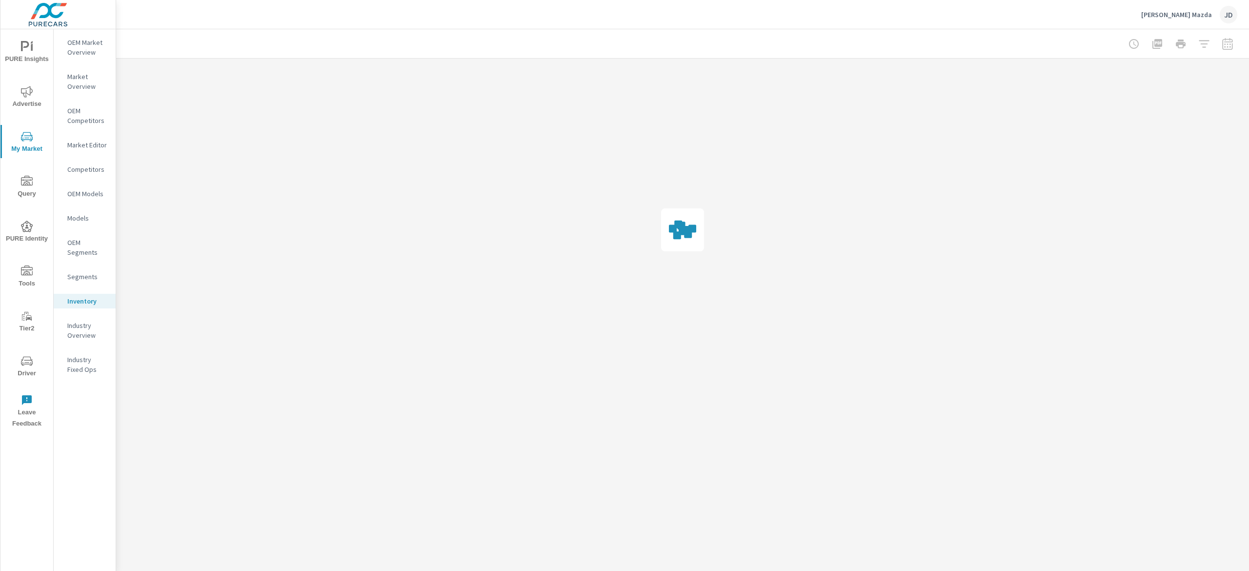
click at [743, 233] on div at bounding box center [682, 230] width 1133 height 343
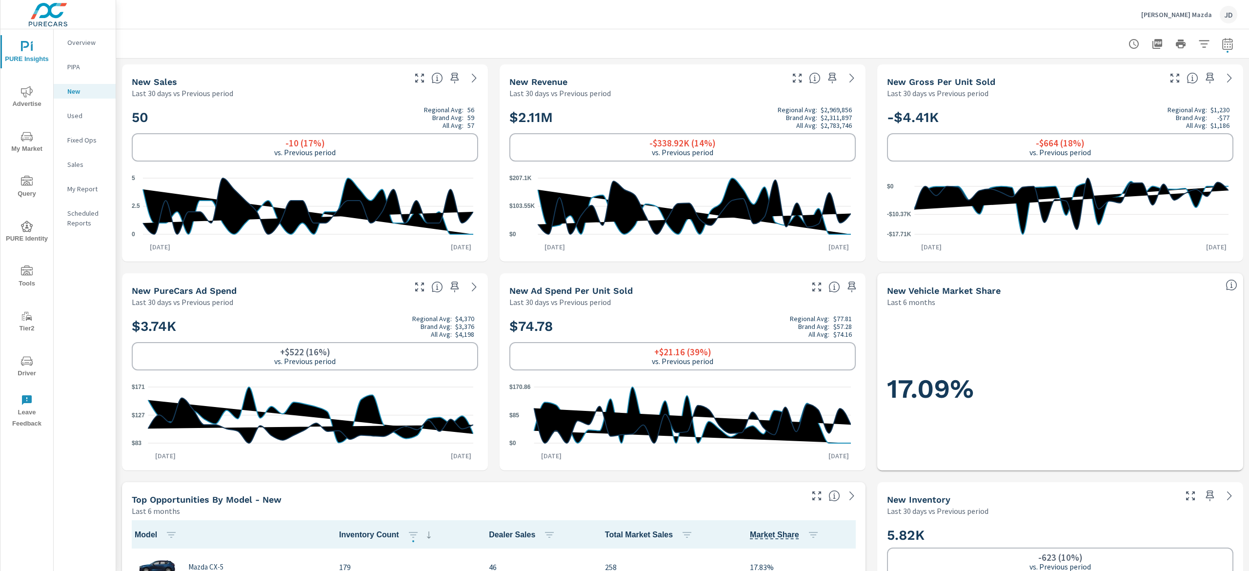
scroll to position [0, 0]
click at [738, 22] on div "[PERSON_NAME] Mazda JD" at bounding box center [683, 14] width 1110 height 29
